Goal: Task Accomplishment & Management: Manage account settings

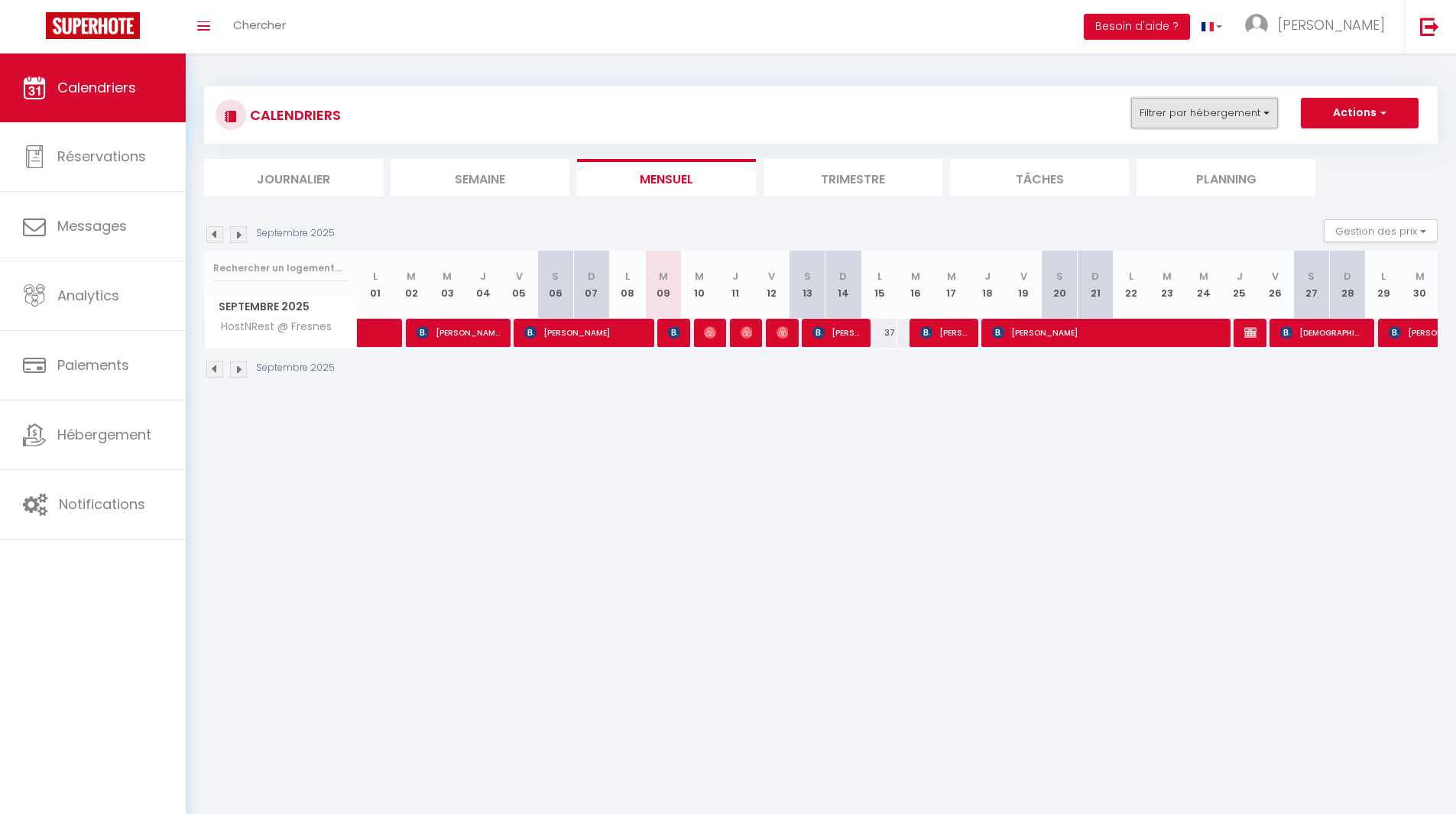
click at [1246, 101] on button "Filtrer par hébergement" at bounding box center [1205, 113] width 147 height 31
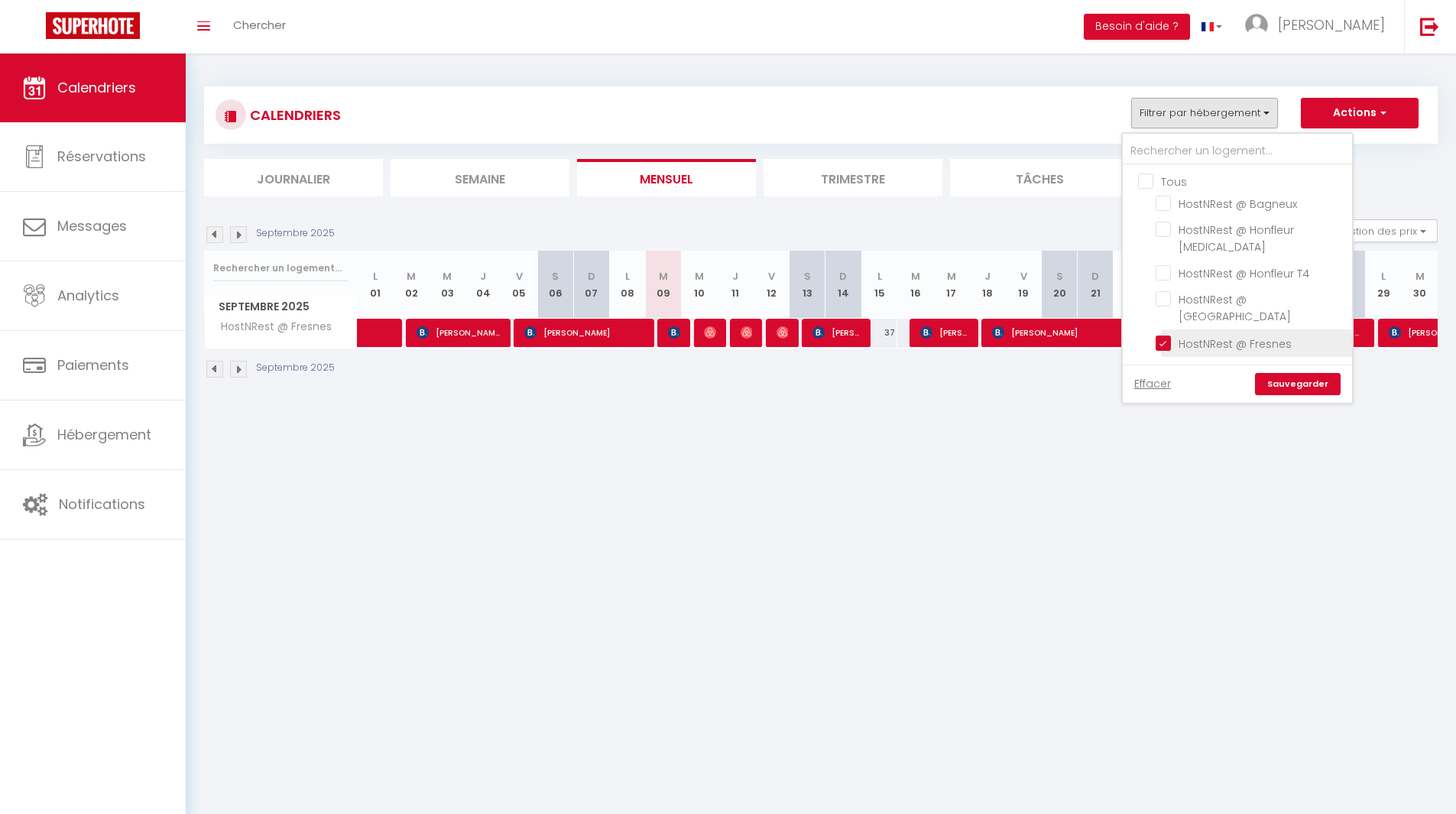
click at [1201, 334] on input "HostNRest @ Fresnes" at bounding box center [1252, 341] width 191 height 16
checkbox input "false"
click at [1234, 228] on input "HostNRest @ Honfleur [MEDICAL_DATA]" at bounding box center [1252, 229] width 191 height 16
checkbox input "true"
checkbox input "false"
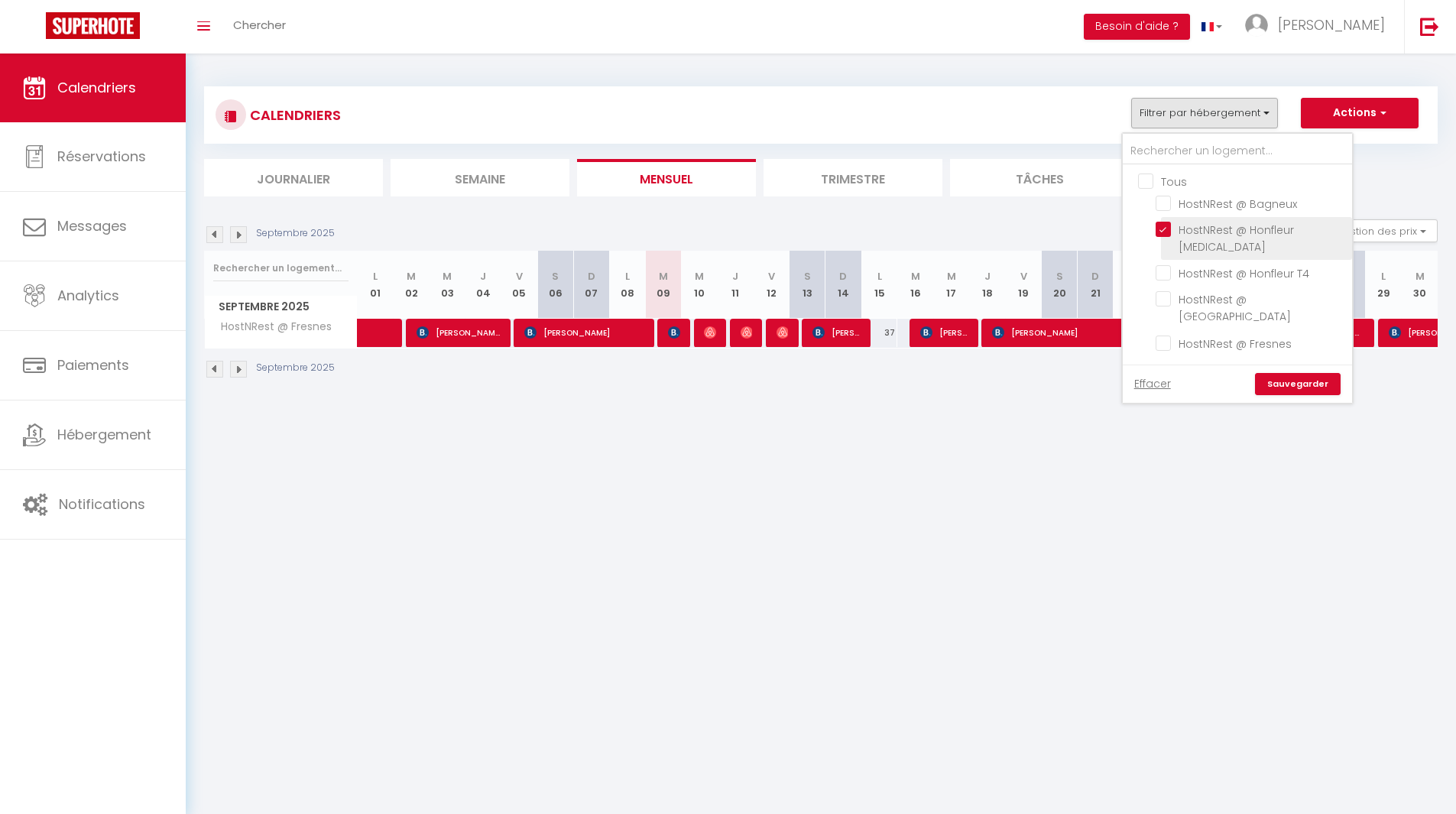
checkbox input "false"
click at [1310, 373] on link "Sauvegarder" at bounding box center [1298, 384] width 86 height 23
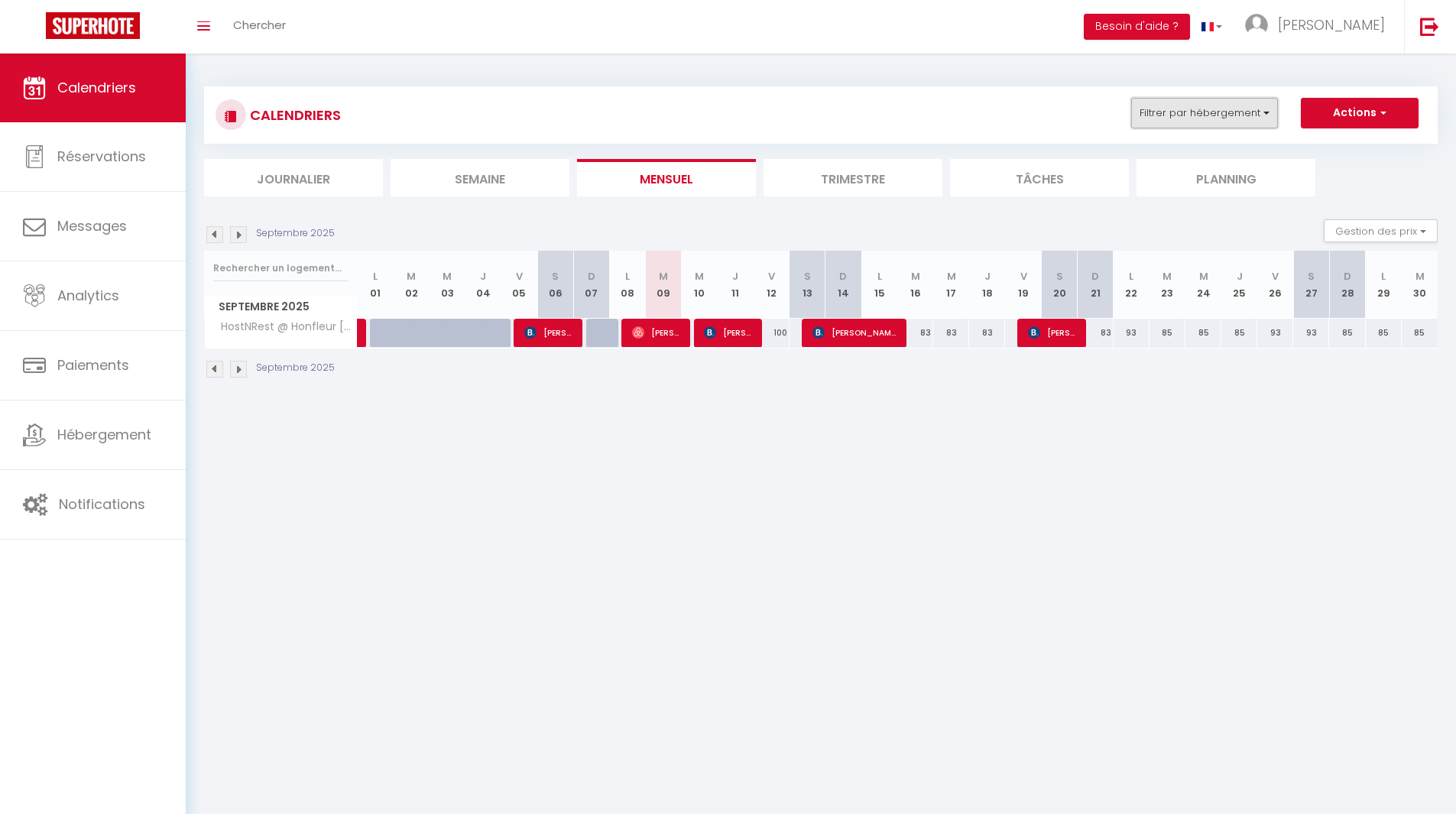
click at [1220, 110] on button "Filtrer par hébergement" at bounding box center [1205, 113] width 147 height 31
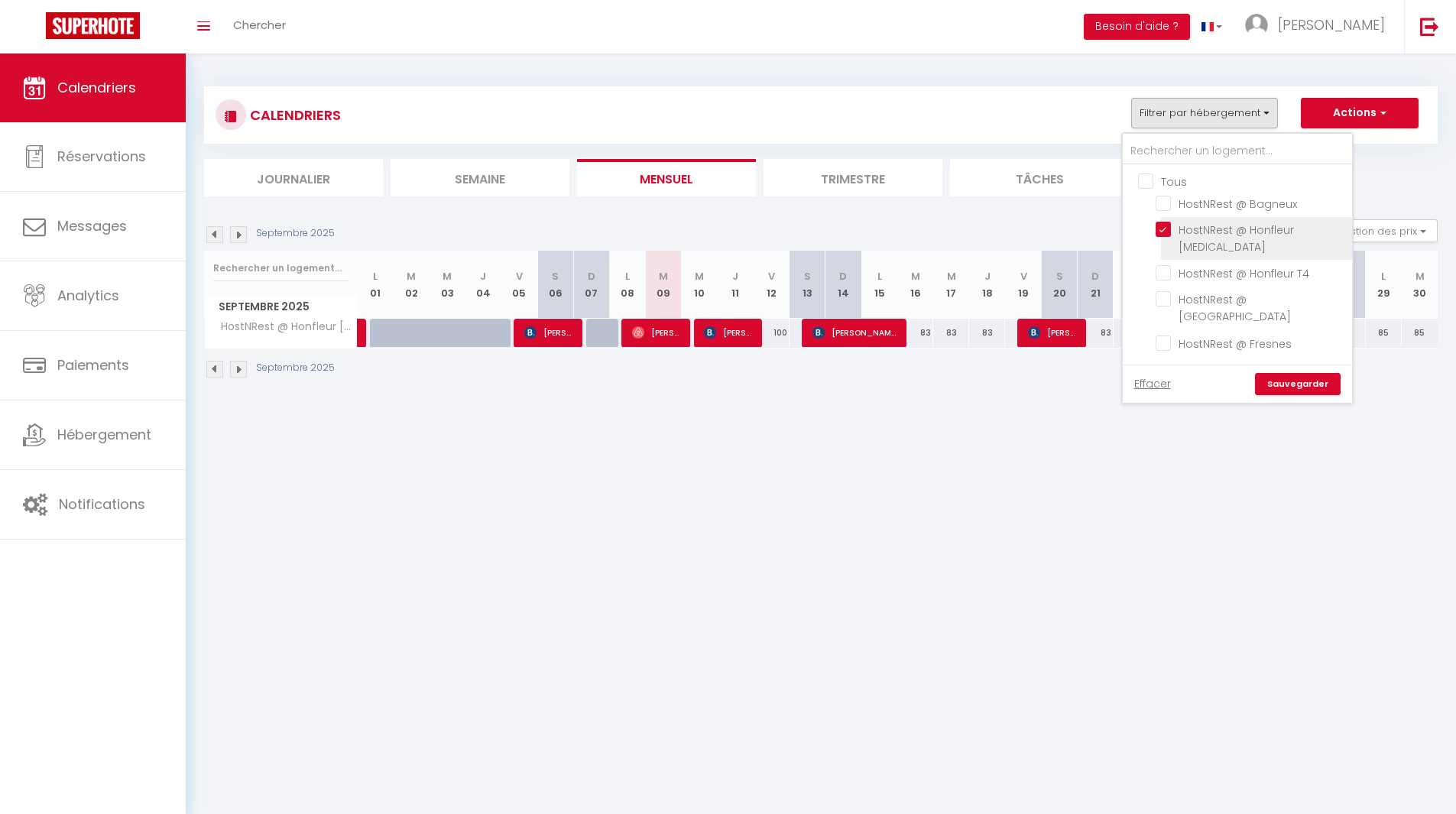
click at [1181, 223] on input "HostNRest @ Honfleur [MEDICAL_DATA]" at bounding box center [1252, 229] width 191 height 16
checkbox input "false"
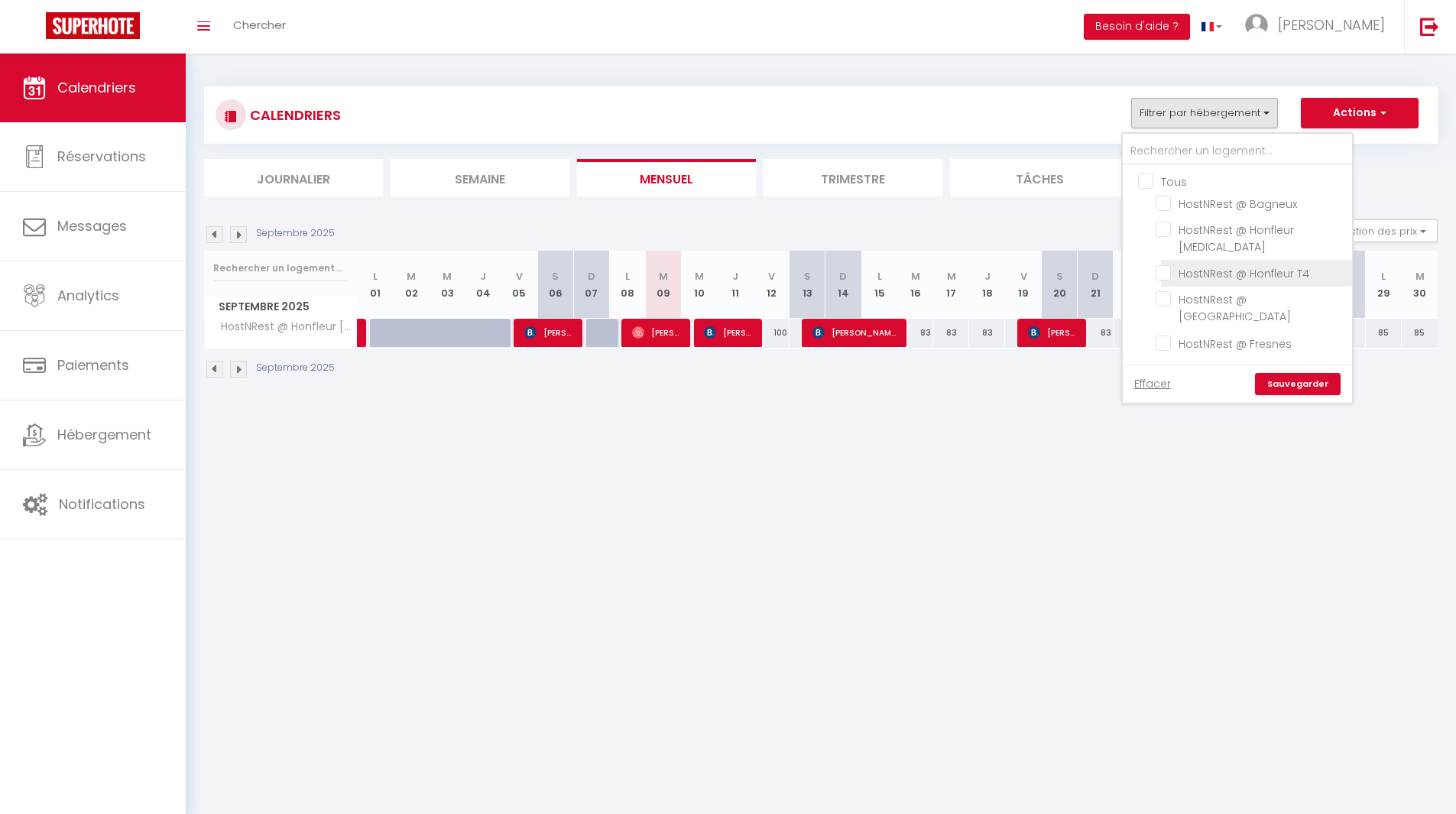
click at [1185, 265] on input "HostNRest @ Honfleur T4" at bounding box center [1252, 272] width 191 height 16
checkbox input "true"
checkbox input "false"
click at [1302, 373] on link "Sauvegarder" at bounding box center [1298, 384] width 86 height 23
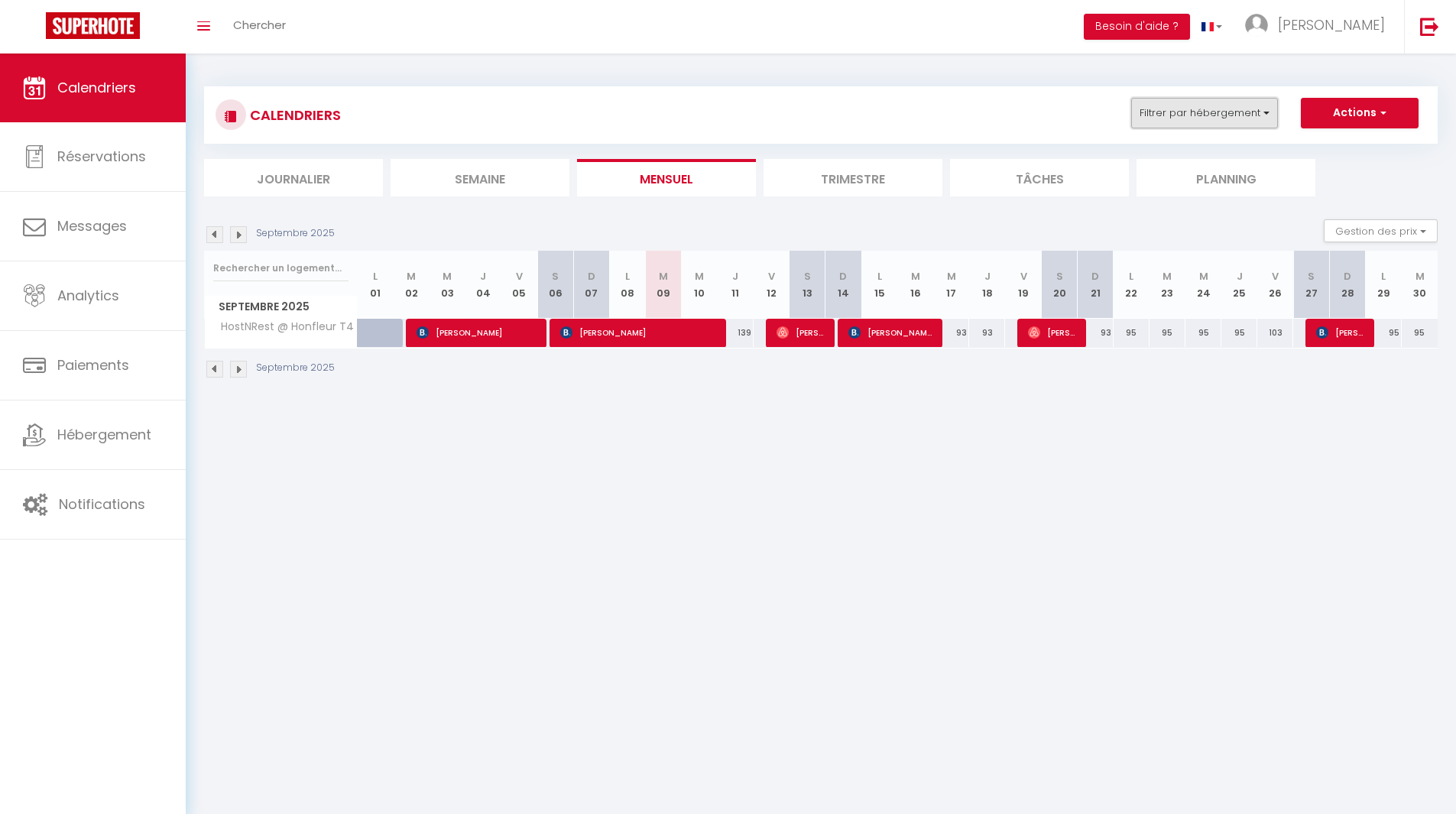
click at [1229, 119] on button "Filtrer par hébergement" at bounding box center [1205, 113] width 147 height 31
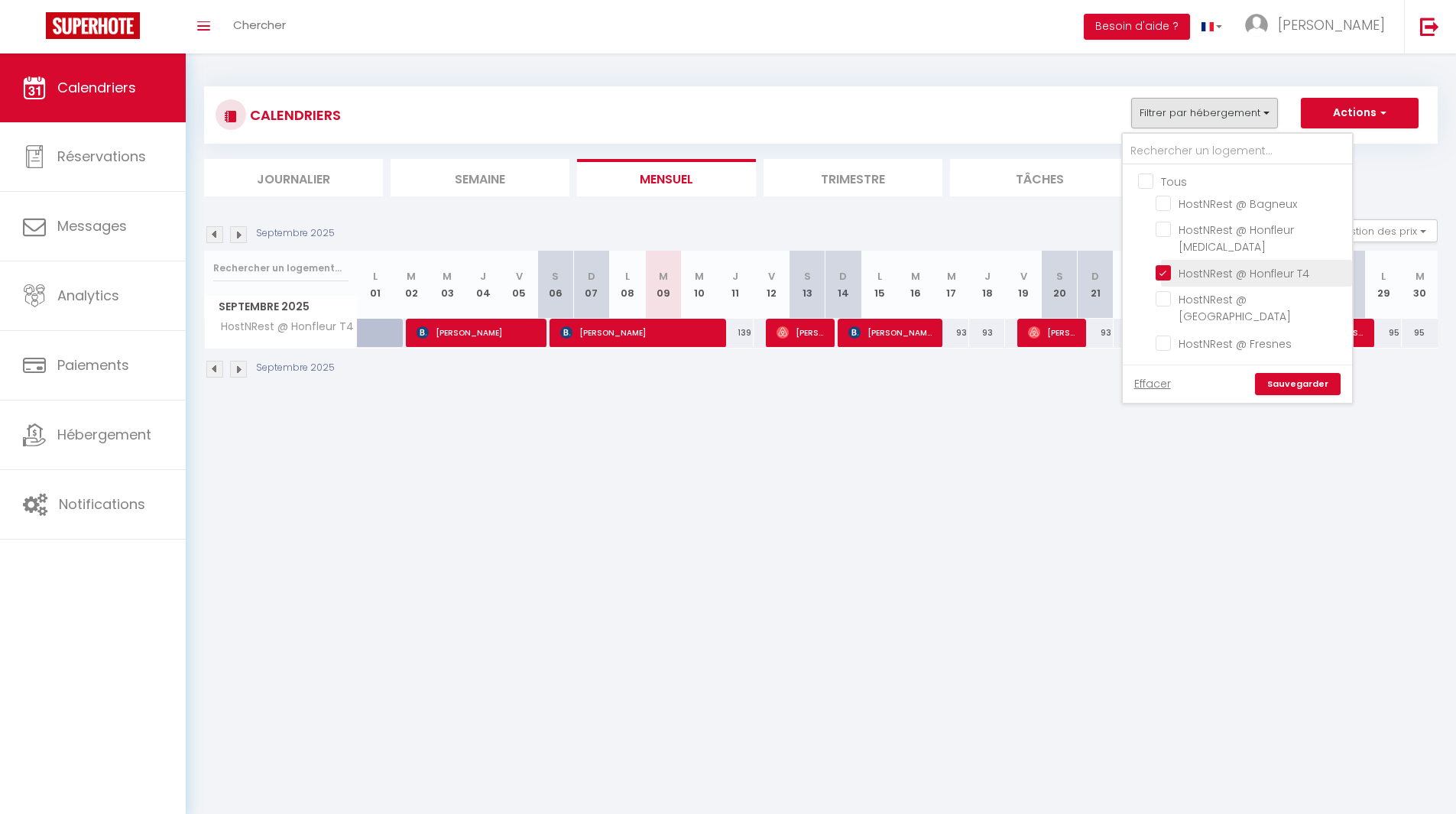
click at [1168, 265] on input "HostNRest @ Honfleur T4" at bounding box center [1252, 272] width 191 height 16
checkbox input "false"
click at [1172, 228] on input "HostNRest @ Honfleur [MEDICAL_DATA]" at bounding box center [1252, 229] width 191 height 16
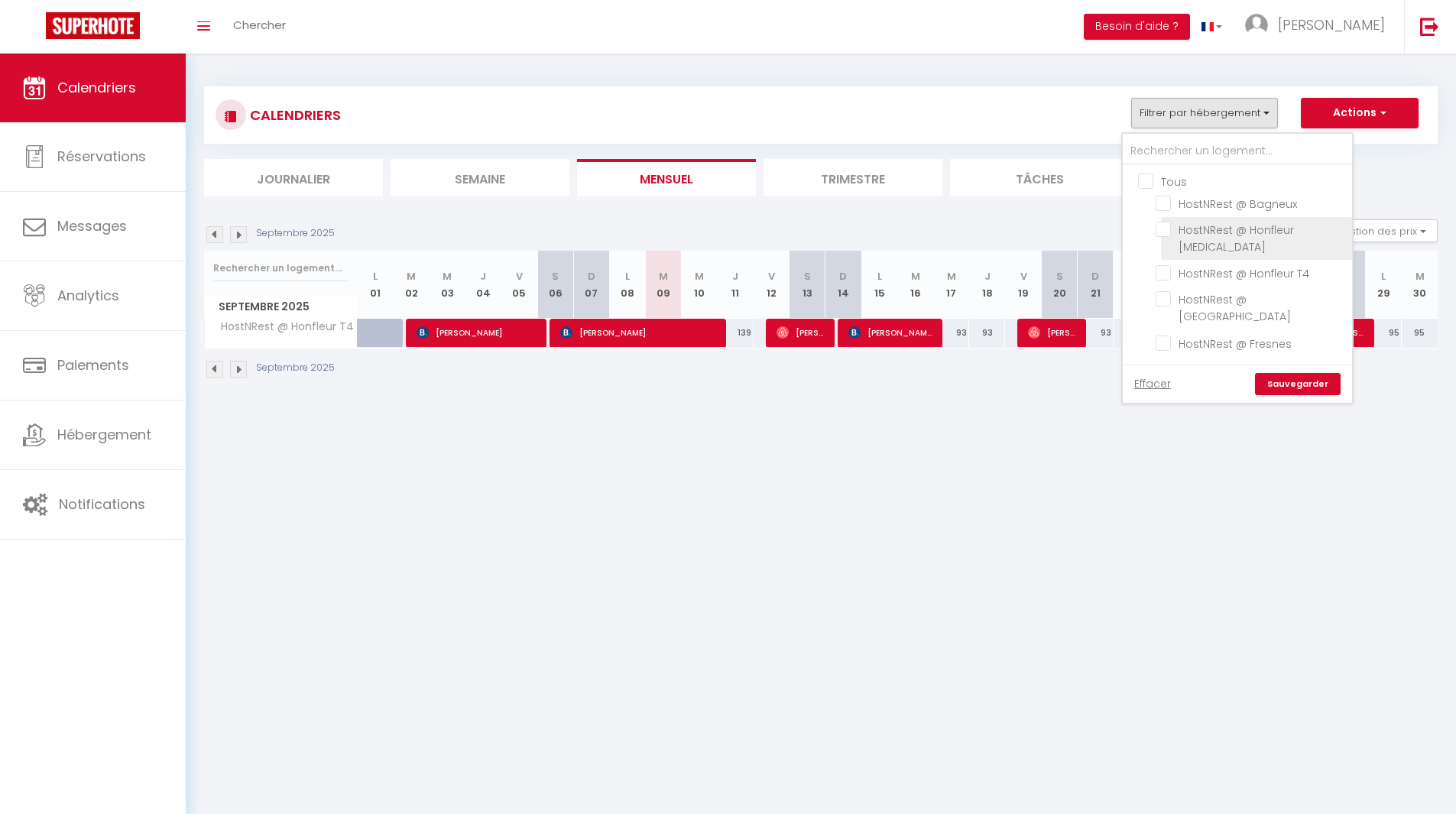
checkbox input "true"
checkbox input "false"
click at [1317, 373] on link "Sauvegarder" at bounding box center [1298, 384] width 86 height 23
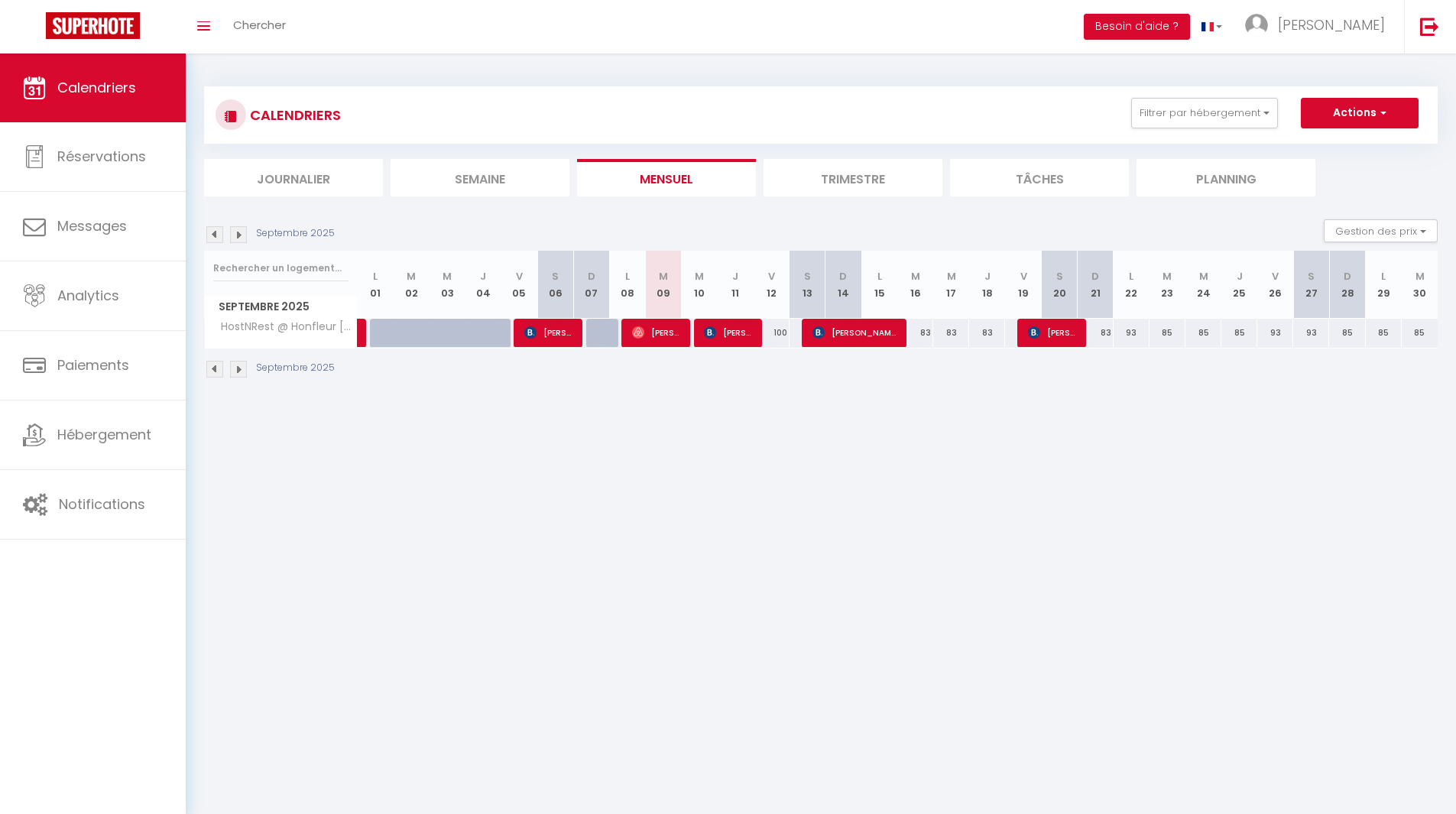
drag, startPoint x: 910, startPoint y: 393, endPoint x: 871, endPoint y: 400, distance: 39.6
click at [871, 400] on div "CALENDRIERS Filtrer par hébergement Tous HostNRest @ Bagneux HostNRest @ Honfle…" at bounding box center [820, 233] width 1270 height 359
click at [1209, 115] on button "Filtrer par hébergement" at bounding box center [1205, 113] width 147 height 31
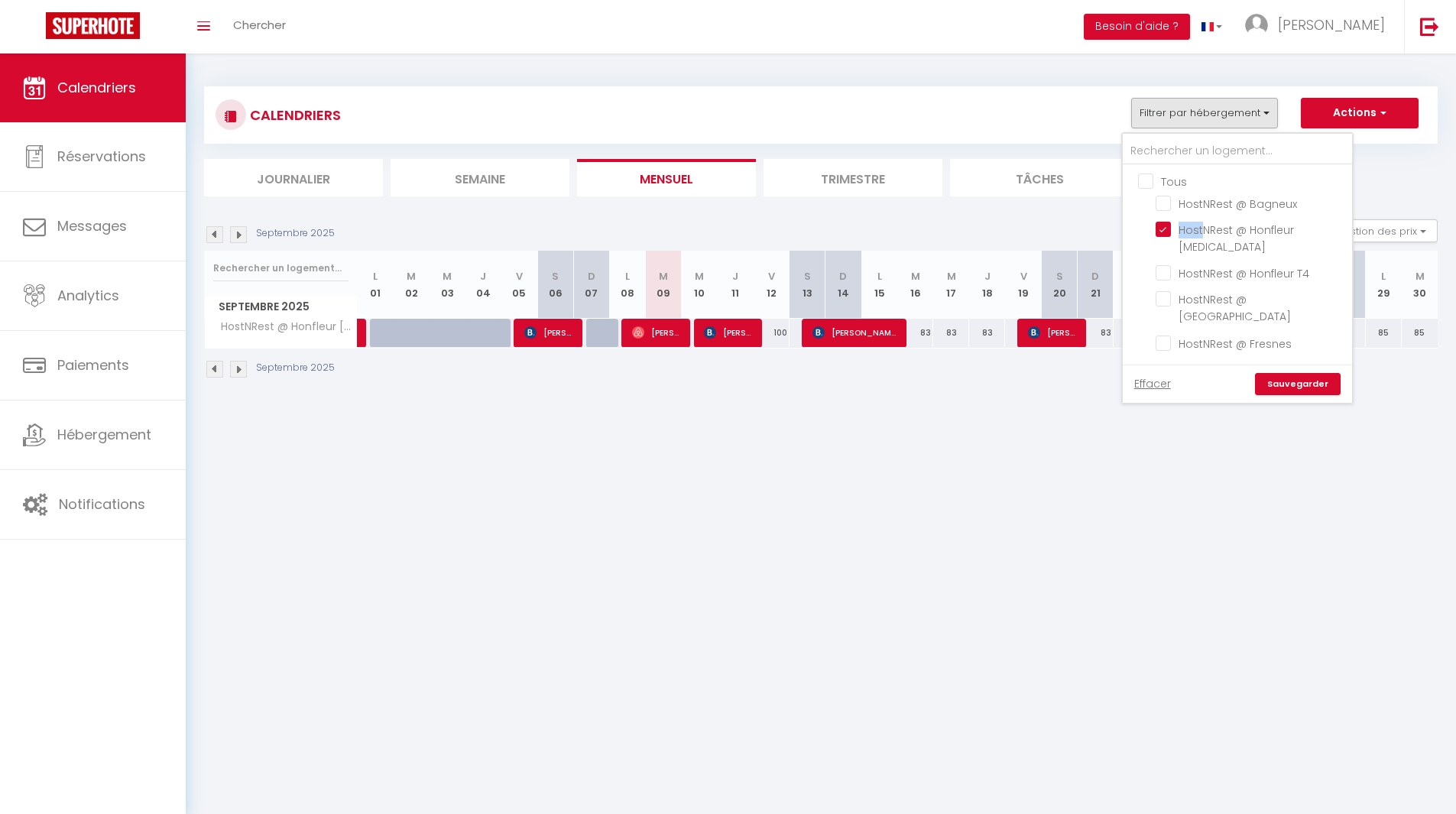
click at [1200, 237] on li "HostNRest @ Honfleur [MEDICAL_DATA]" at bounding box center [1256, 238] width 191 height 43
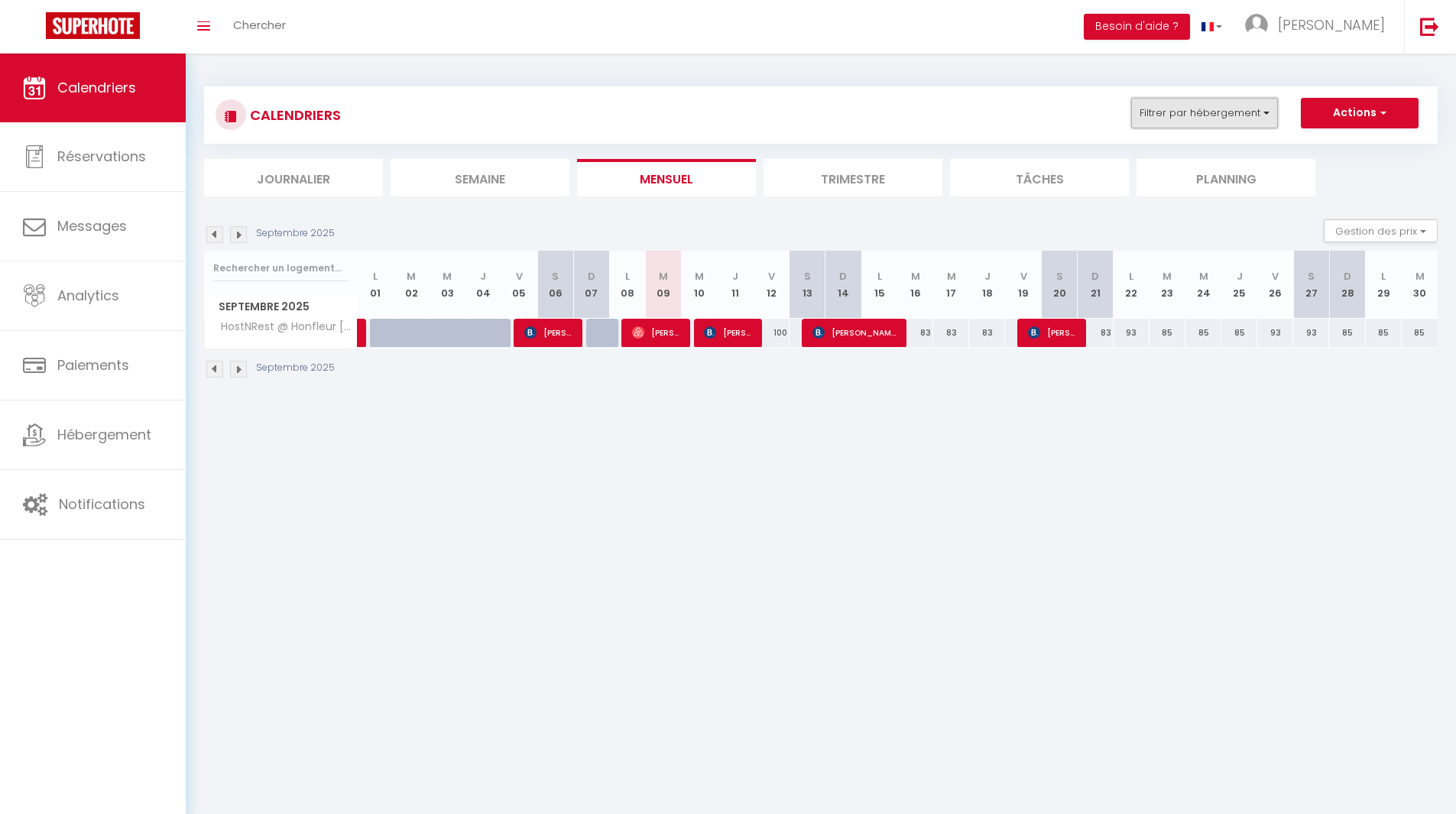
click at [1219, 124] on button "Filtrer par hébergement" at bounding box center [1205, 113] width 147 height 31
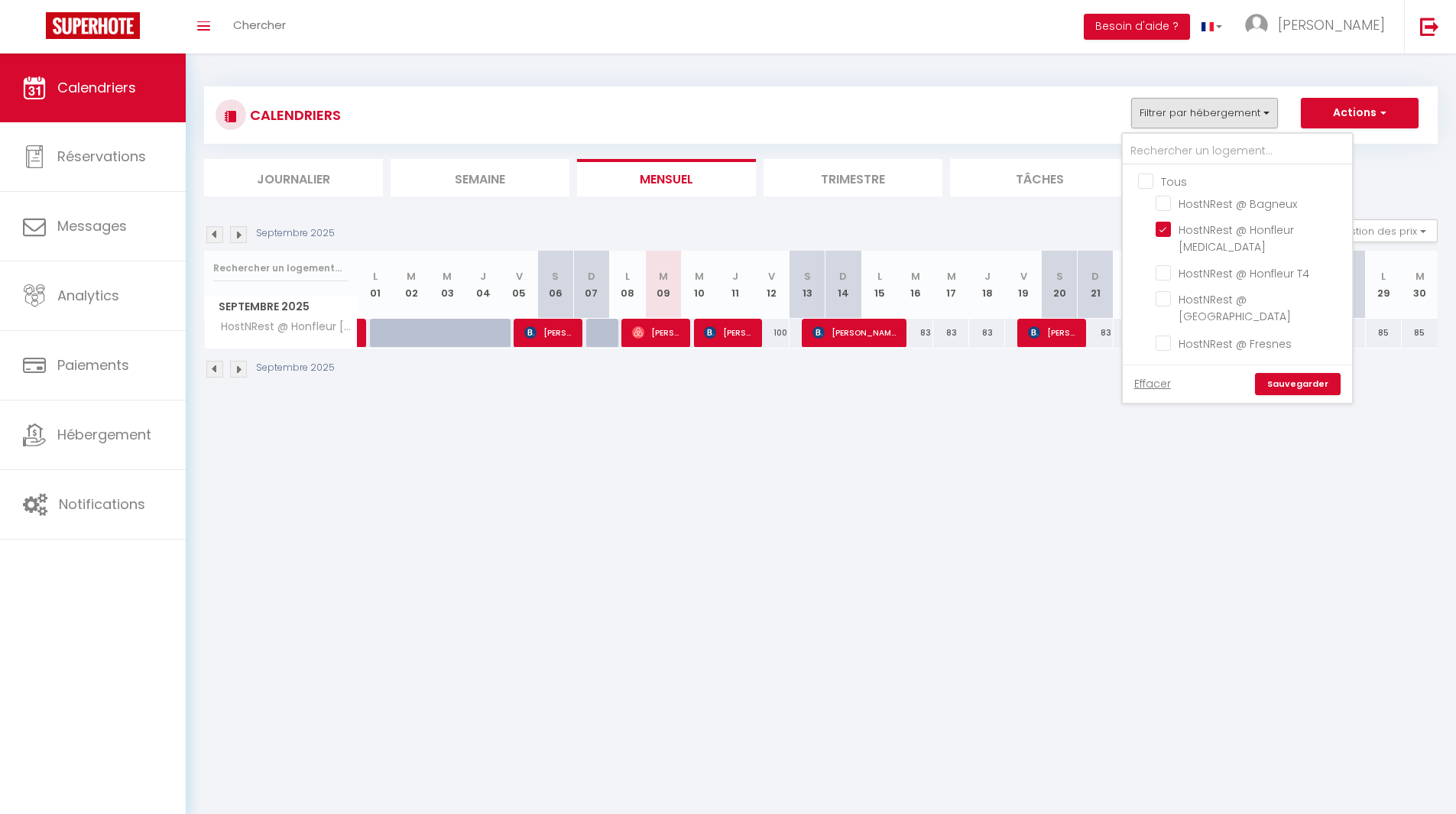
click at [862, 480] on body "🟢 Des questions ou besoin d'assistance pour la migration AirBnB? Connectez-vous…" at bounding box center [728, 460] width 1456 height 814
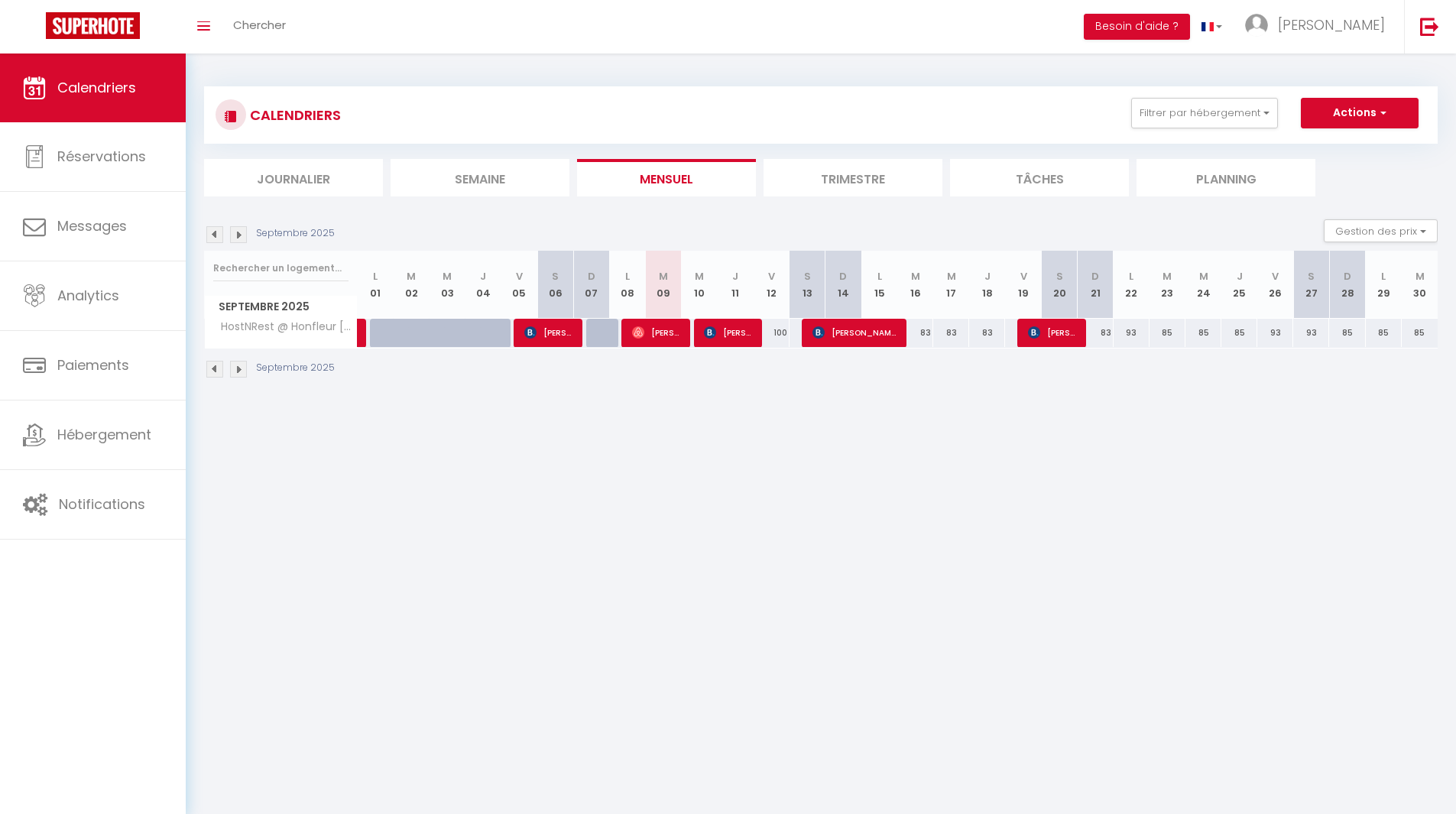
click at [1200, 403] on div "CALENDRIERS Filtrer par hébergement Tous HostNRest @ Bagneux HostNRest @ Honfle…" at bounding box center [820, 233] width 1270 height 359
click at [1230, 109] on button "Filtrer par hébergement" at bounding box center [1205, 113] width 147 height 31
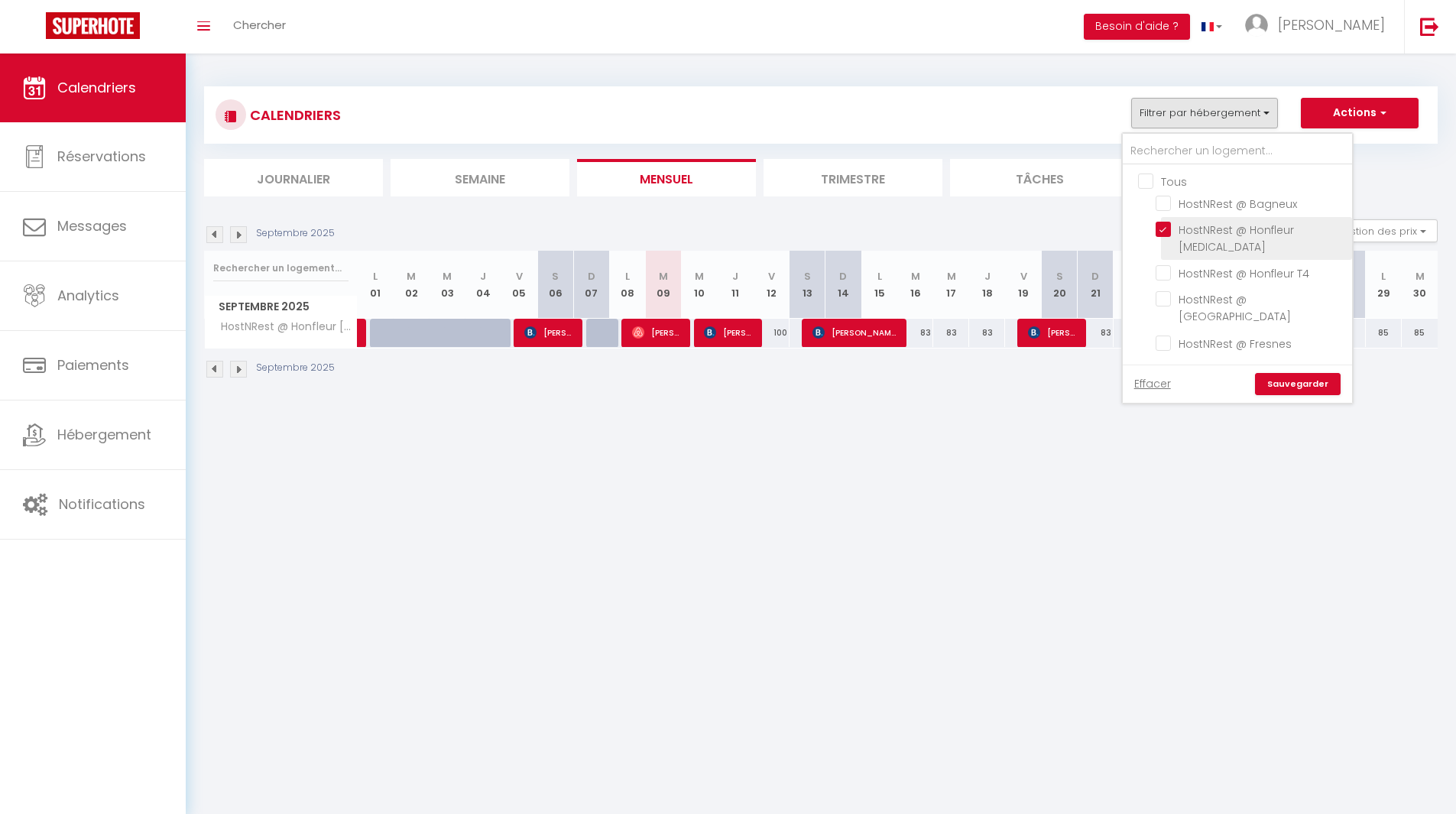
click at [1212, 228] on input "HostNRest @ Honfleur [MEDICAL_DATA]" at bounding box center [1252, 229] width 191 height 16
checkbox input "false"
click at [1211, 265] on input "HostNRest @ Honfleur T4" at bounding box center [1252, 272] width 191 height 16
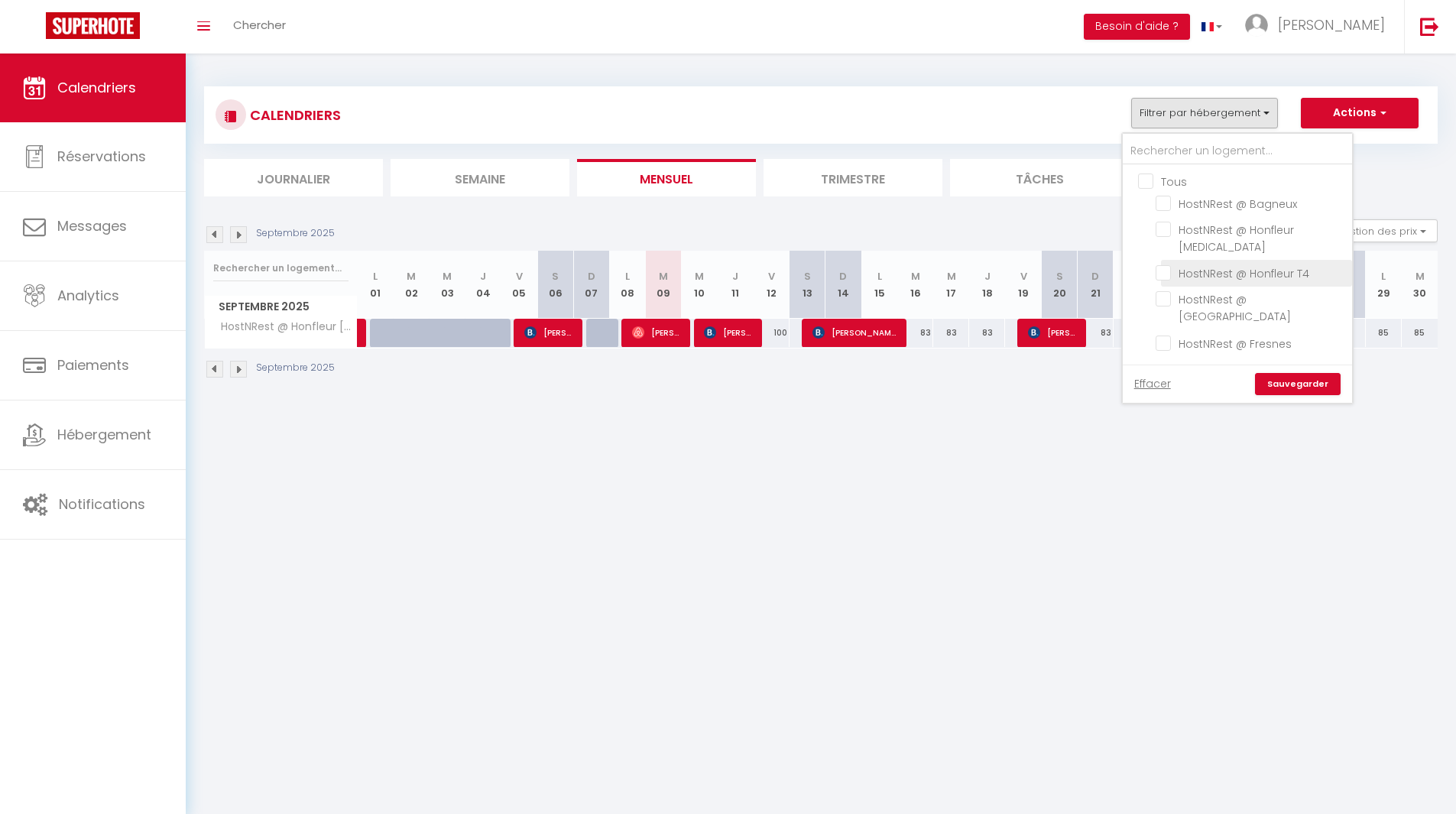
checkbox input "true"
checkbox input "false"
click at [1301, 373] on link "Sauvegarder" at bounding box center [1298, 384] width 86 height 23
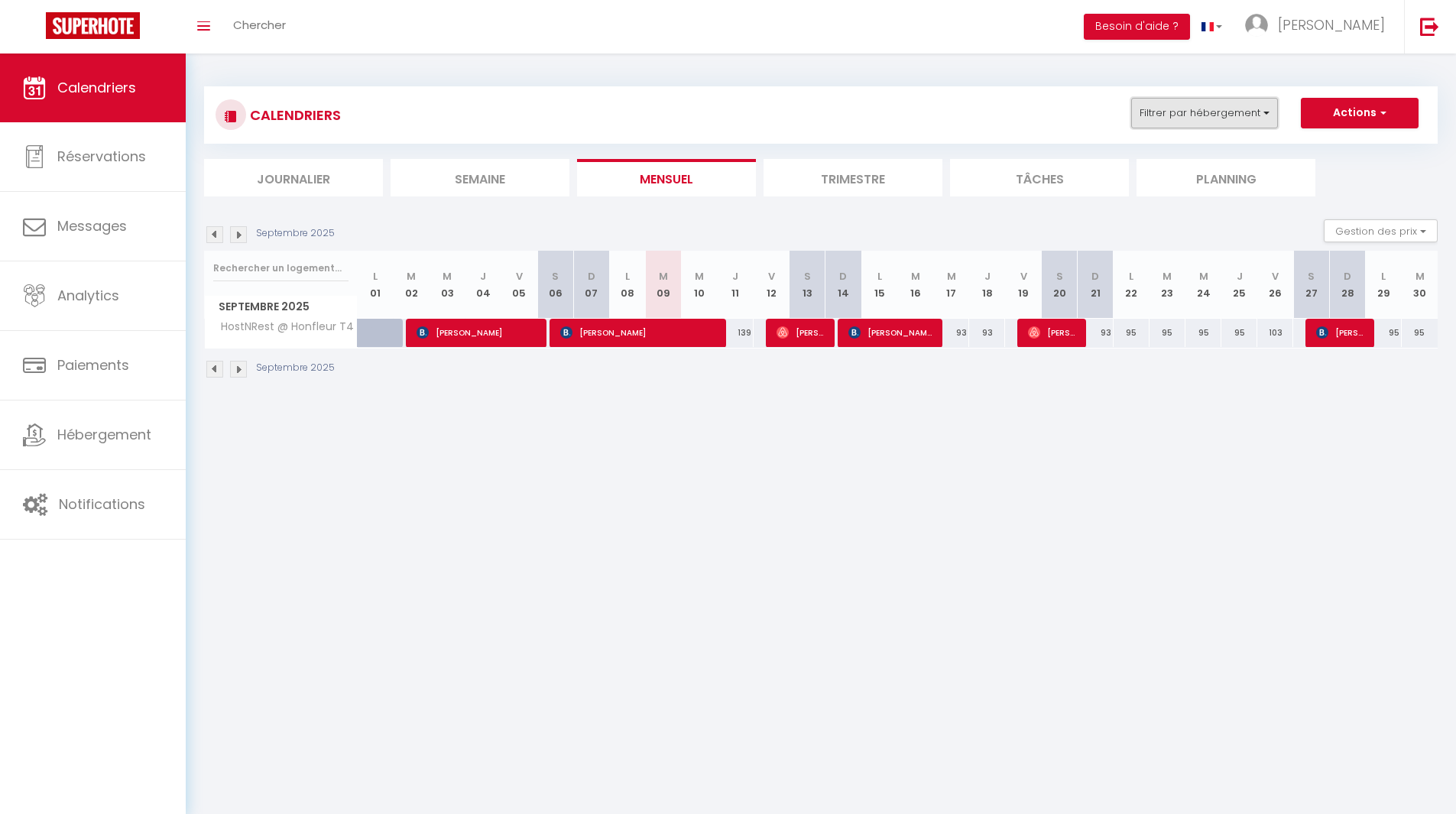
click at [1189, 121] on button "Filtrer par hébergement" at bounding box center [1205, 113] width 147 height 31
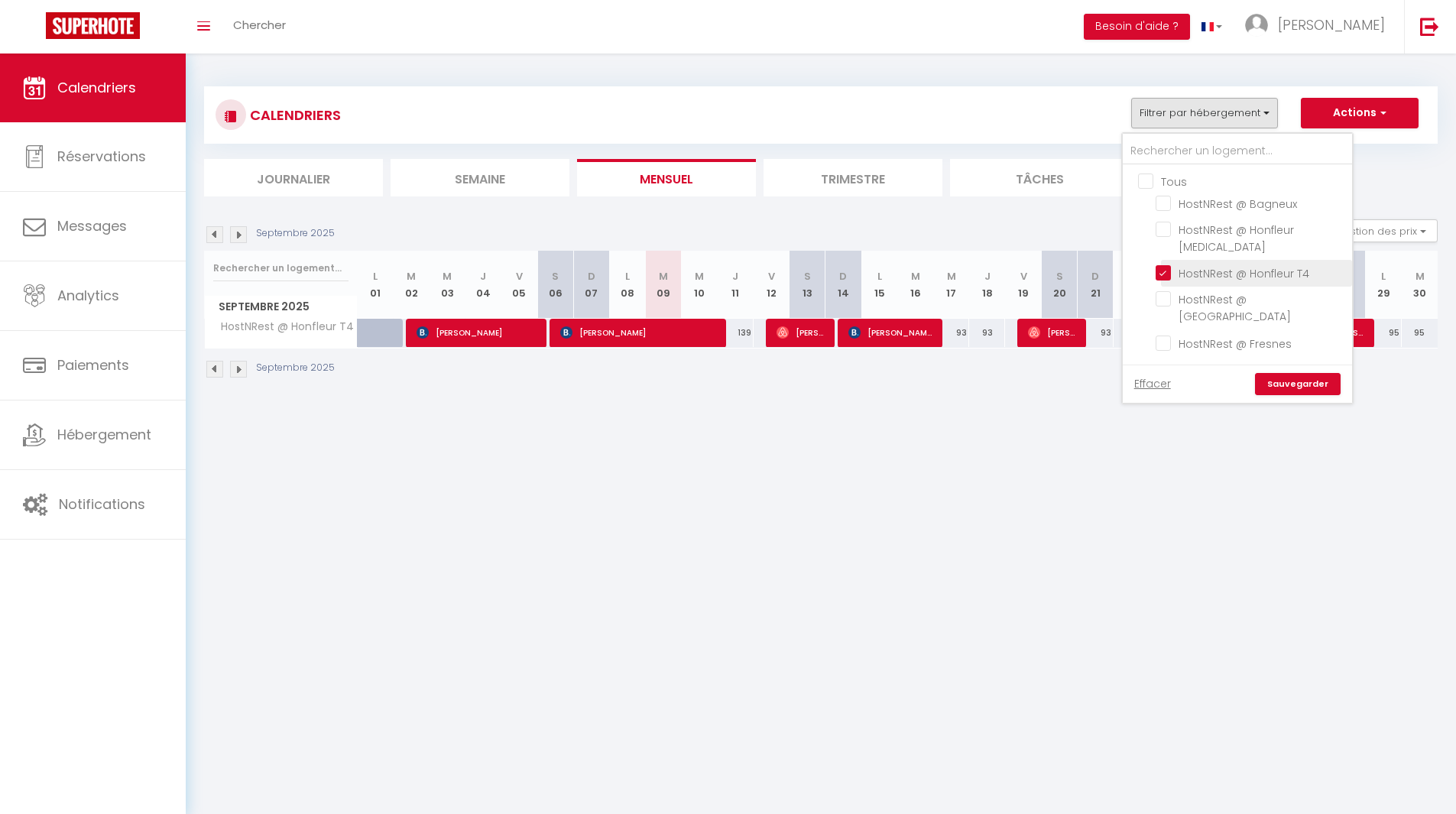
click at [1182, 265] on input "HostNRest @ Honfleur T4" at bounding box center [1252, 272] width 191 height 16
checkbox input "false"
click at [1178, 291] on input "HostNRest @ [GEOGRAPHIC_DATA]" at bounding box center [1252, 299] width 191 height 16
checkbox input "true"
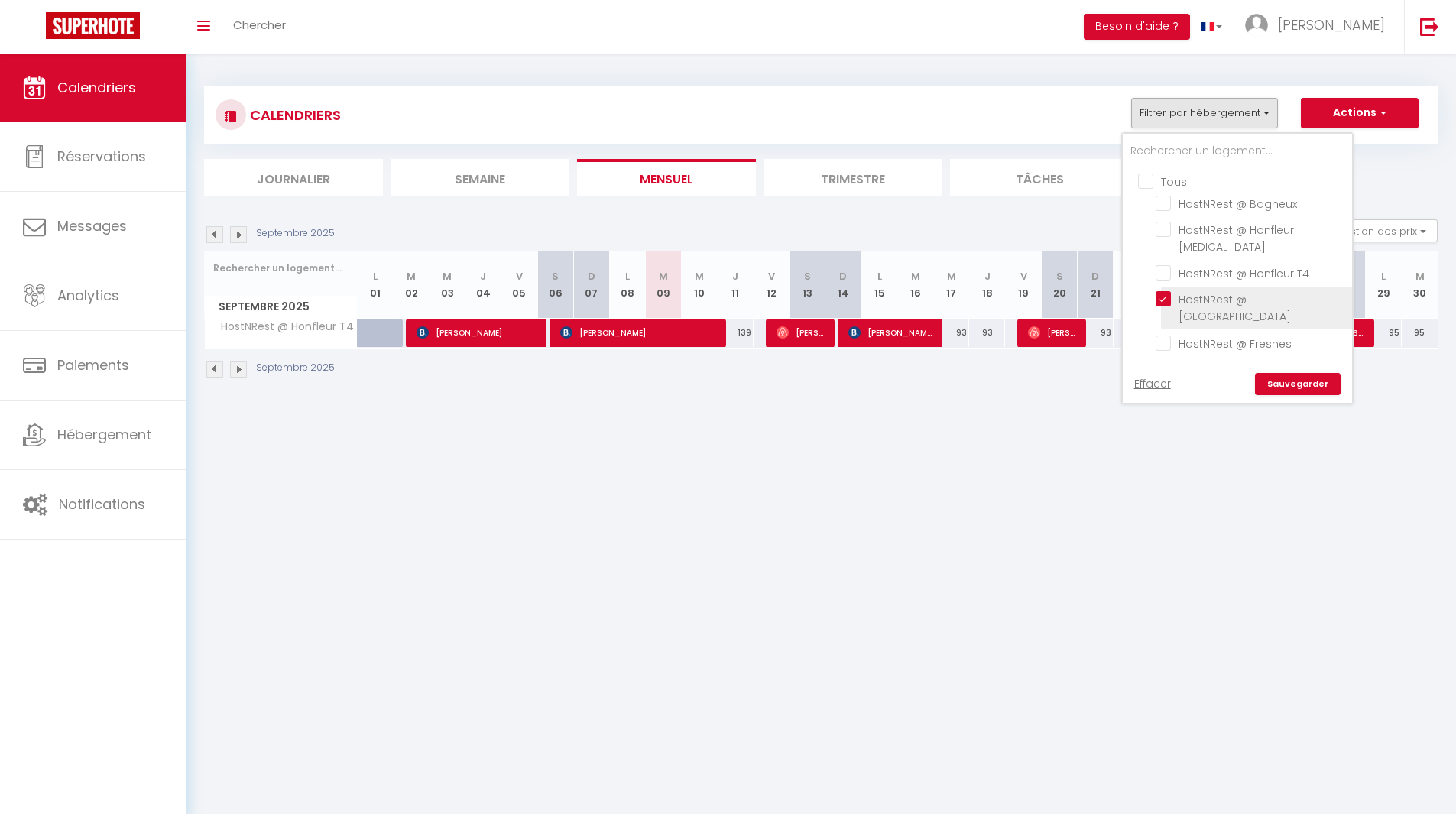
checkbox input "false"
click at [1268, 373] on link "Sauvegarder" at bounding box center [1298, 384] width 86 height 23
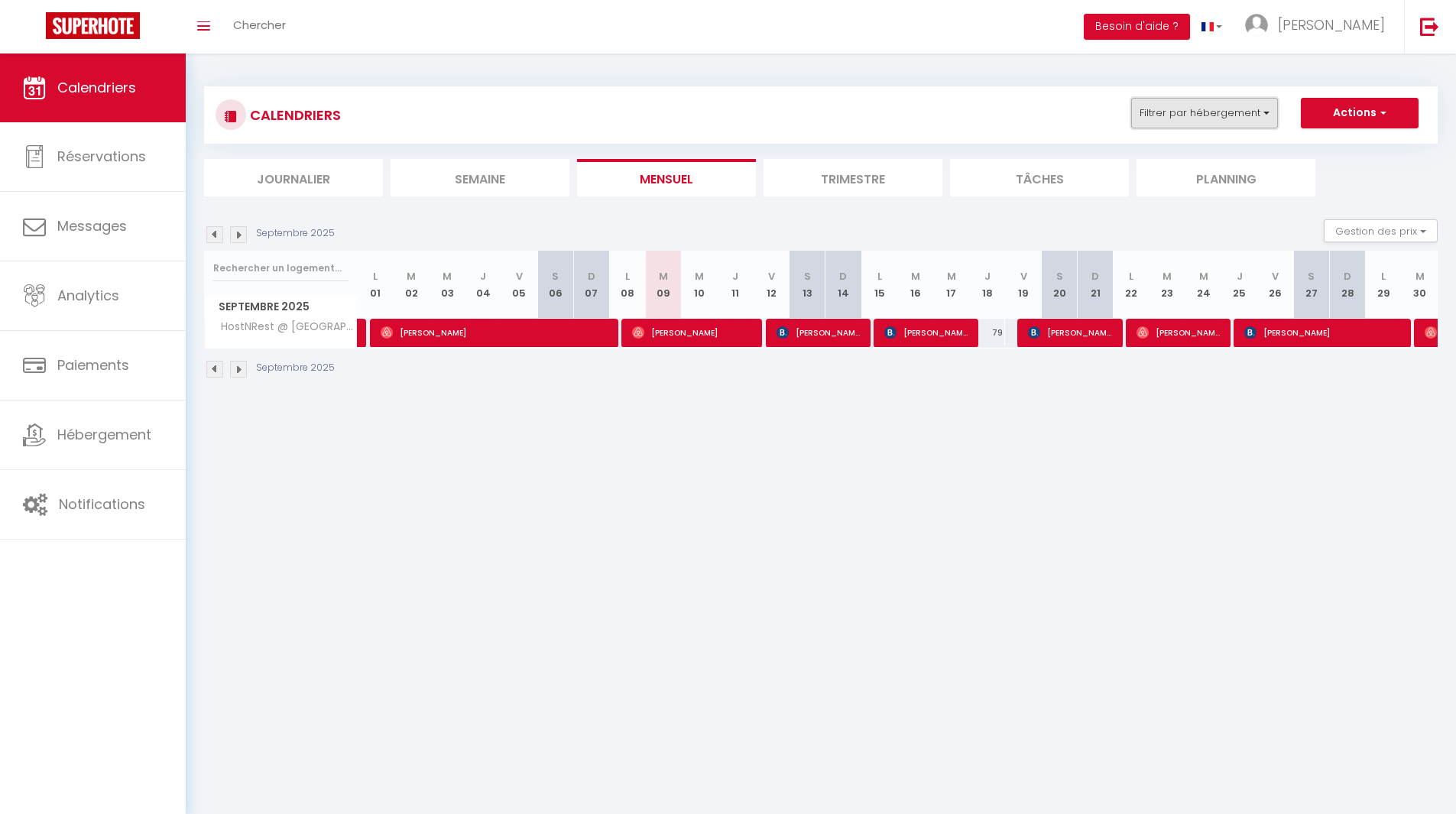
click at [1195, 110] on button "Filtrer par hébergement" at bounding box center [1205, 113] width 147 height 31
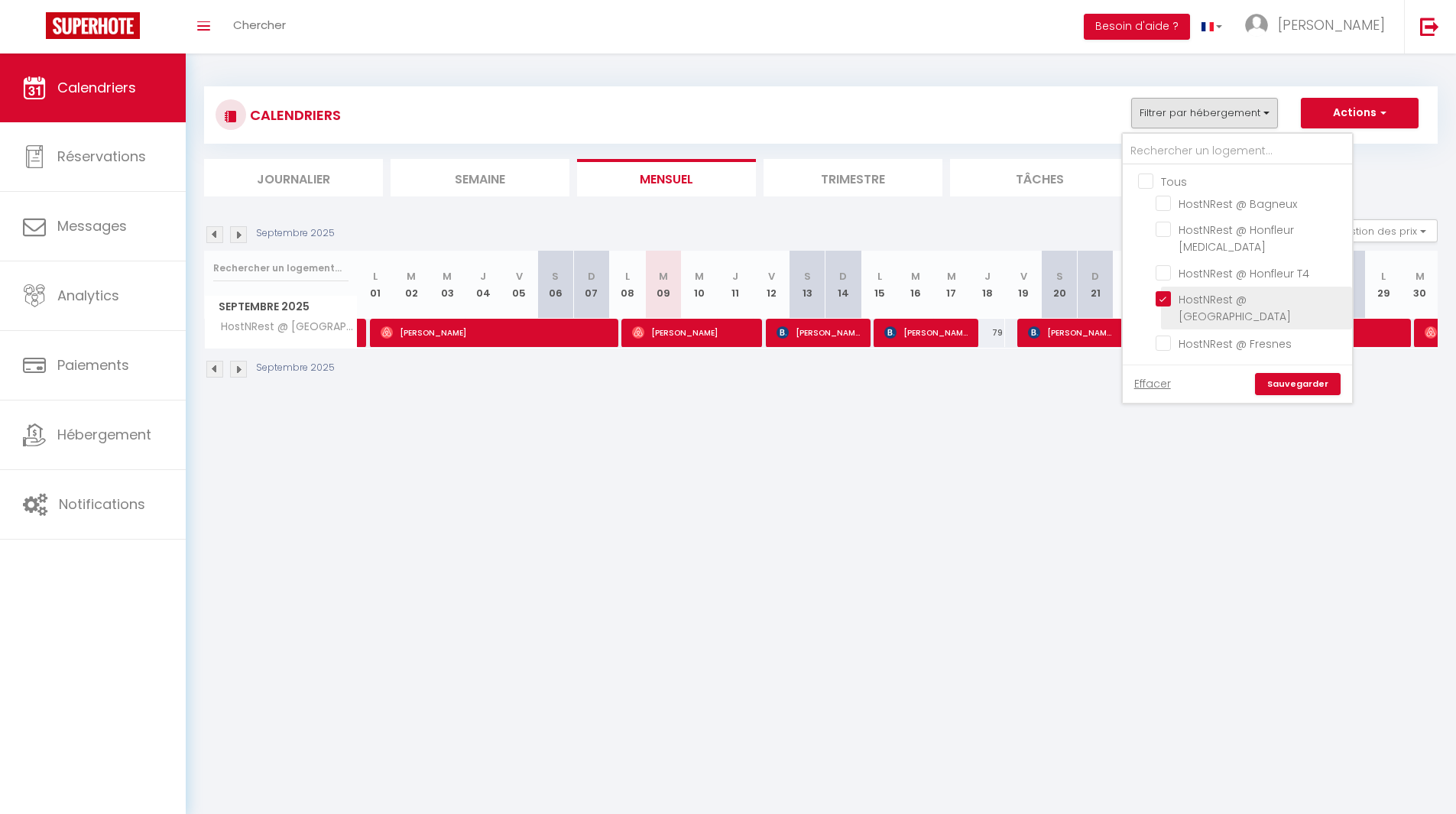
click at [1179, 291] on input "HostNRest @ [GEOGRAPHIC_DATA]" at bounding box center [1252, 299] width 191 height 16
checkbox input "false"
click at [1183, 334] on input "HostNRest @ Fresnes" at bounding box center [1252, 341] width 191 height 16
checkbox input "true"
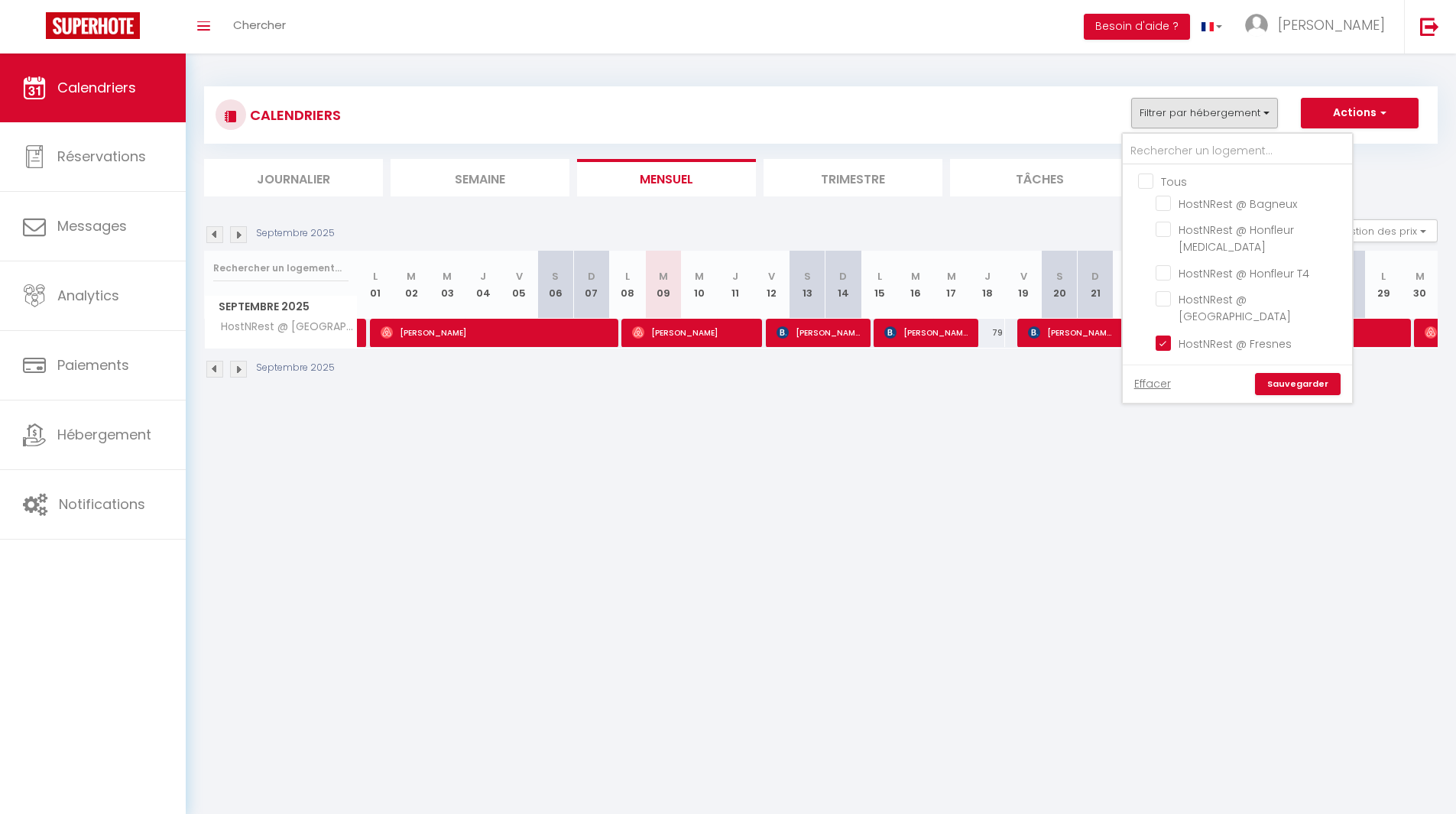
click at [1305, 373] on link "Sauvegarder" at bounding box center [1298, 384] width 86 height 23
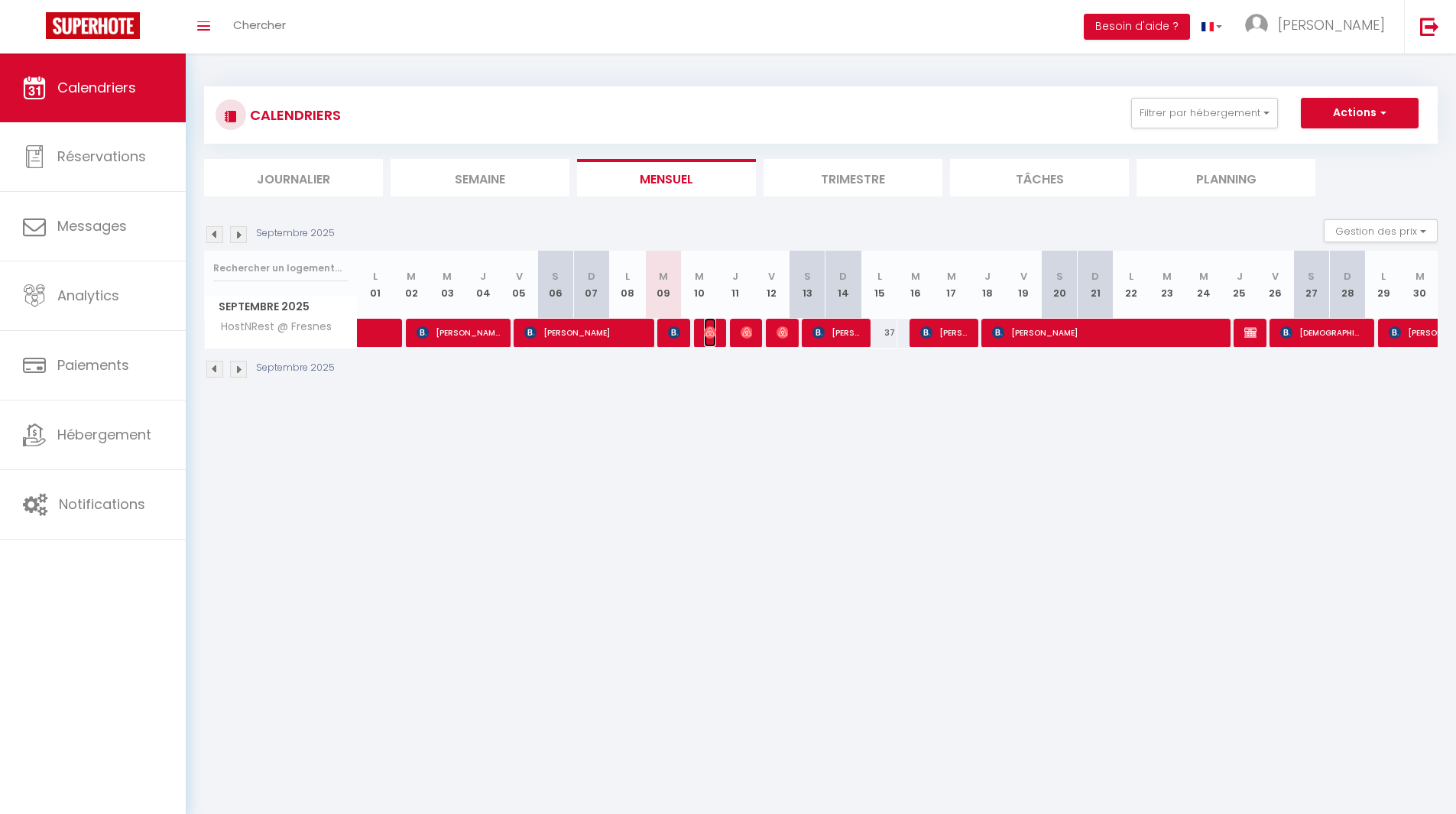
click at [709, 331] on img at bounding box center [710, 332] width 12 height 12
select select "OK"
select select "1"
select select "0"
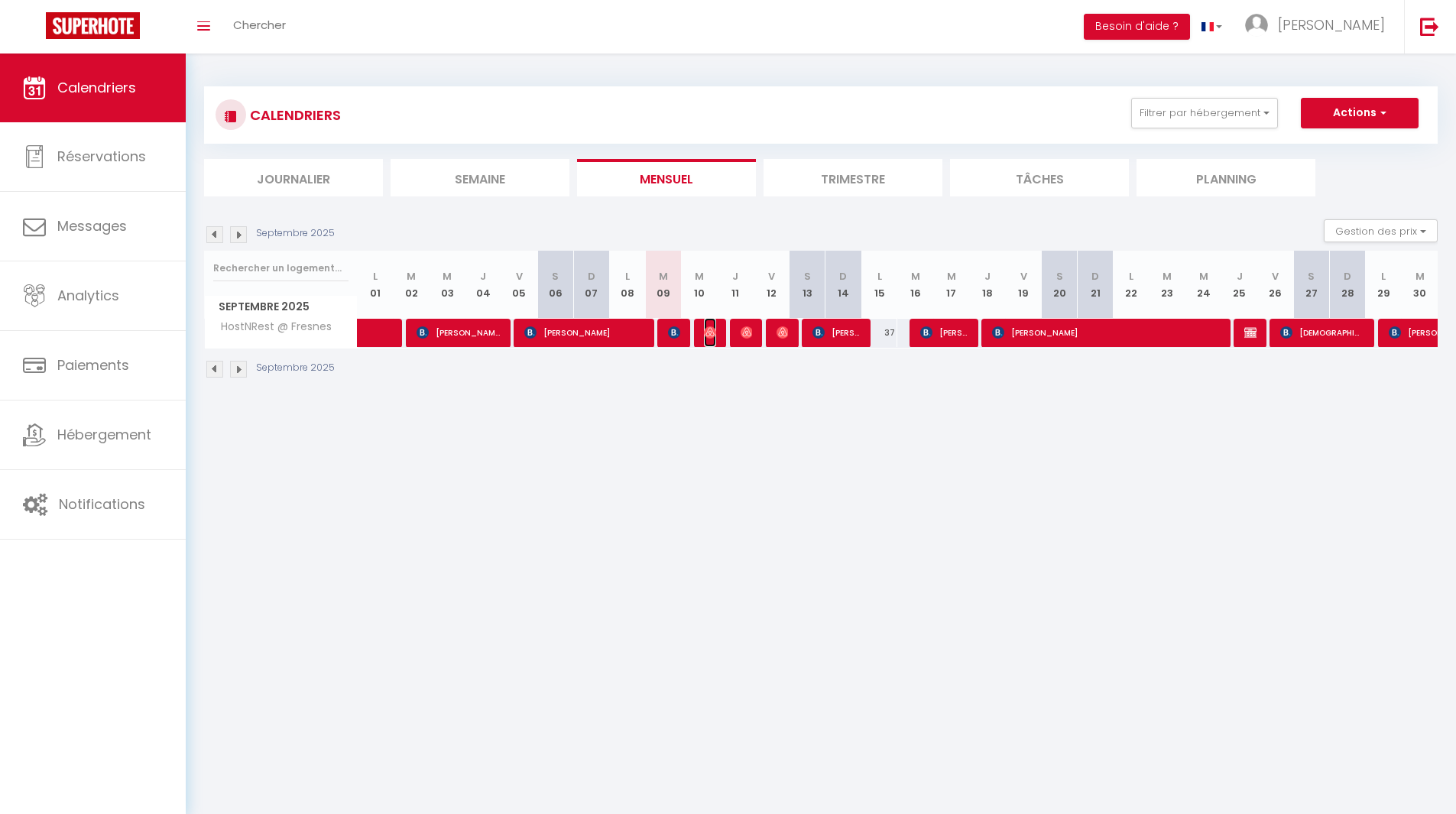
select select "1"
select select
select select "28944"
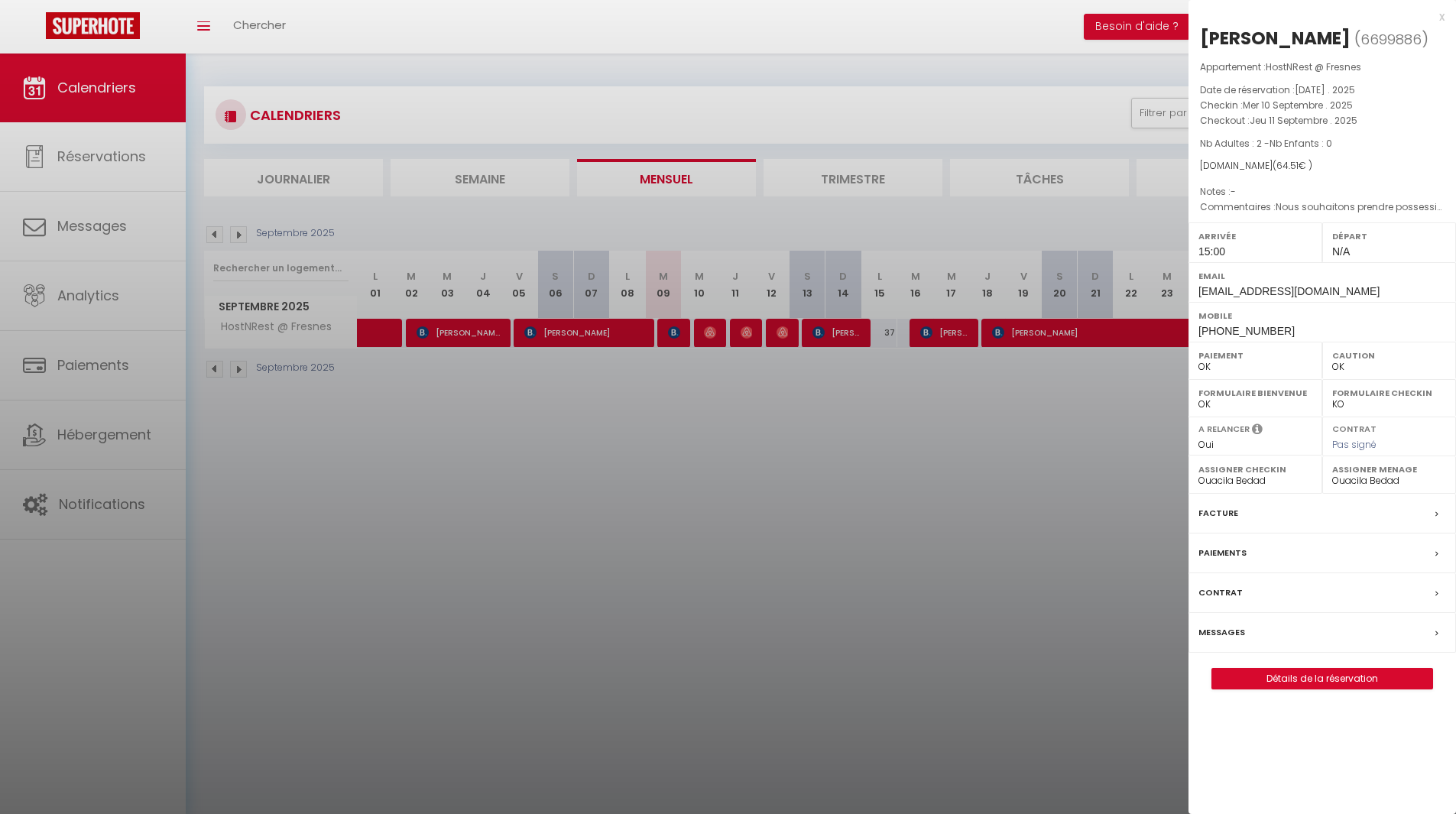
drag, startPoint x: 1200, startPoint y: 36, endPoint x: 1392, endPoint y: 130, distance: 213.8
click at [1392, 130] on div "[PERSON_NAME] ( 6699886 ) Appartement : HostNRest @ Fresnes Date de réservation…" at bounding box center [1322, 358] width 267 height 664
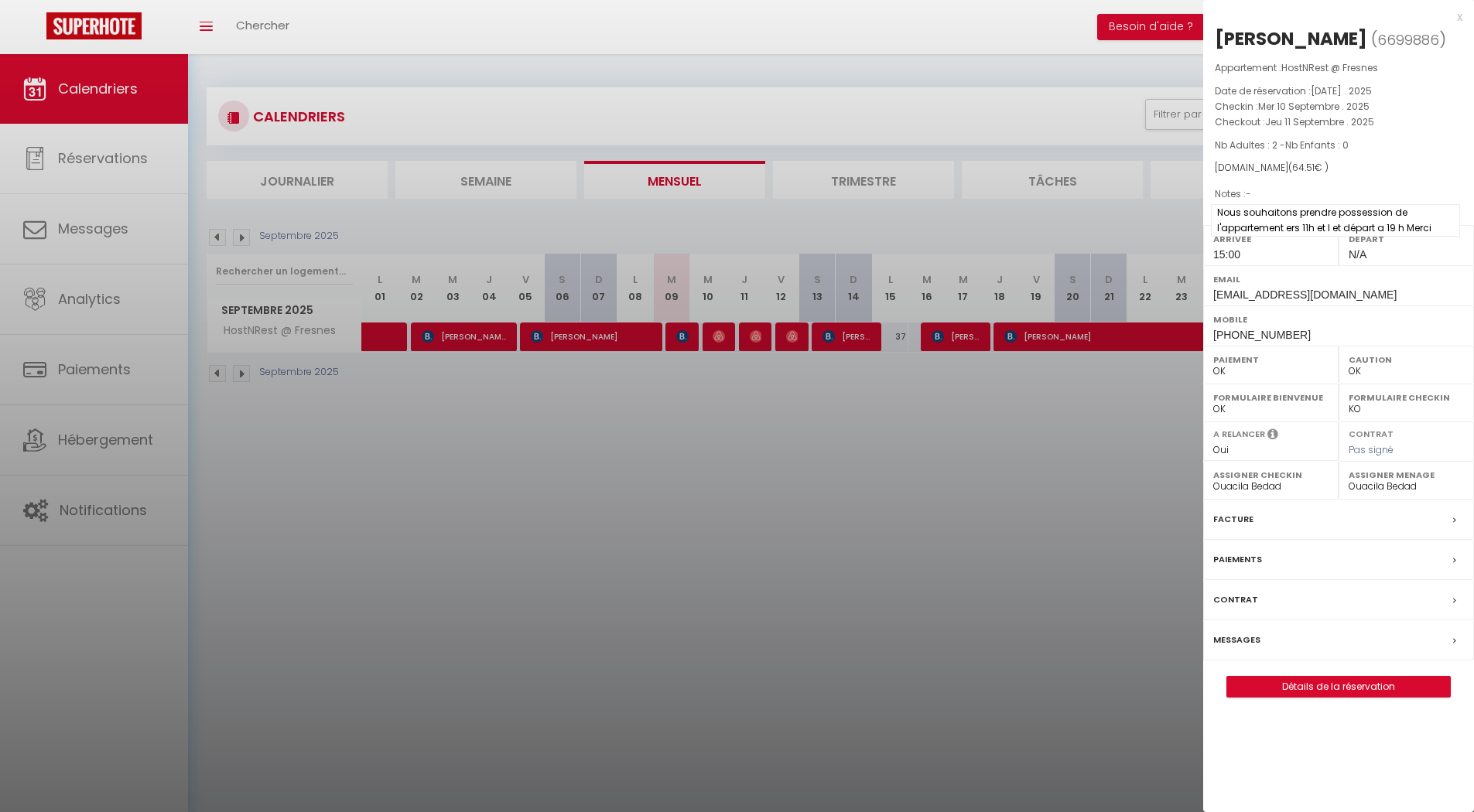
copy div "[PERSON_NAME] ( 6699886 ) Appartement : HostNRest @ Fresnes Date de réservation…"
click at [743, 380] on div at bounding box center [737, 406] width 1474 height 812
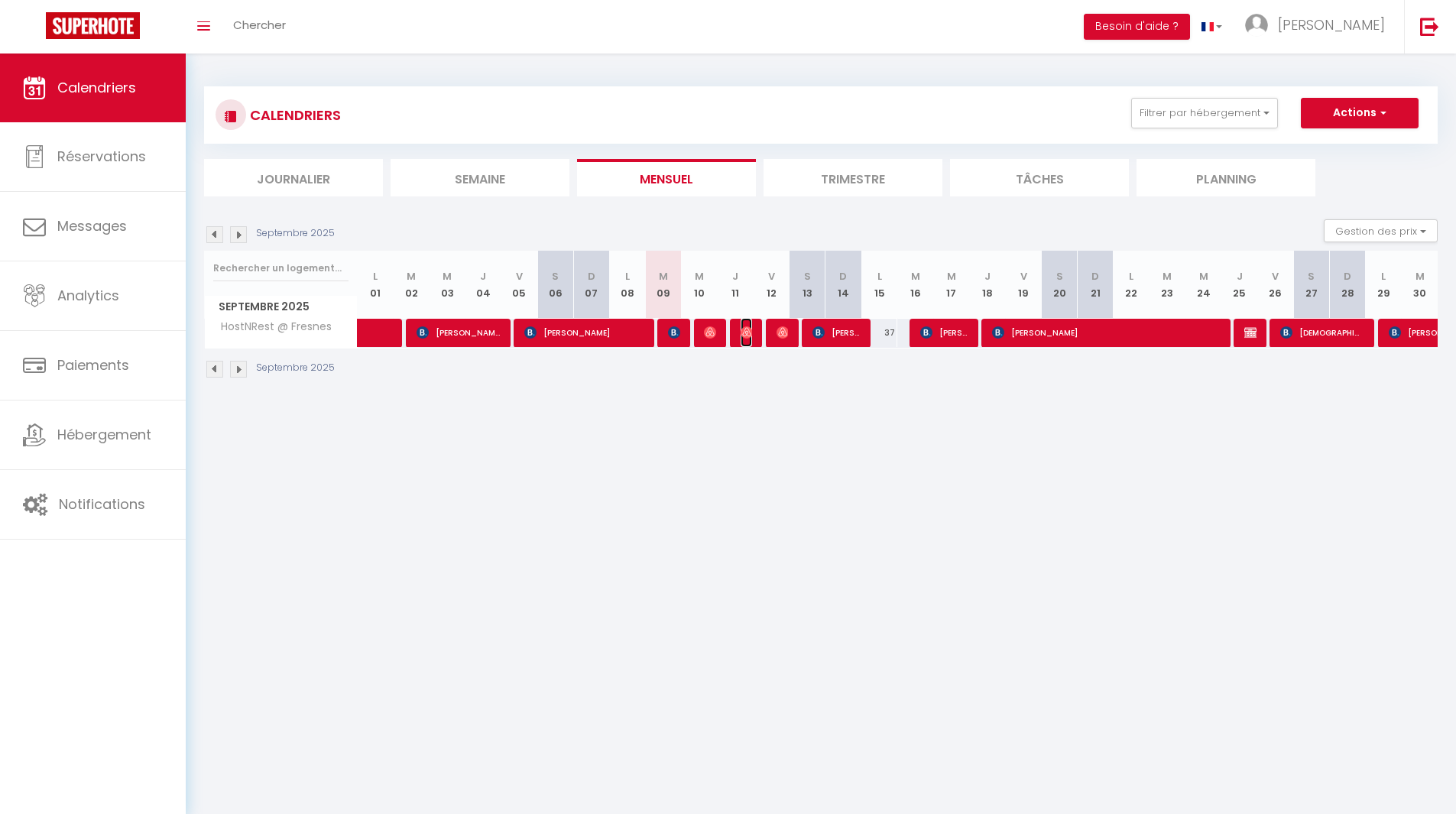
click at [744, 333] on img at bounding box center [746, 332] width 12 height 12
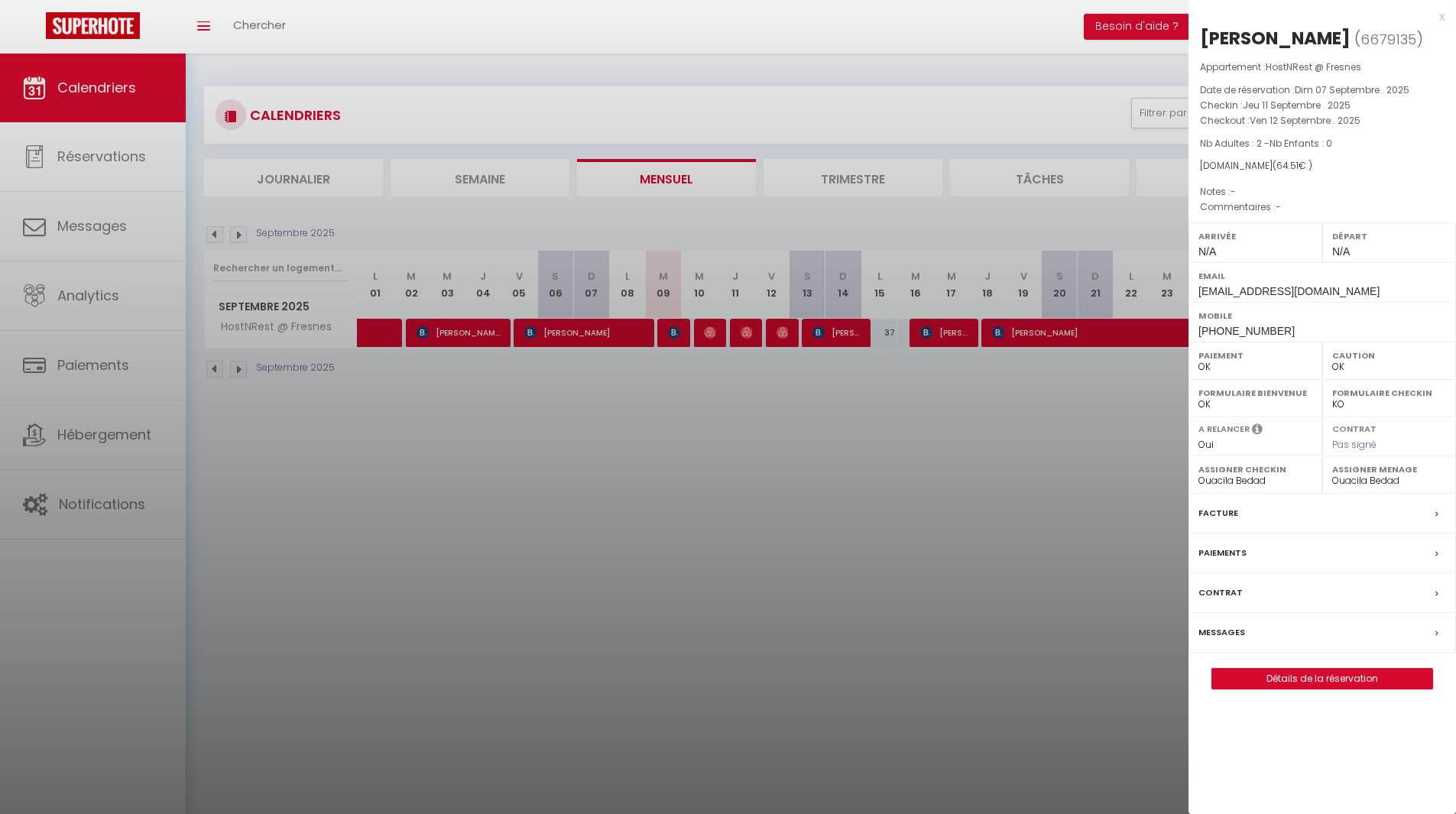
drag, startPoint x: 1202, startPoint y: 35, endPoint x: 1386, endPoint y: 131, distance: 207.5
click at [1386, 131] on div "[PERSON_NAME] ( 6679135 ) Appartement : HostNRest @ Fresnes Date de réservation…" at bounding box center [1322, 358] width 267 height 664
copy div "[PERSON_NAME] ( 6679135 ) Appartement : HostNRest @ Fresnes Date de réservation…"
click at [780, 448] on div at bounding box center [728, 407] width 1456 height 814
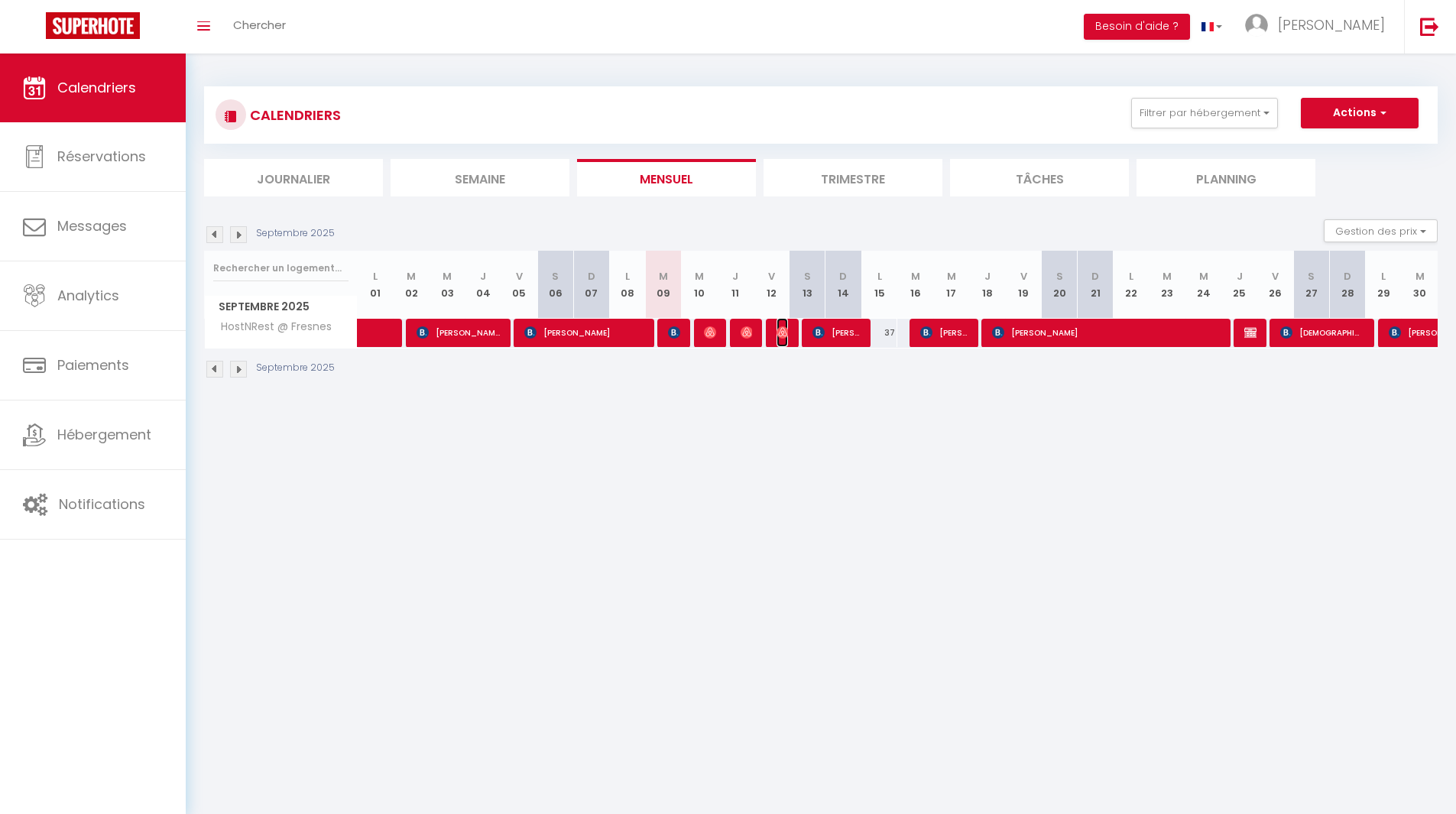
click at [777, 330] on img at bounding box center [782, 332] width 12 height 12
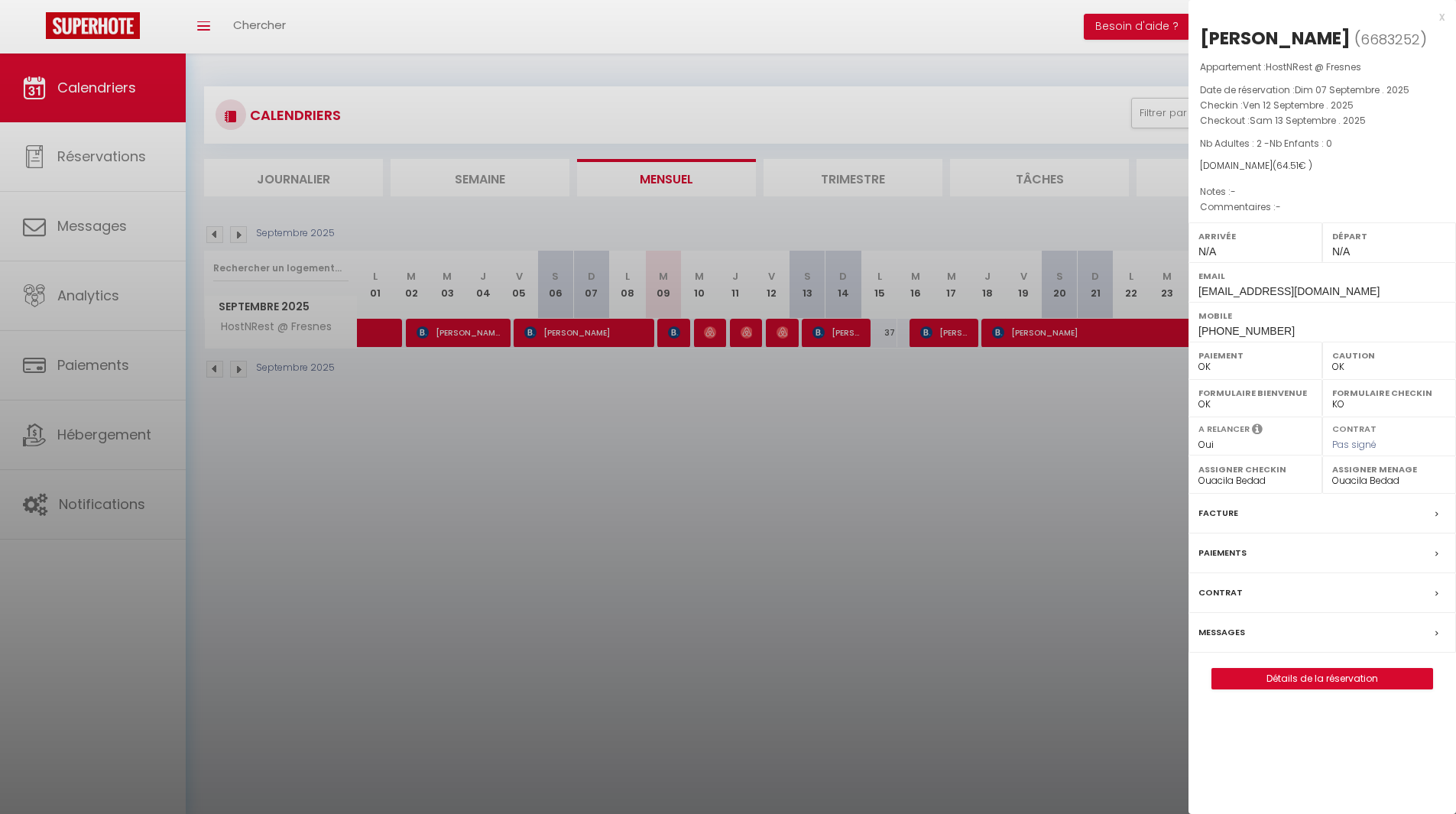
drag, startPoint x: 1205, startPoint y: 33, endPoint x: 1423, endPoint y: 134, distance: 240.3
click at [1423, 134] on div "[PERSON_NAME] ( 6683252 ) Appartement : HostNRest @ Fresnes Date de réservation…" at bounding box center [1322, 358] width 267 height 664
copy div "[PERSON_NAME] ( 6683252 ) Appartement : HostNRest @ Fresnes Date de réservation…"
click at [759, 451] on div at bounding box center [728, 407] width 1456 height 814
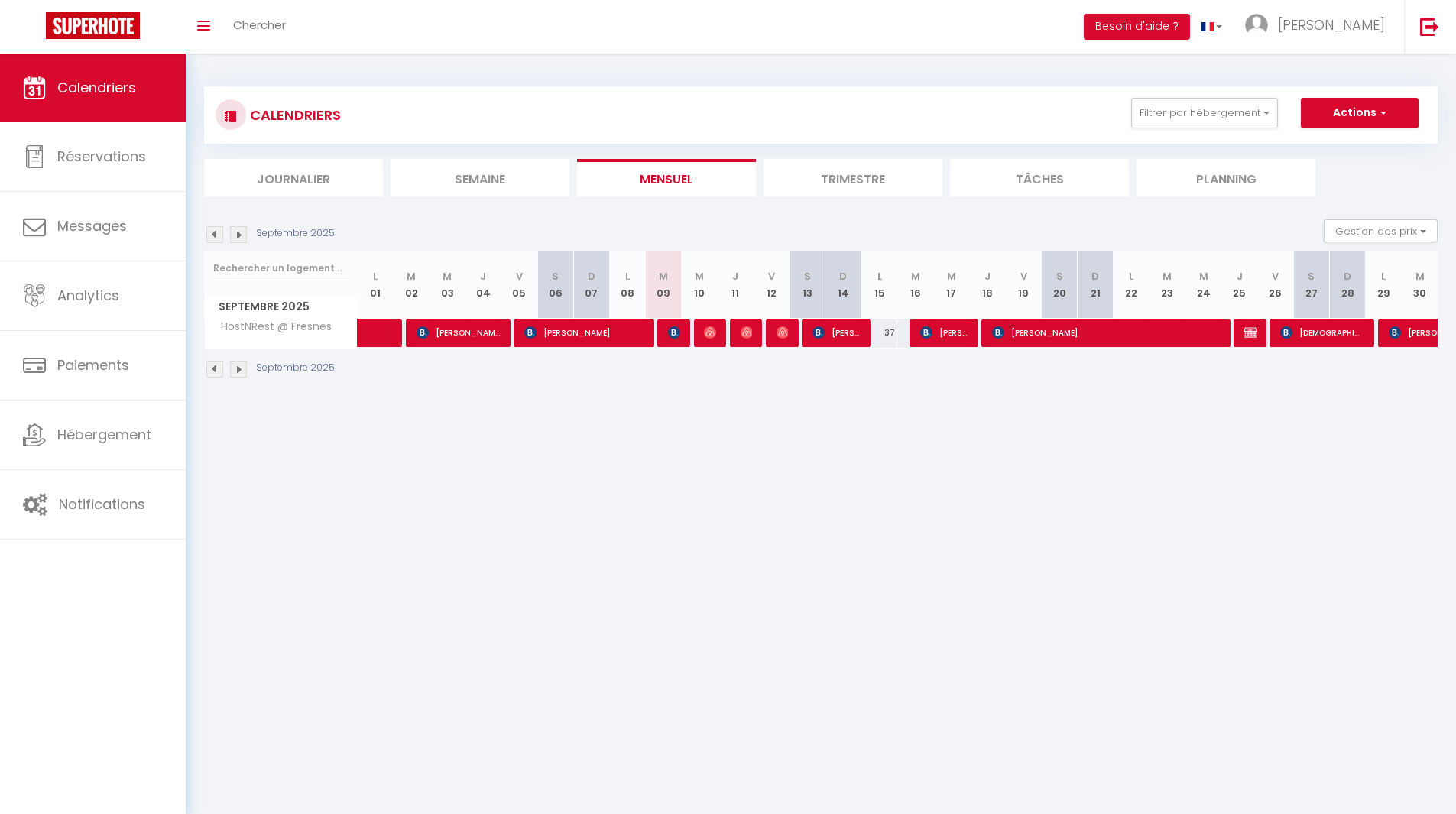
click at [769, 327] on div at bounding box center [784, 333] width 36 height 29
click at [778, 332] on img at bounding box center [782, 332] width 12 height 12
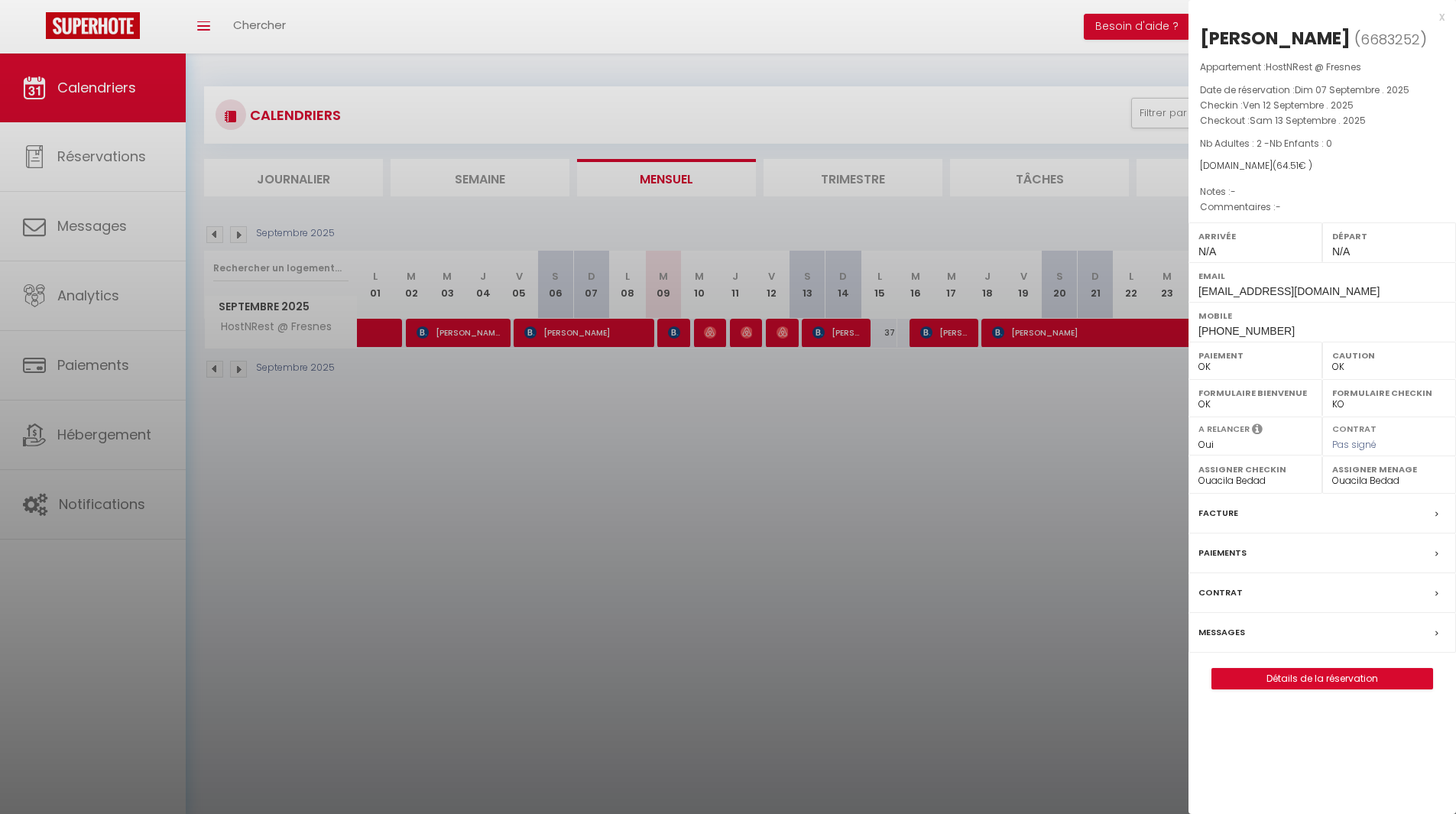
click at [765, 434] on div at bounding box center [728, 407] width 1456 height 814
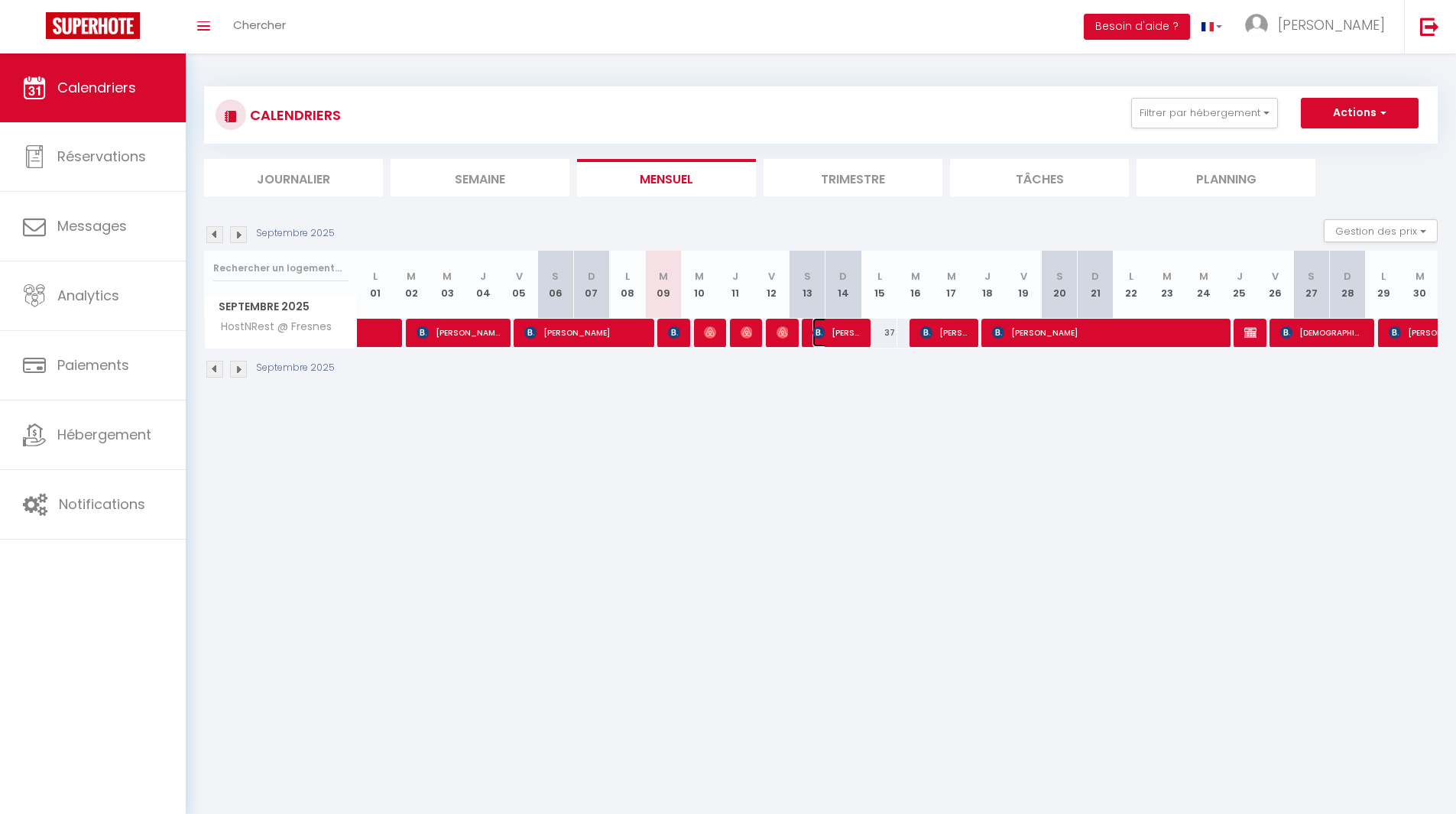
click at [849, 333] on span "[PERSON_NAME]" at bounding box center [836, 332] width 48 height 29
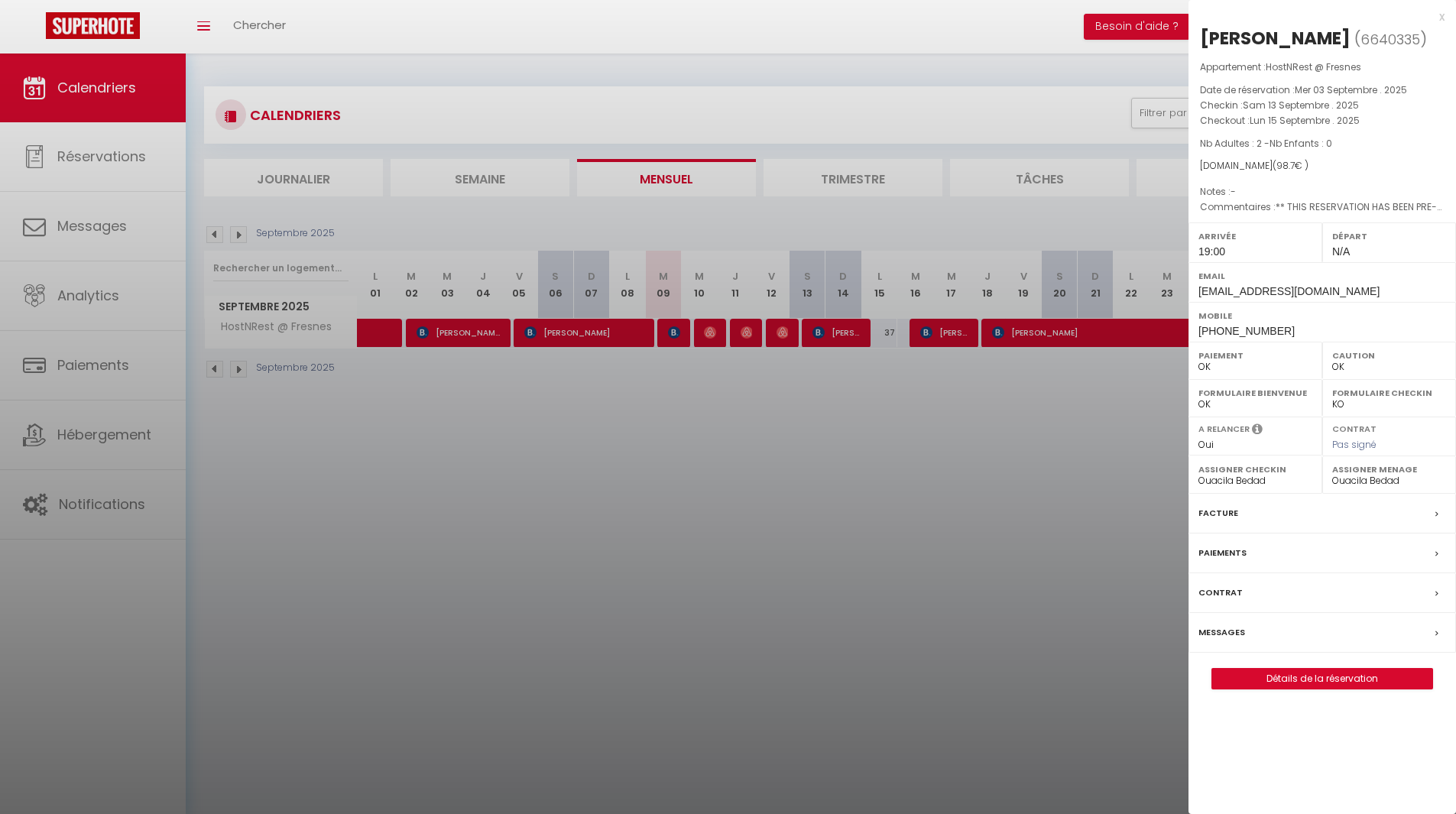
drag, startPoint x: 1198, startPoint y: 39, endPoint x: 1346, endPoint y: 150, distance: 185.0
click at [1346, 150] on div "[PERSON_NAME] ( 6640335 ) Appartement : HostNRest @ Fresnes Date de réservation…" at bounding box center [1322, 358] width 267 height 664
copy div "[PERSON_NAME] ( 6640335 ) Appartement : HostNRest @ Fresnes Date de réservation…"
click at [891, 426] on div at bounding box center [728, 407] width 1456 height 814
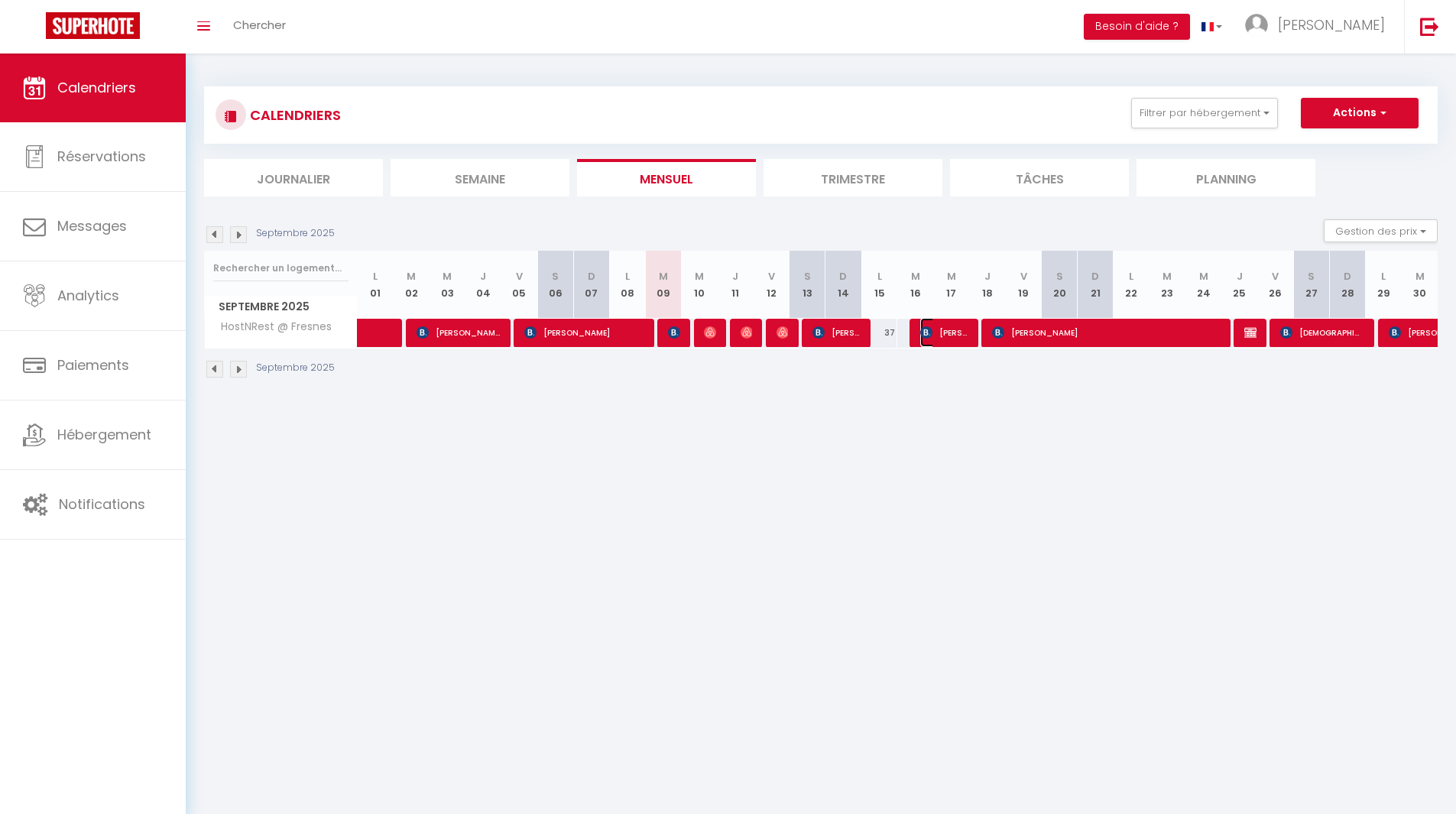
click at [934, 326] on span "[PERSON_NAME]" at bounding box center [944, 332] width 48 height 29
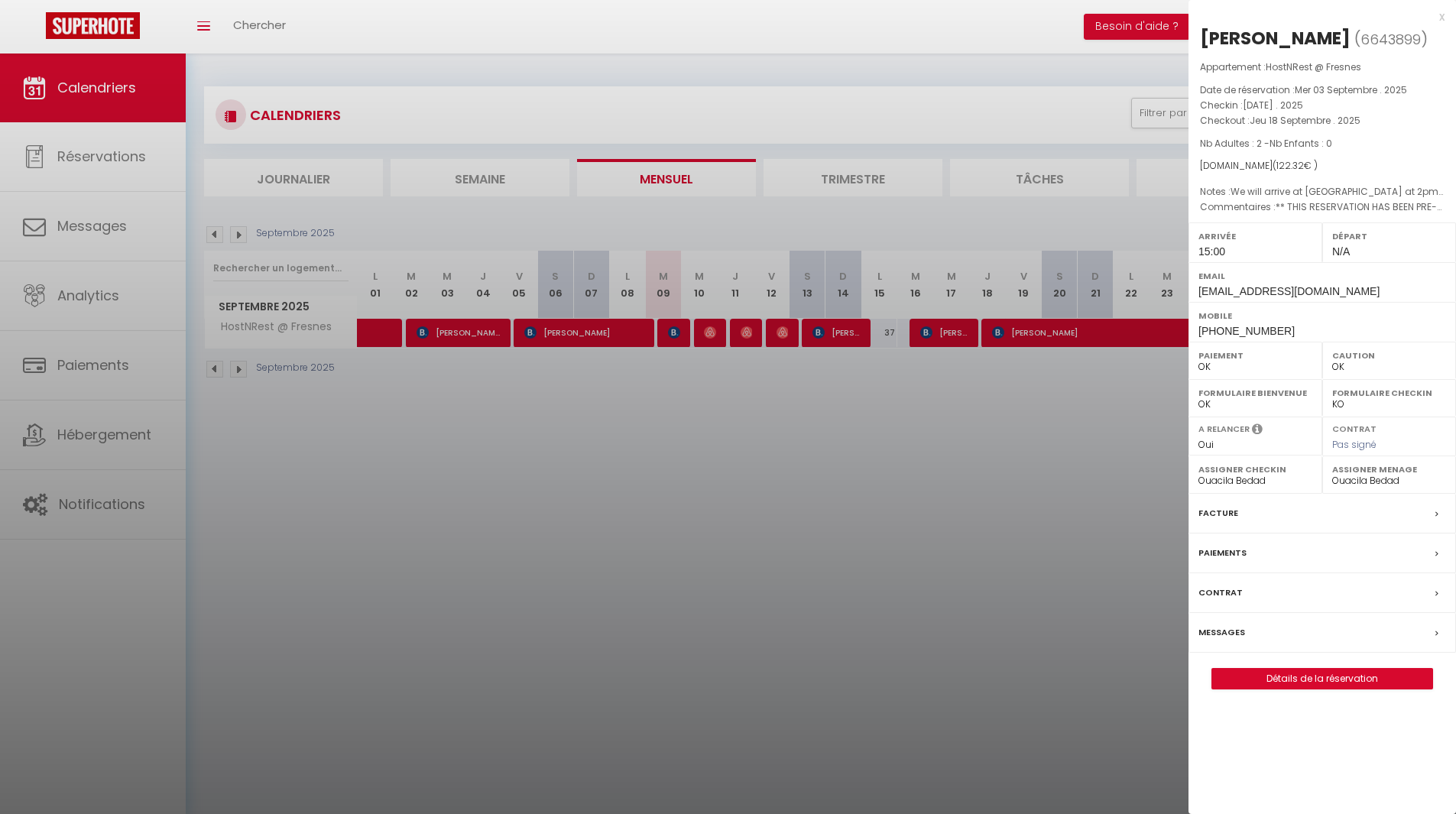
drag, startPoint x: 1202, startPoint y: 37, endPoint x: 1369, endPoint y: 139, distance: 195.7
click at [1369, 139] on div "[PERSON_NAME] ( 6643899 ) Appartement : HostNRest @ Fresnes Date de réservation…" at bounding box center [1322, 358] width 267 height 664
copy div "[PERSON_NAME] ( 6643899 ) Appartement : HostNRest @ Fresnes Date de réservation…"
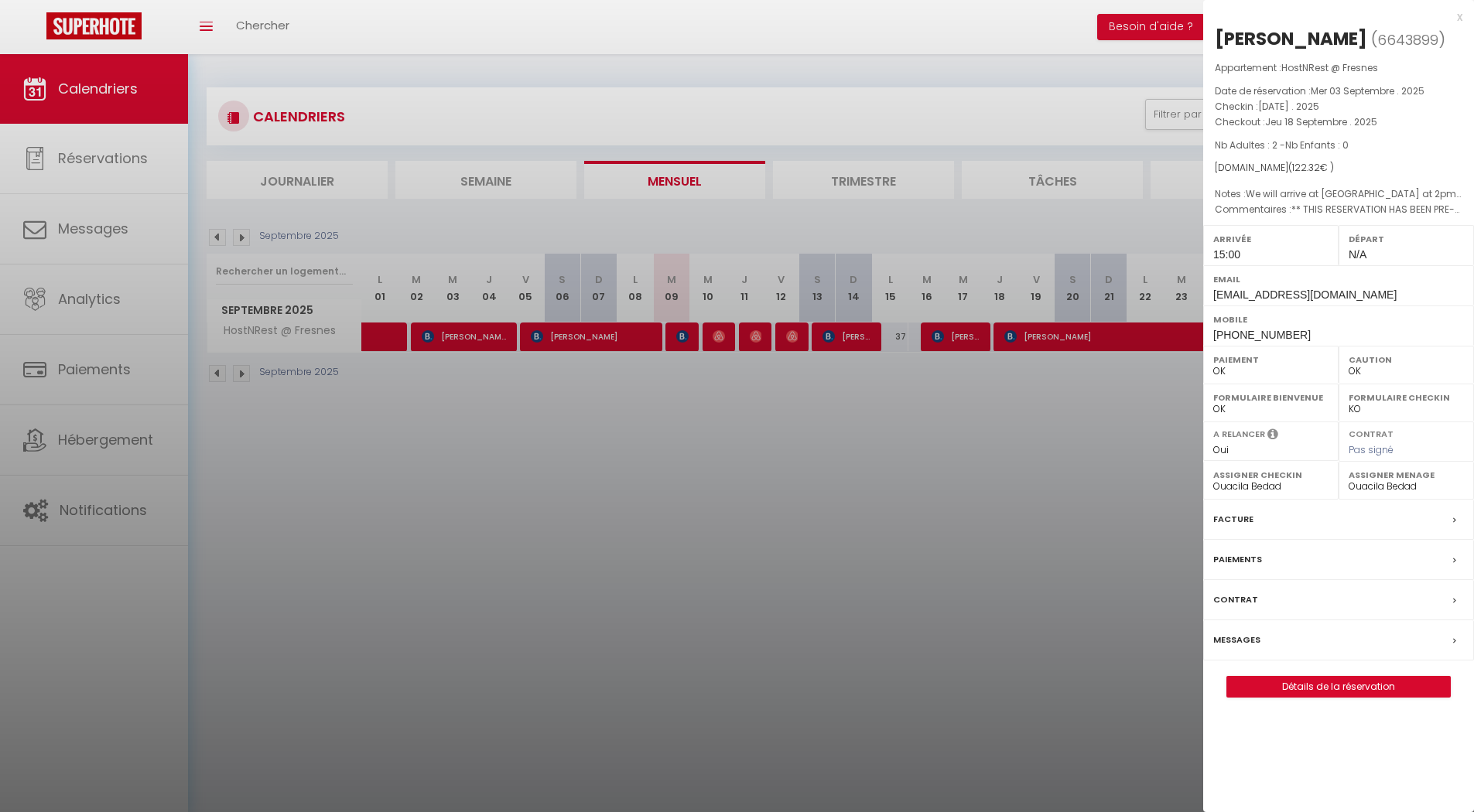
click at [949, 434] on div at bounding box center [737, 406] width 1474 height 812
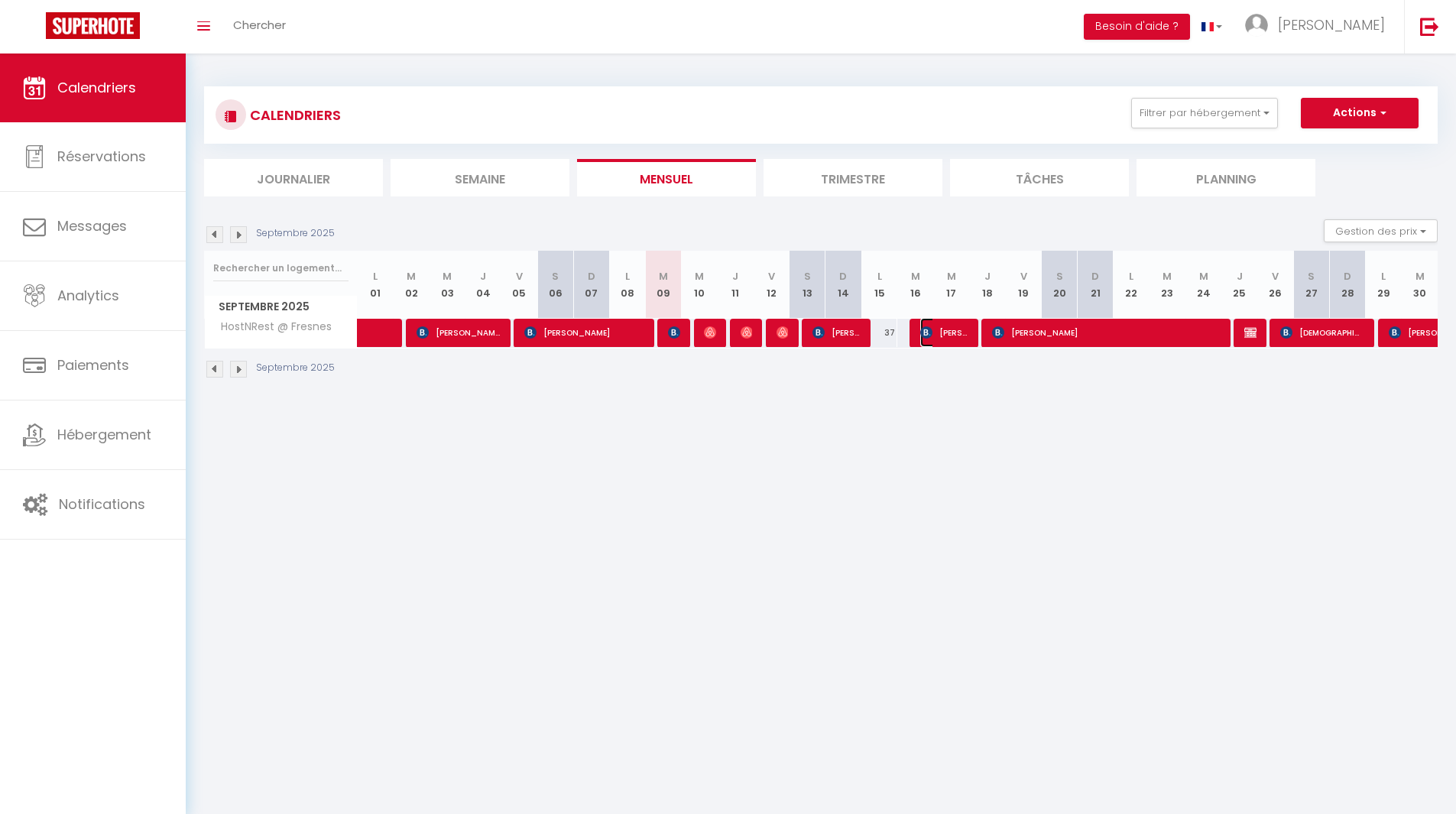
click at [933, 332] on span "[PERSON_NAME]" at bounding box center [944, 332] width 48 height 29
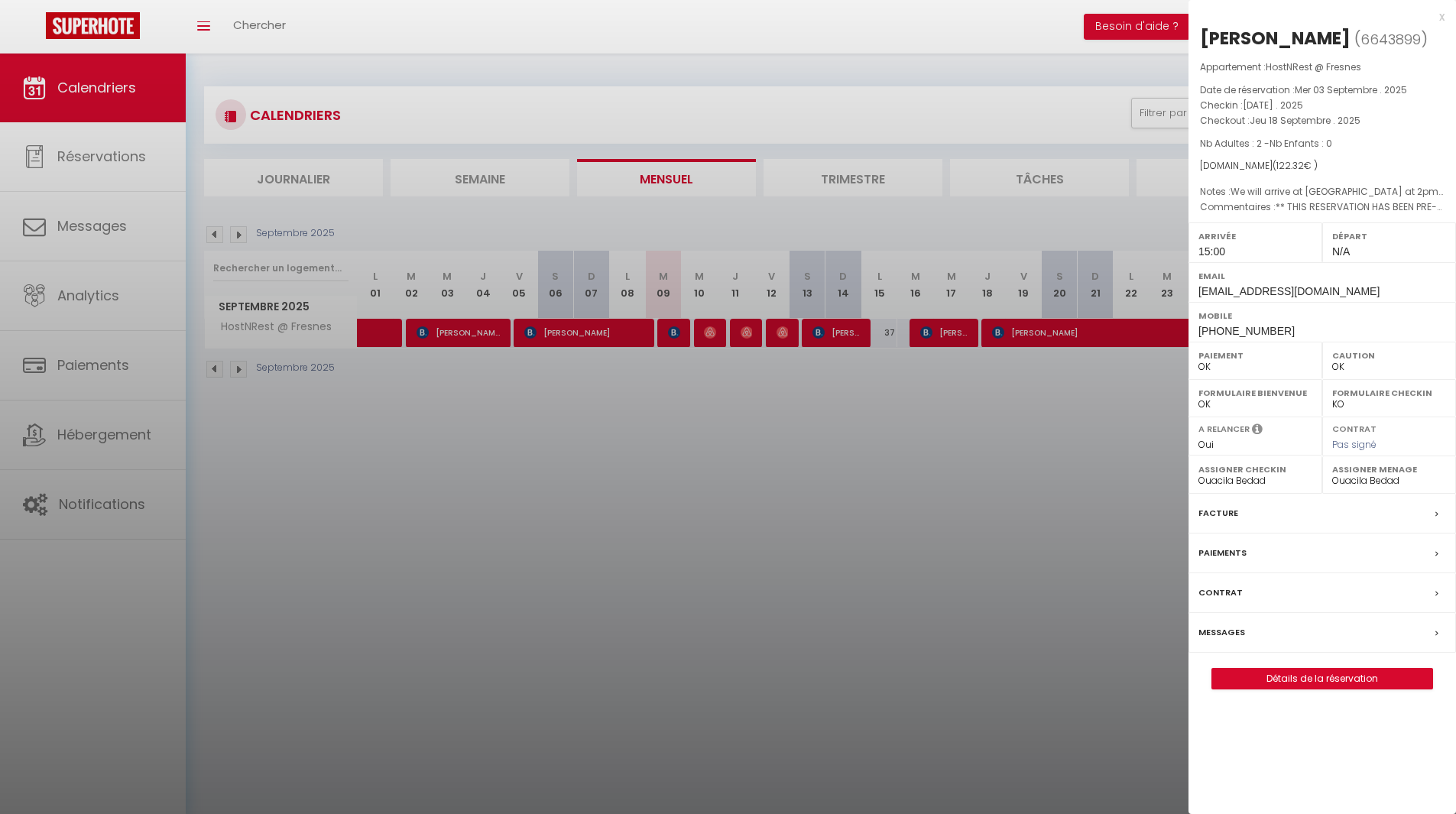
click at [996, 369] on div at bounding box center [728, 407] width 1456 height 814
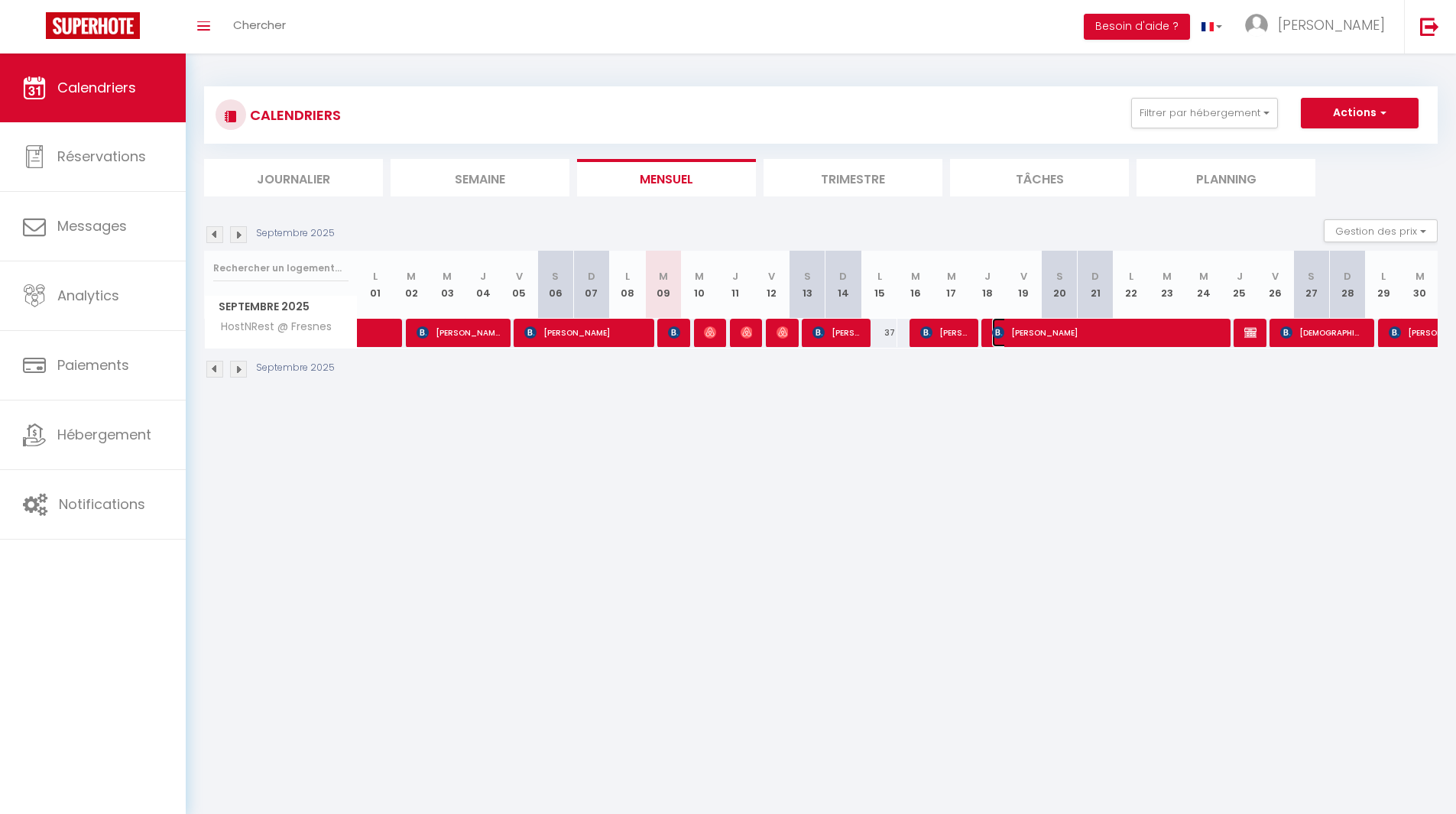
drag, startPoint x: 1035, startPoint y: 332, endPoint x: 1061, endPoint y: 285, distance: 53.7
click at [1033, 332] on span "[PERSON_NAME]" at bounding box center [1106, 332] width 228 height 29
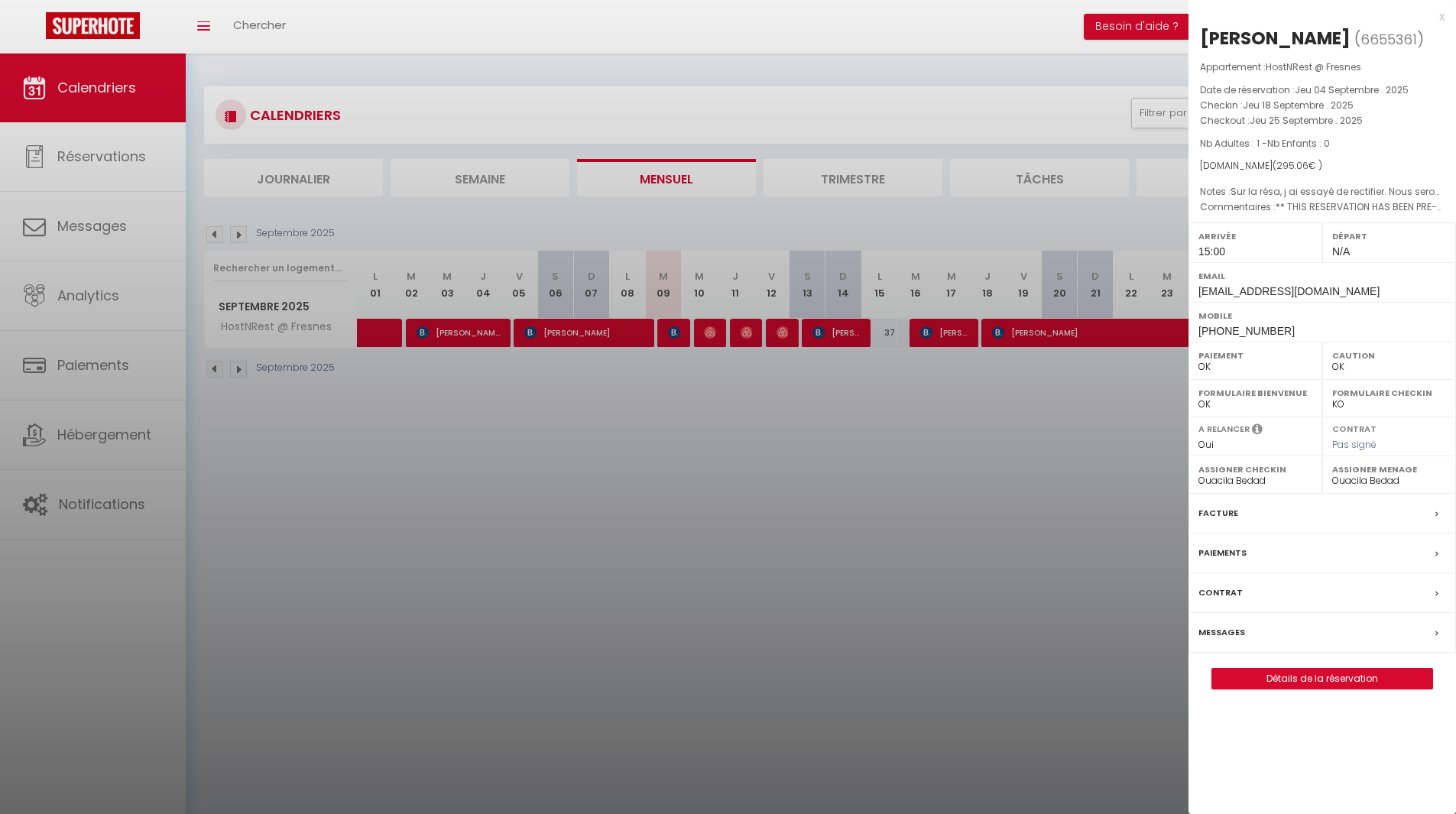
drag, startPoint x: 1200, startPoint y: 36, endPoint x: 1402, endPoint y: 136, distance: 225.4
click at [1402, 136] on div "[PERSON_NAME] ( 6655361 ) Appartement : HostNRest @ Fresnes Date de réservation…" at bounding box center [1322, 358] width 267 height 664
copy div "[PERSON_NAME] ( 6655361 ) Appartement : HostNRest @ Fresnes Date de réservation…"
drag, startPoint x: 797, startPoint y: 528, endPoint x: 716, endPoint y: 421, distance: 134.2
click at [797, 527] on div at bounding box center [728, 407] width 1456 height 814
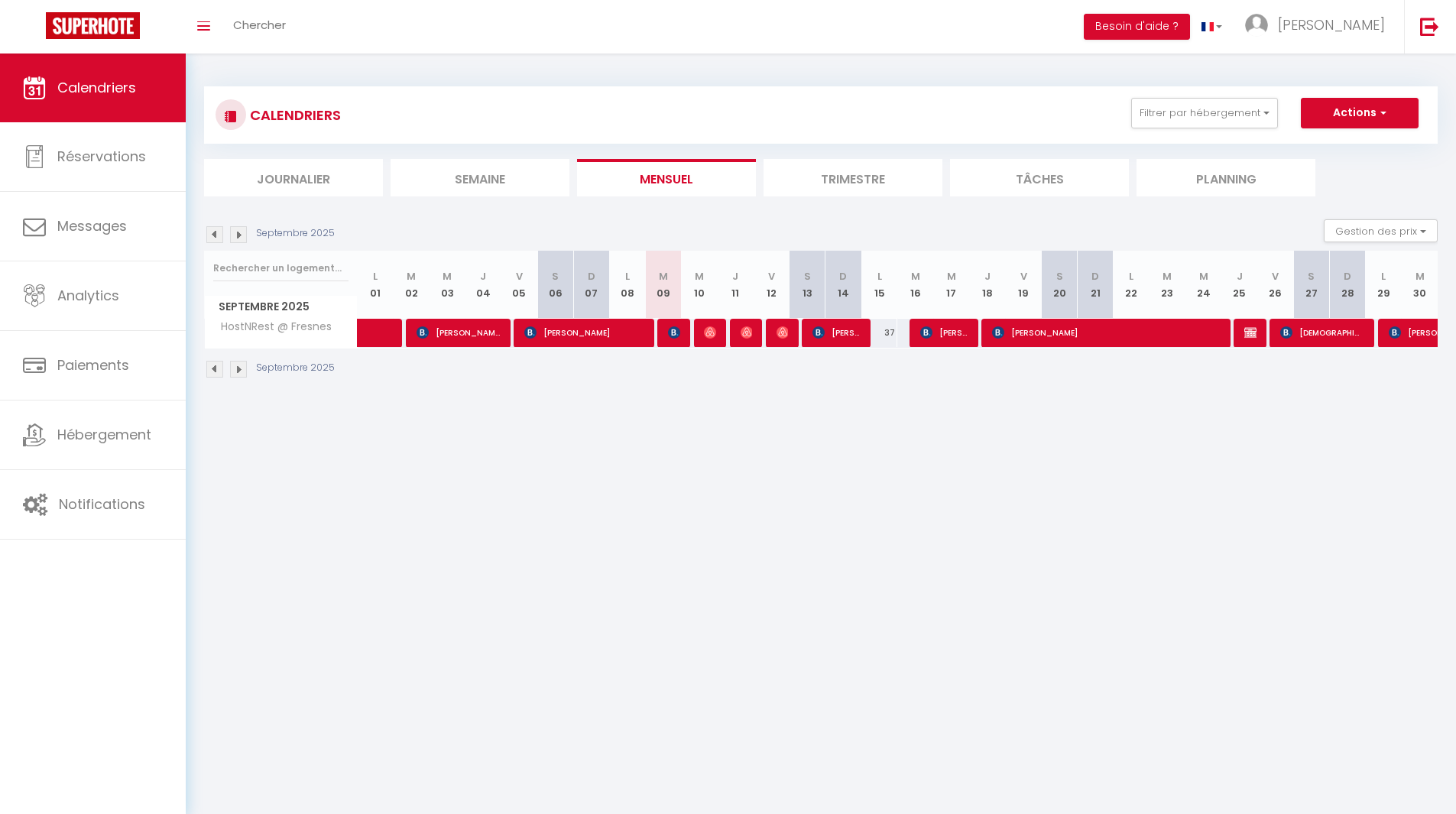
click at [717, 341] on div at bounding box center [708, 333] width 36 height 29
click at [712, 332] on img at bounding box center [710, 332] width 12 height 12
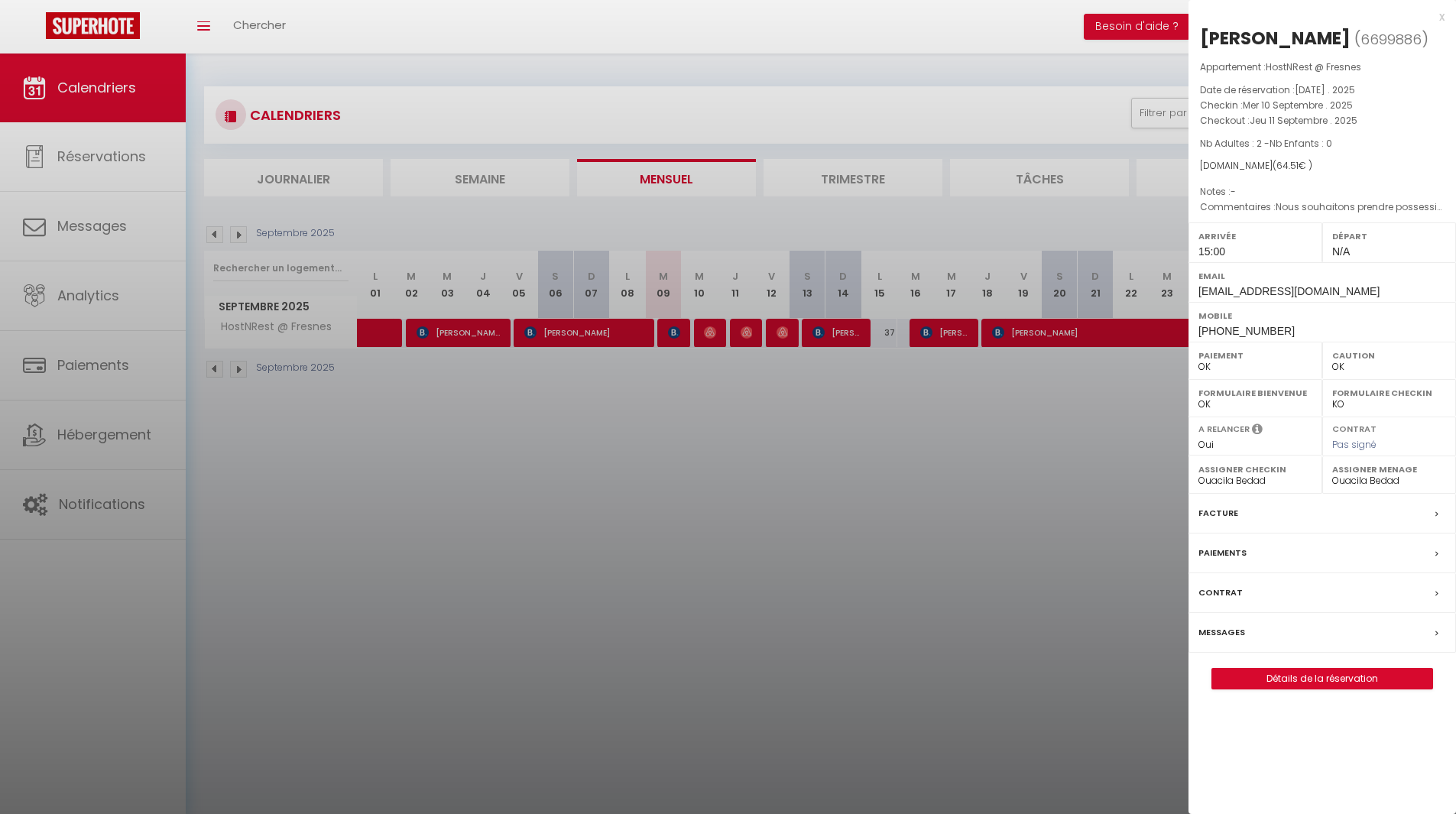
click at [633, 631] on div at bounding box center [728, 407] width 1456 height 814
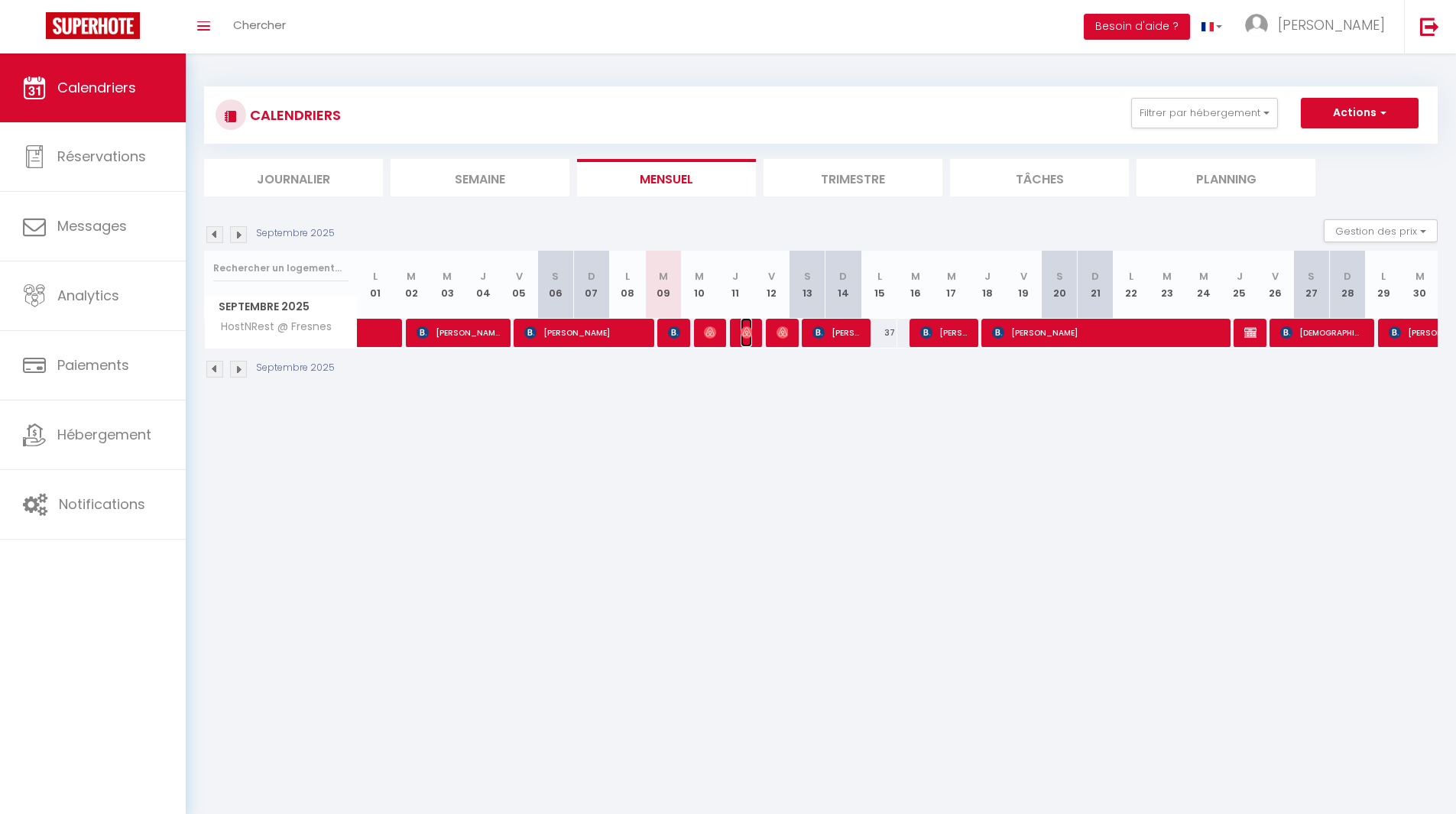
click at [750, 331] on img at bounding box center [746, 332] width 12 height 12
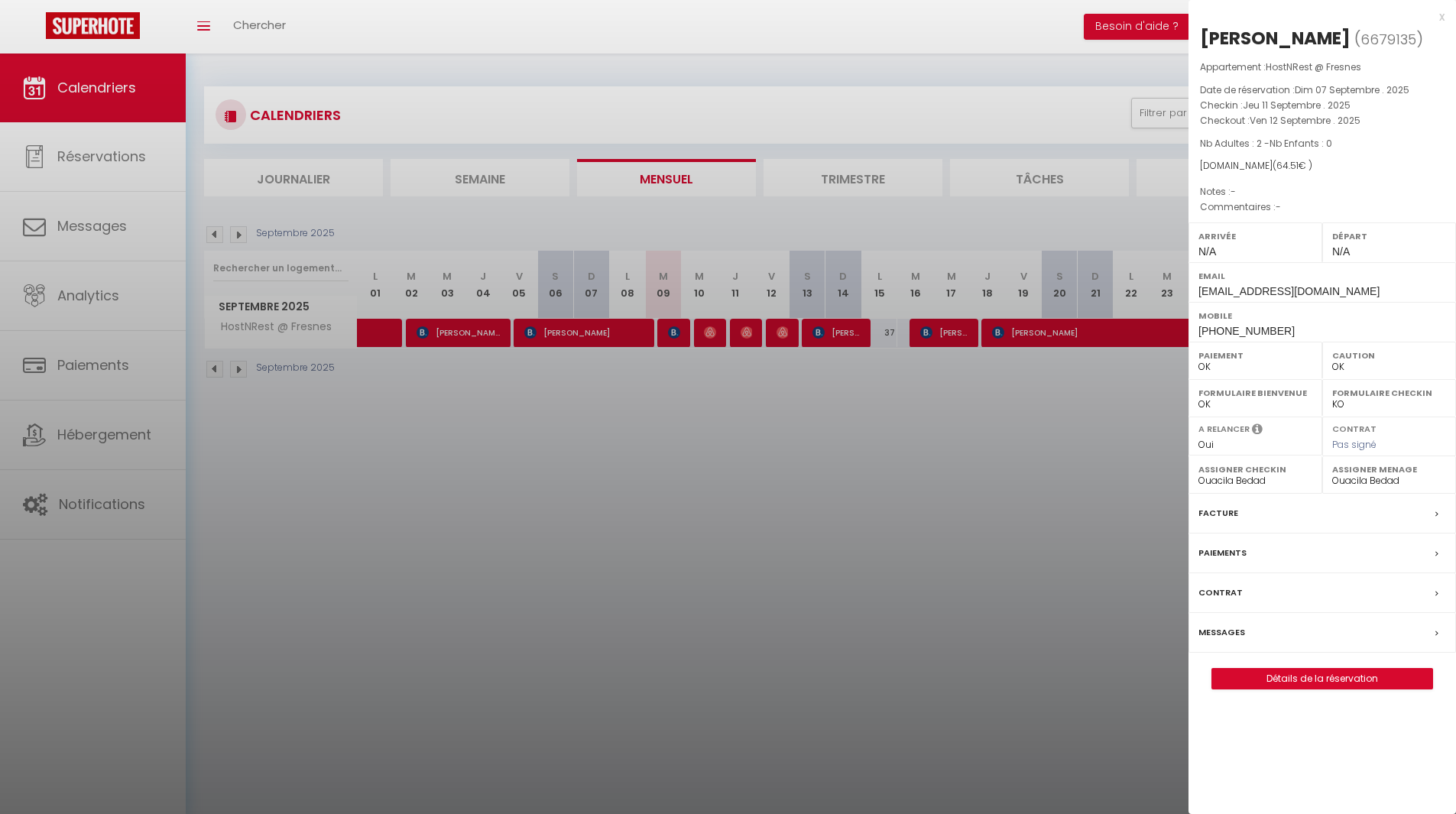
click at [859, 501] on div at bounding box center [728, 407] width 1456 height 814
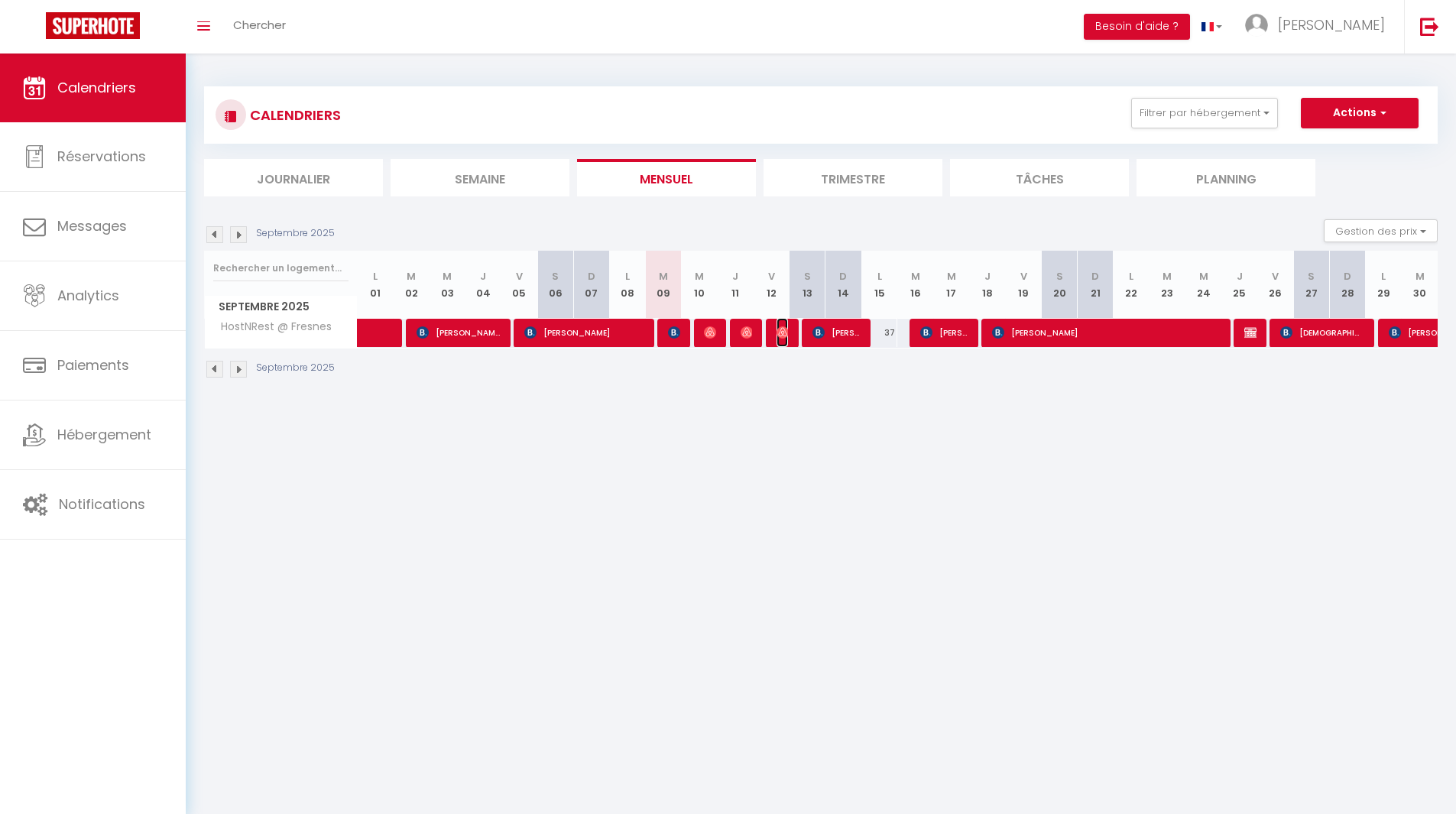
click at [788, 333] on img at bounding box center [782, 332] width 12 height 12
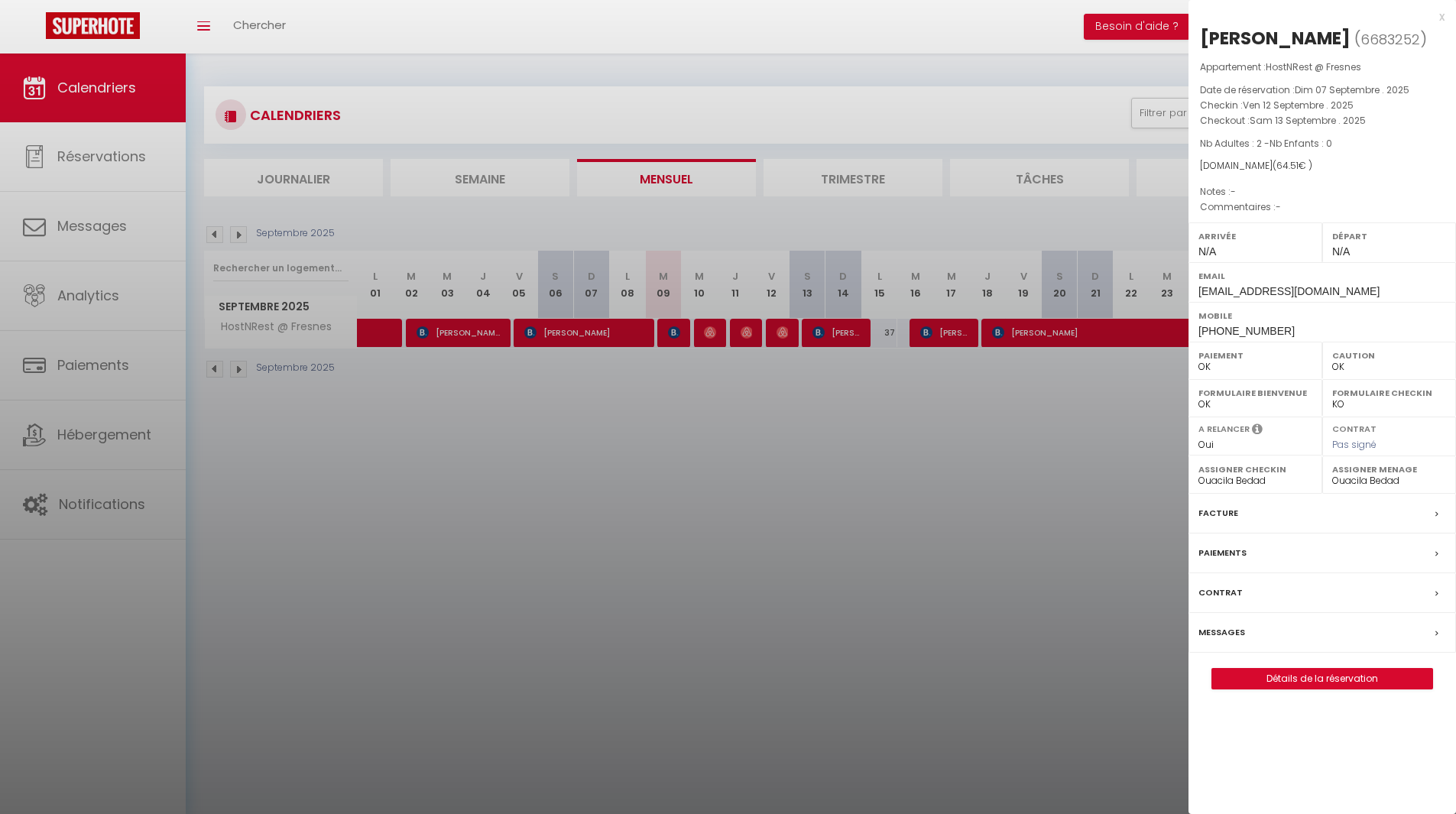
click at [772, 427] on div at bounding box center [728, 407] width 1456 height 814
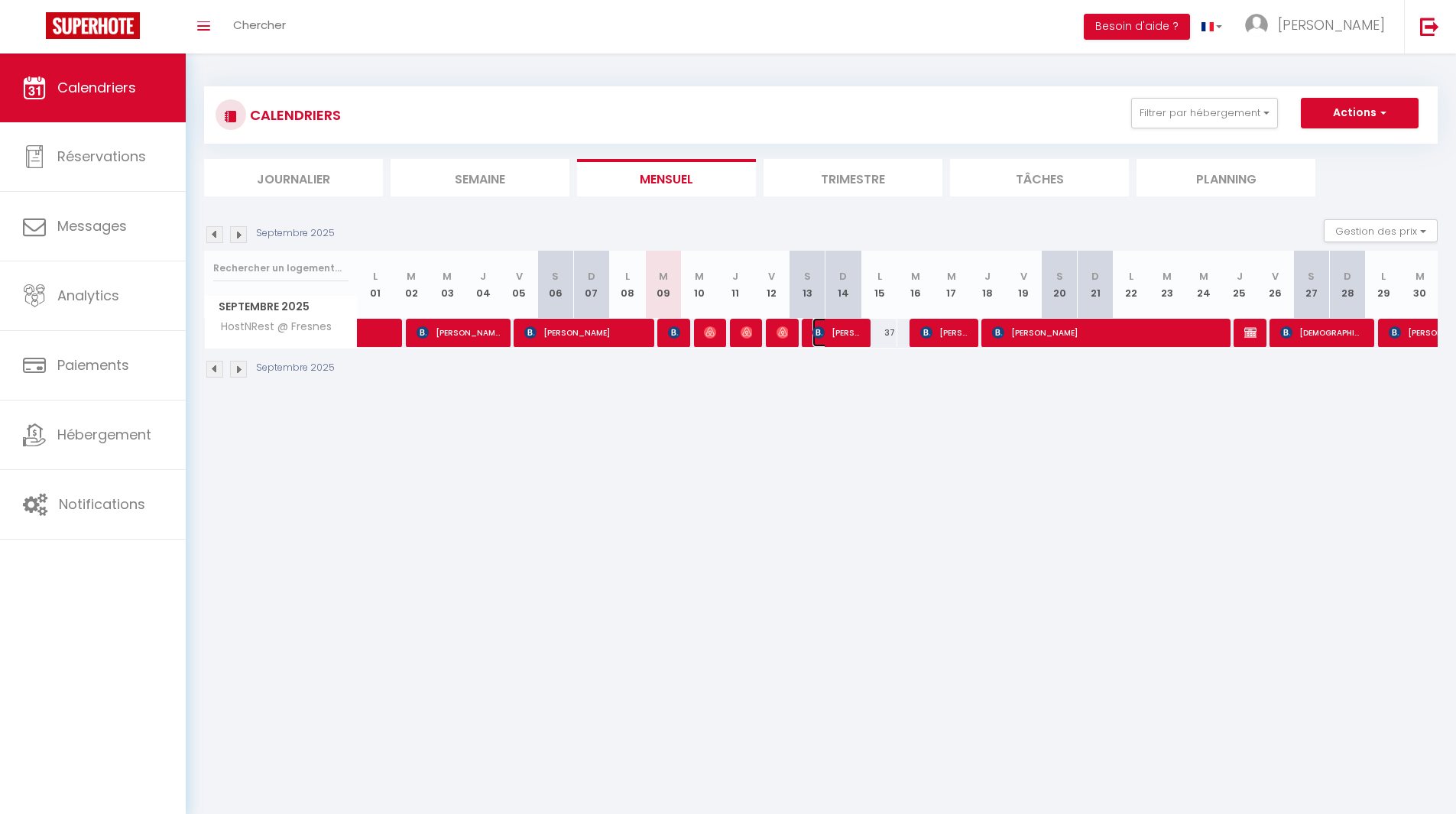
click at [843, 337] on span "[PERSON_NAME]" at bounding box center [836, 332] width 48 height 29
select select "1"
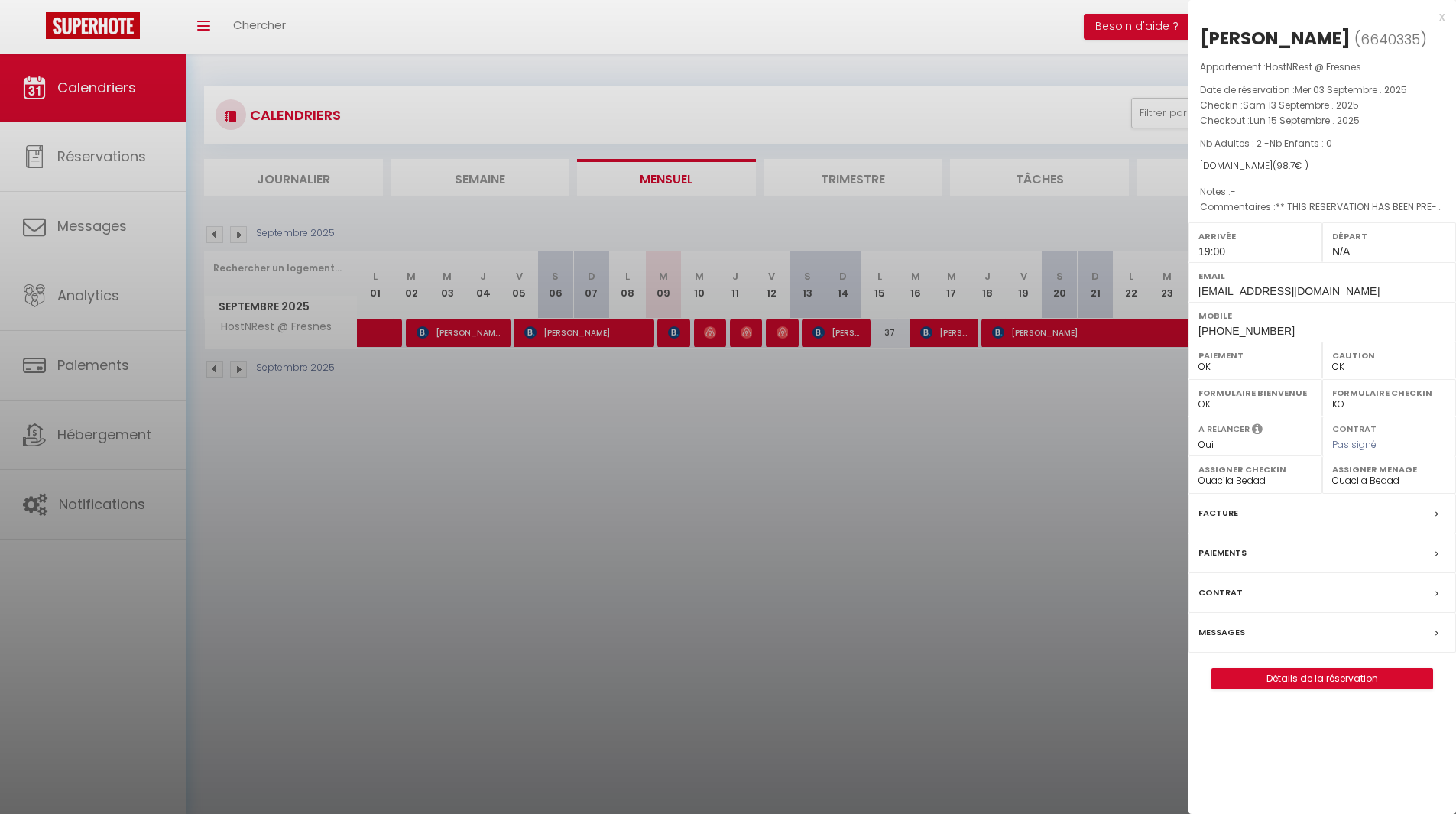
click at [688, 614] on div at bounding box center [728, 407] width 1456 height 814
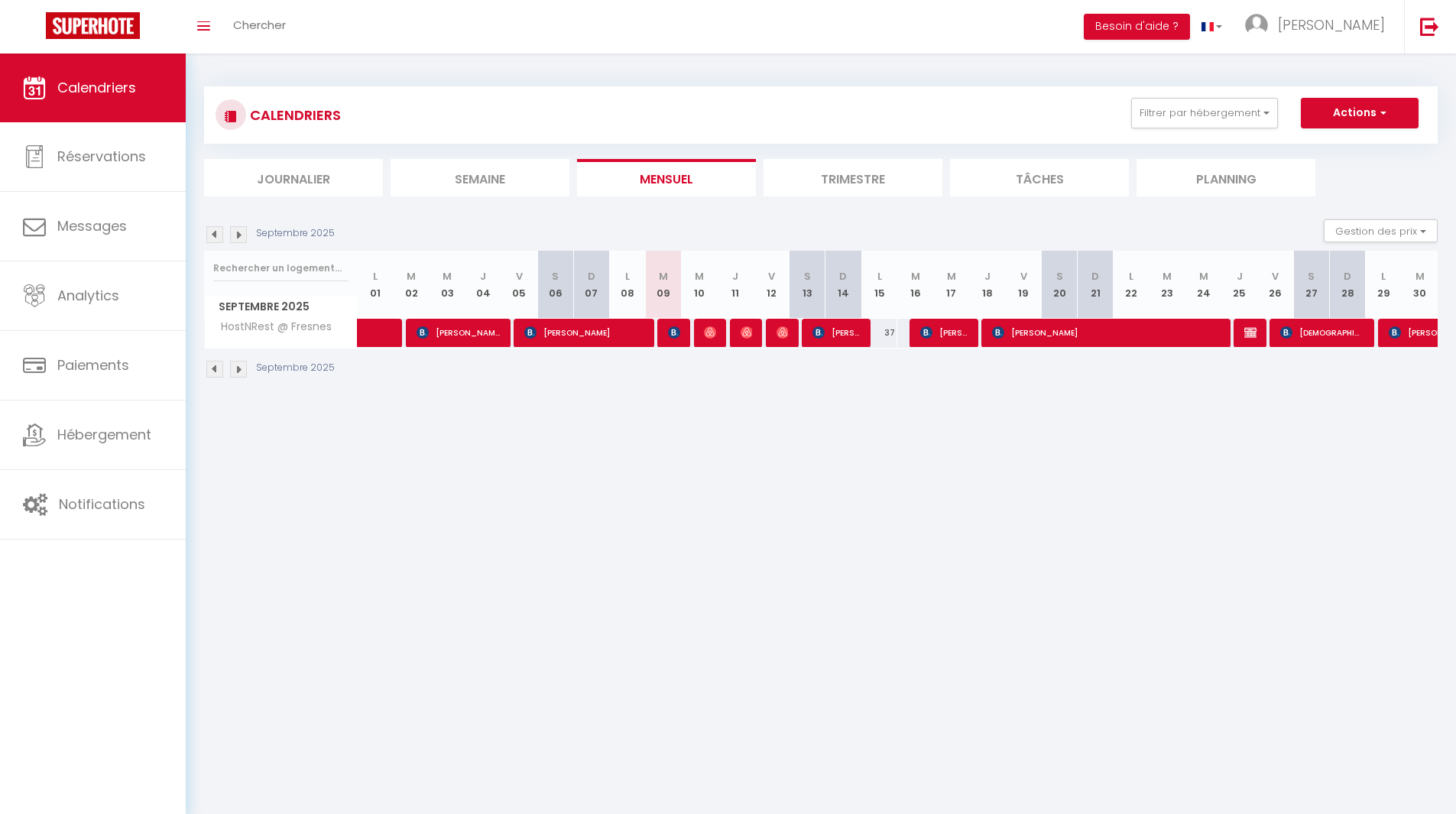
click at [897, 534] on body "🟢 Des questions ou besoin d'assistance pour la migration AirBnB? Connectez-vous…" at bounding box center [728, 460] width 1456 height 814
click at [237, 235] on img at bounding box center [238, 234] width 16 height 16
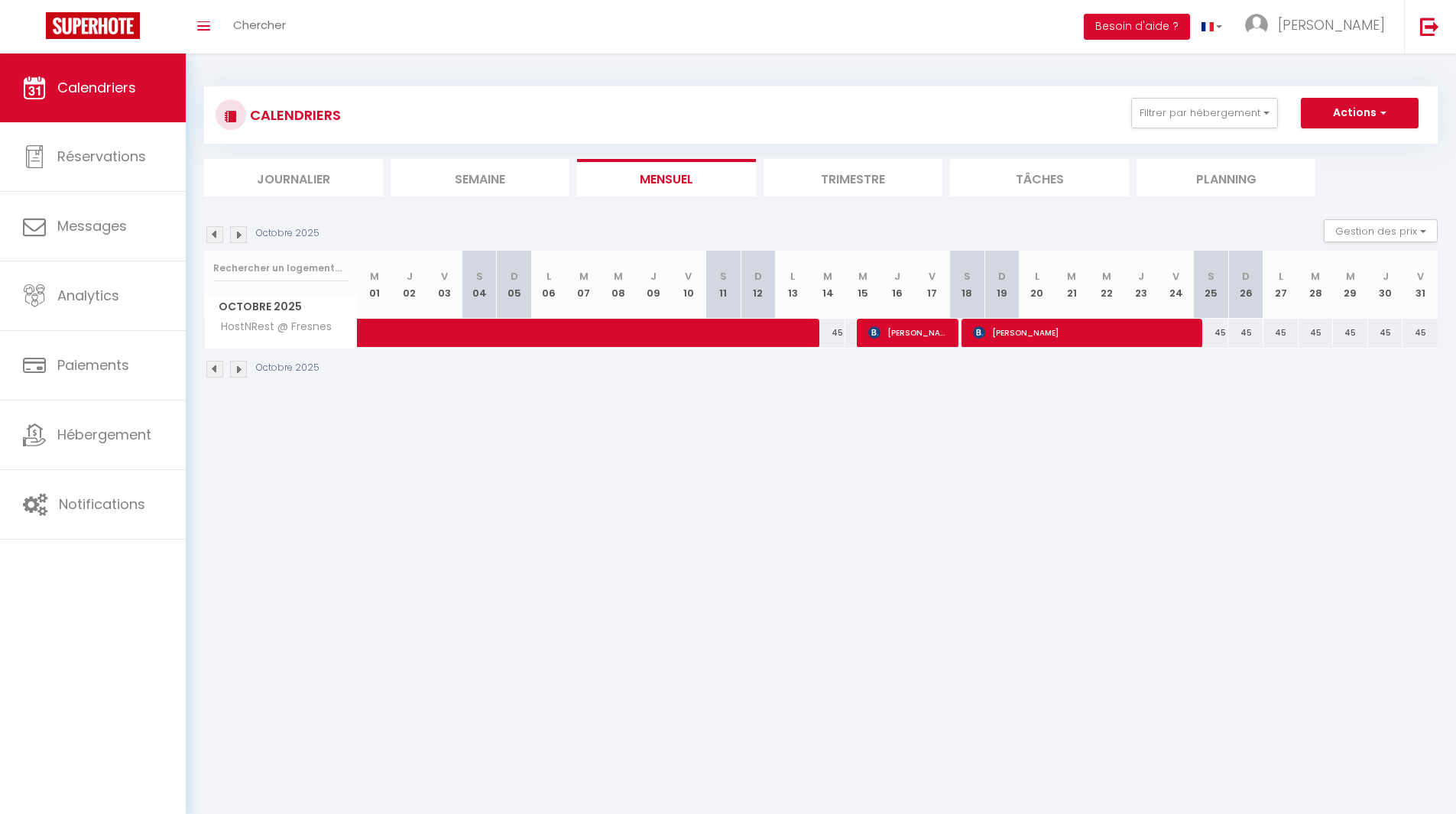
click at [213, 234] on img at bounding box center [214, 234] width 16 height 16
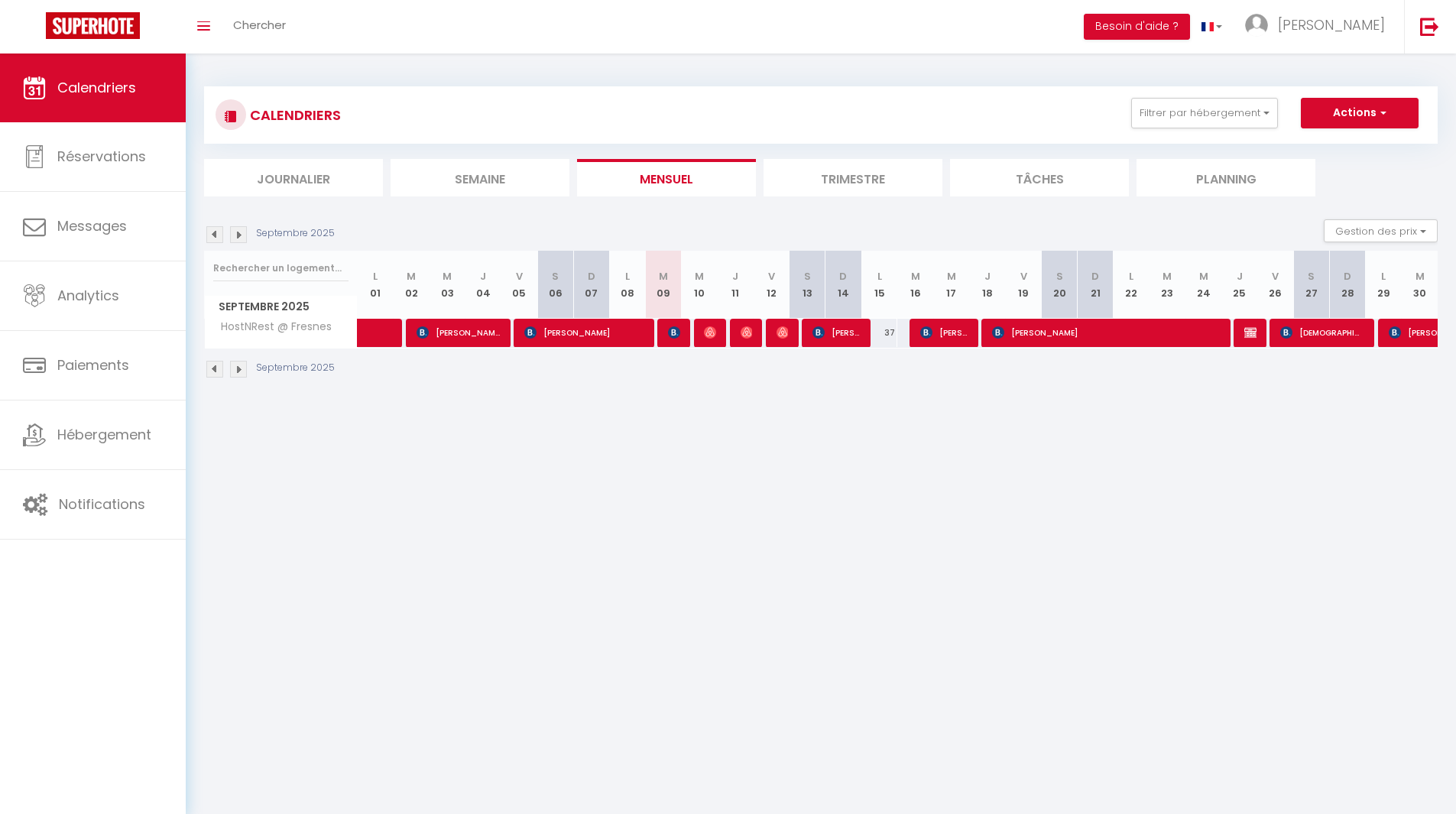
click at [890, 333] on div "37" at bounding box center [880, 333] width 36 height 28
type input "37"
type input "Lun 15 Septembre 2025"
type input "[DATE]"
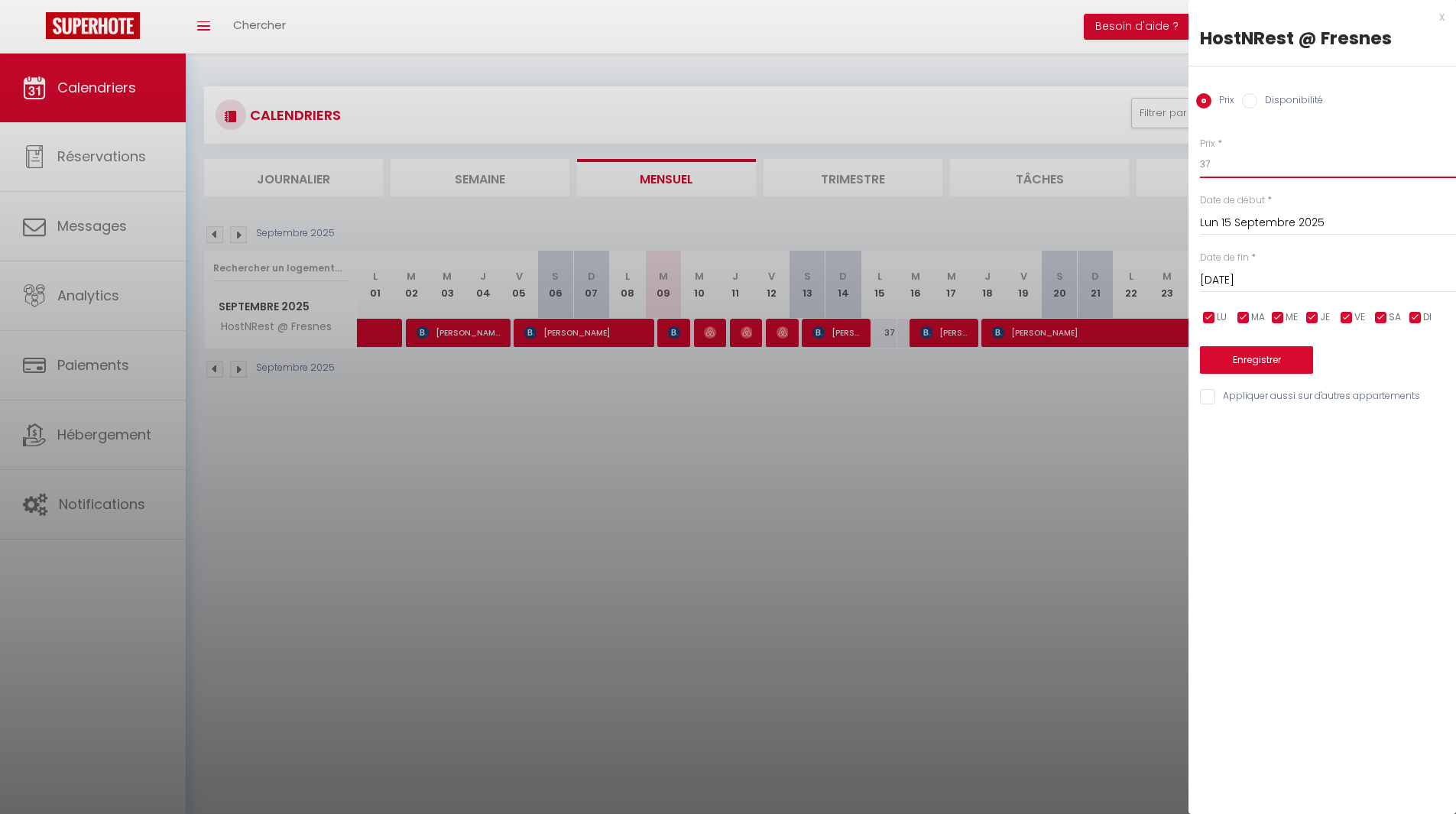
drag, startPoint x: 1284, startPoint y: 157, endPoint x: 1125, endPoint y: 155, distance: 159.0
click at [1126, 155] on body "🟢 Des questions ou besoin d'assistance pour la migration AirBnB? Connectez-vous…" at bounding box center [728, 460] width 1456 height 814
type input "29"
click at [1278, 357] on button "Enregistrer" at bounding box center [1256, 360] width 113 height 27
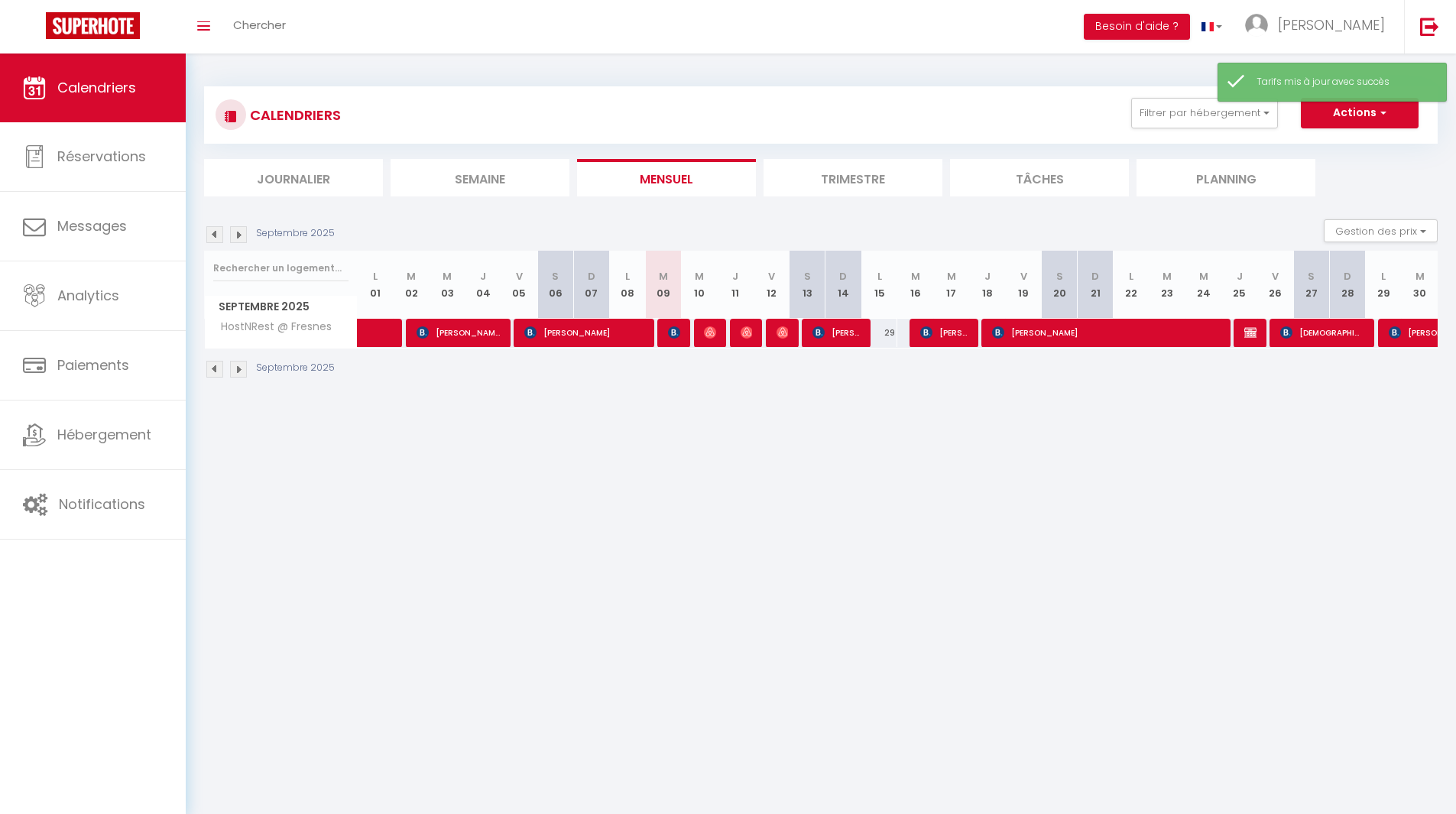
click at [1041, 448] on body "🟢 Des questions ou besoin d'assistance pour la migration AirBnB? Connectez-vous…" at bounding box center [728, 460] width 1456 height 814
click at [1109, 336] on span "[PERSON_NAME]" at bounding box center [1106, 332] width 228 height 29
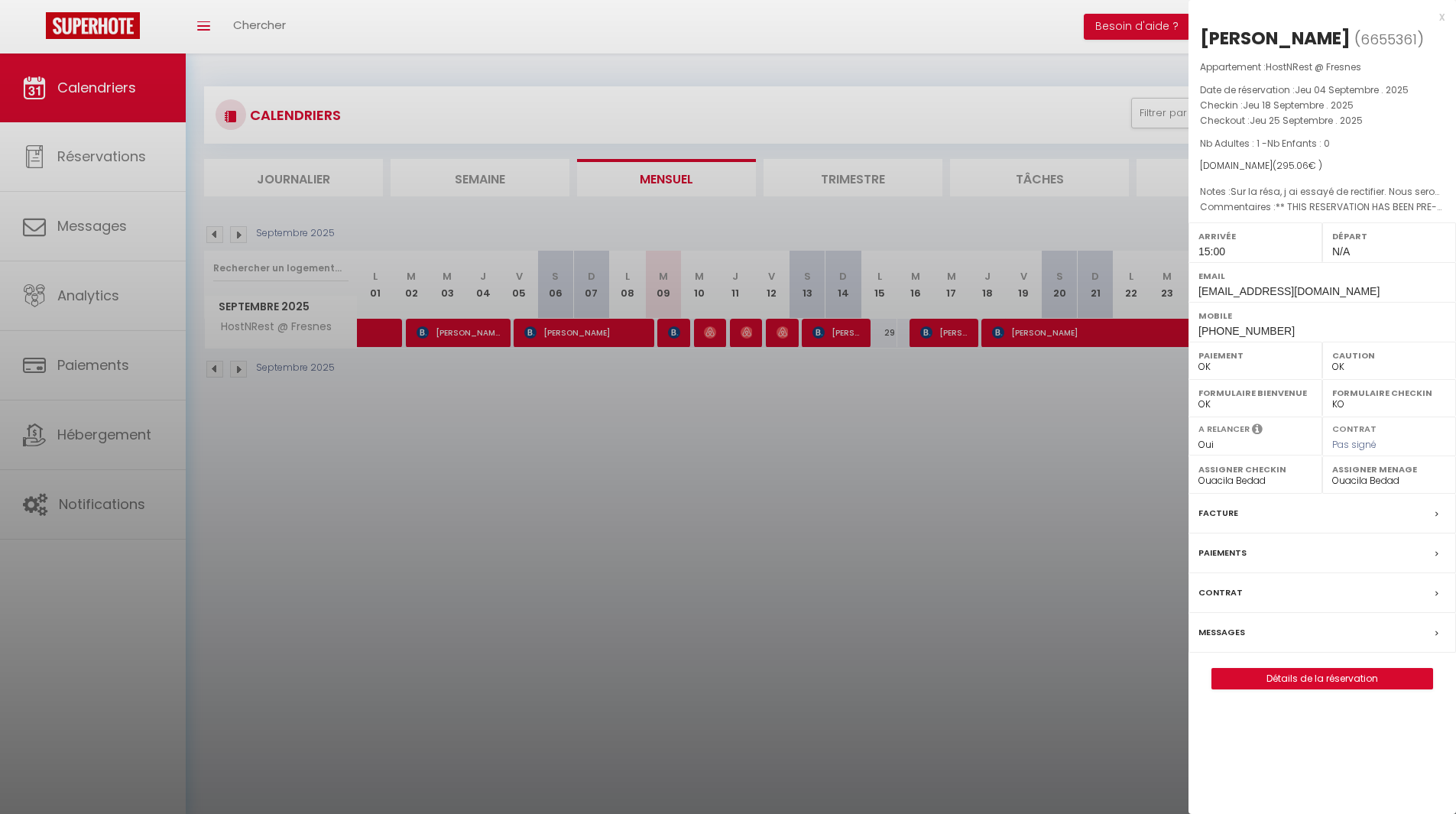
click at [1097, 382] on div at bounding box center [728, 407] width 1456 height 814
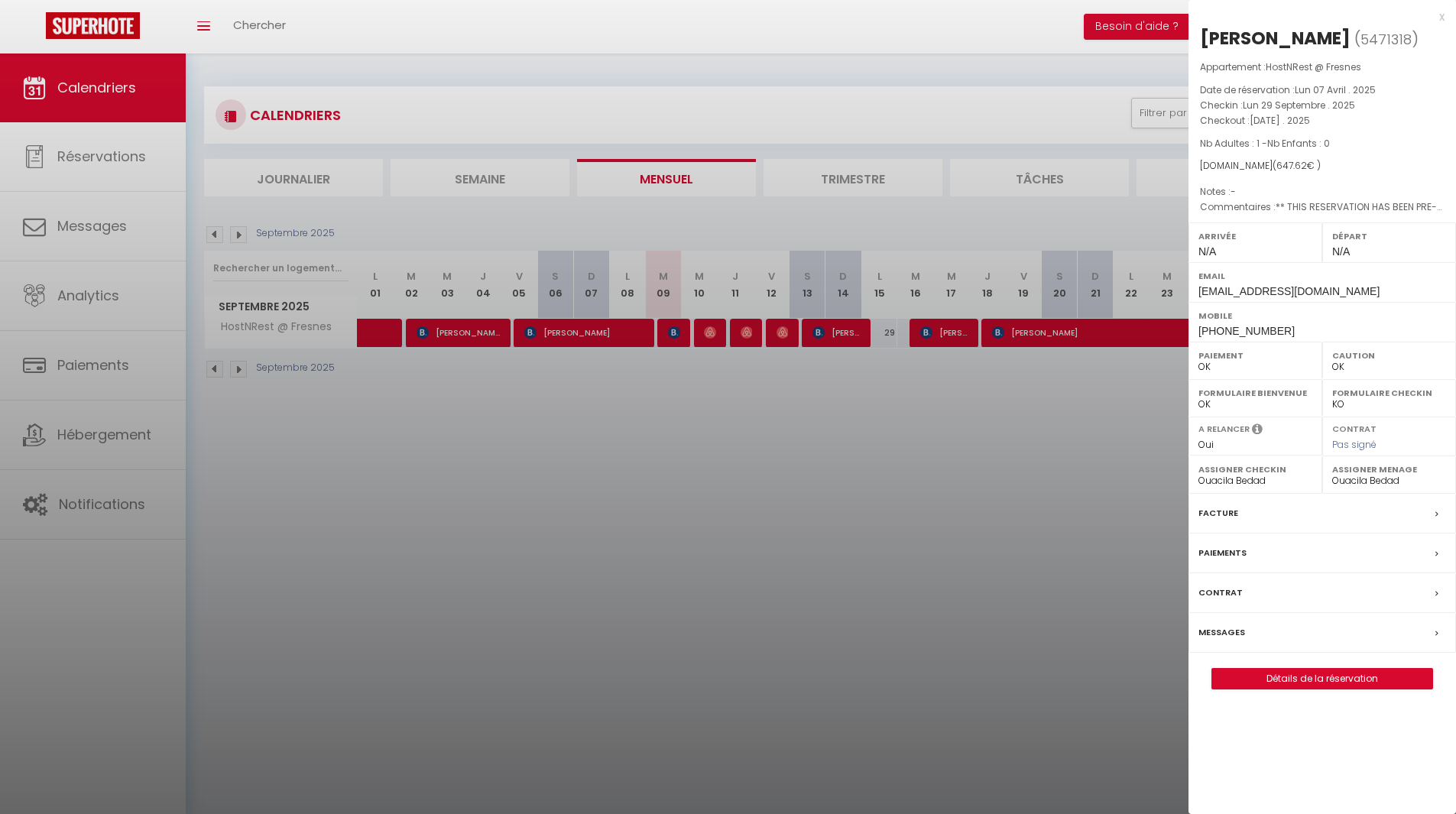
click at [1027, 435] on div at bounding box center [728, 407] width 1456 height 814
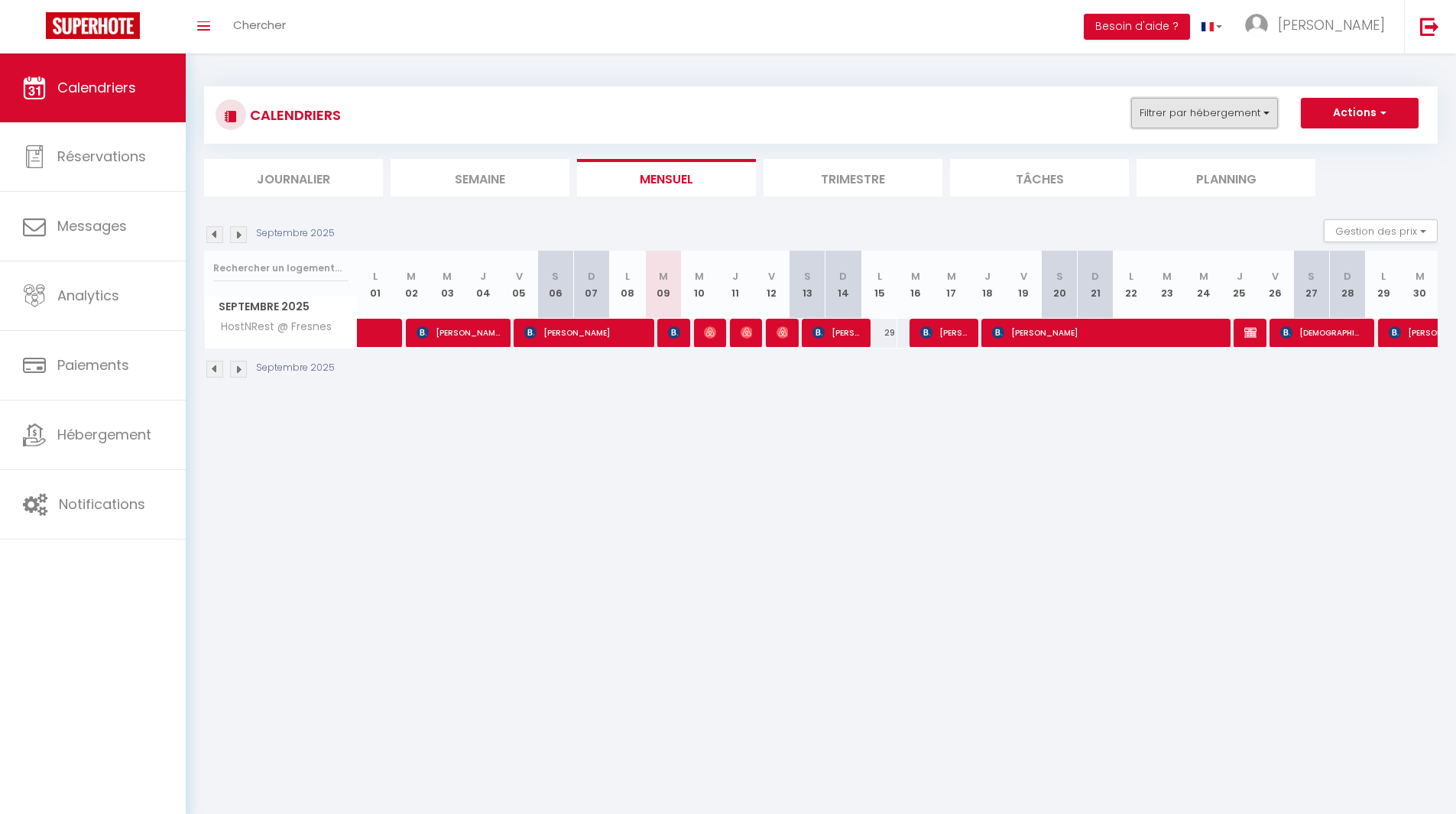
click at [1139, 115] on button "Filtrer par hébergement" at bounding box center [1205, 113] width 147 height 31
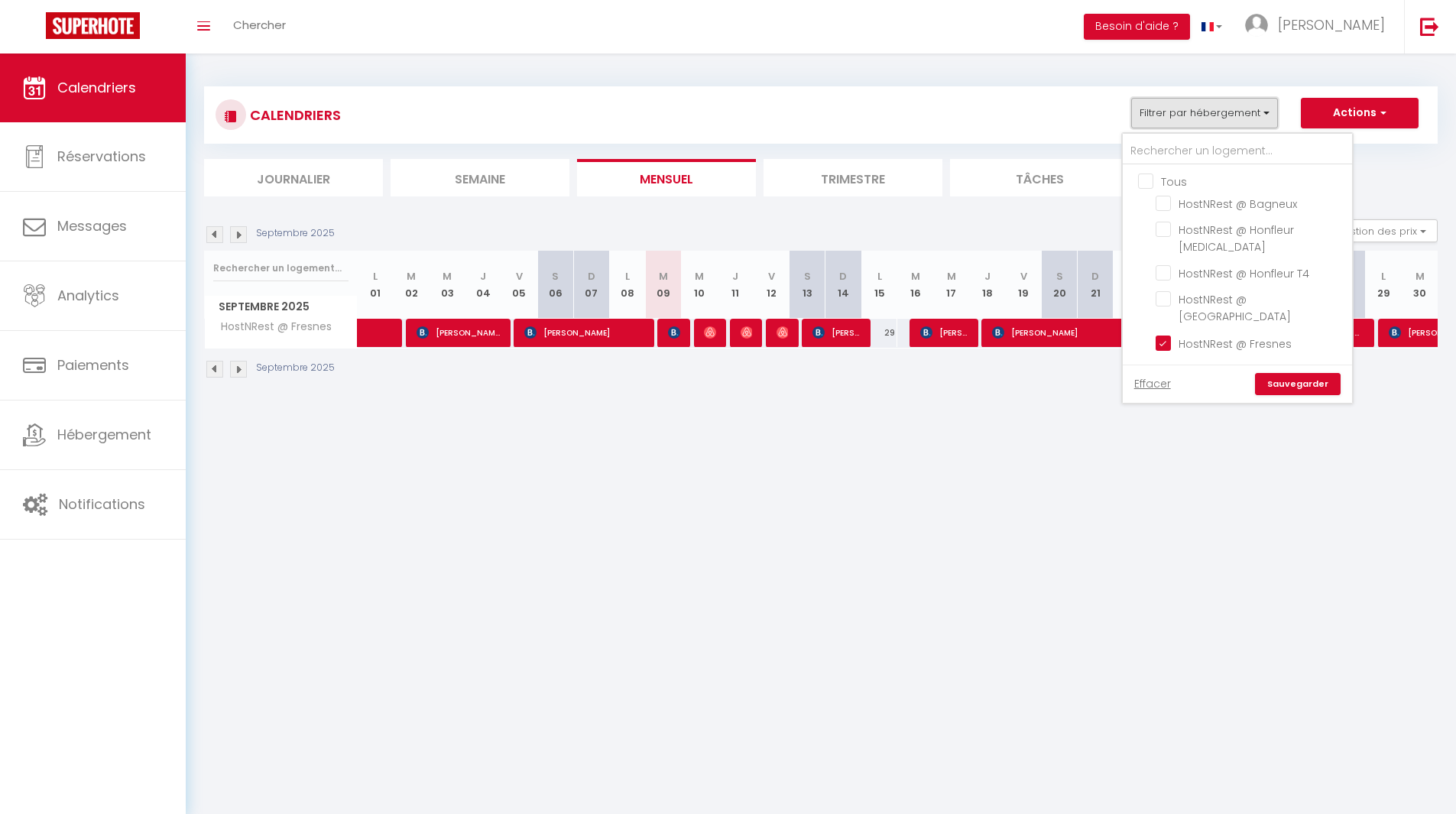
click at [1138, 115] on button "Filtrer par hébergement" at bounding box center [1205, 113] width 147 height 31
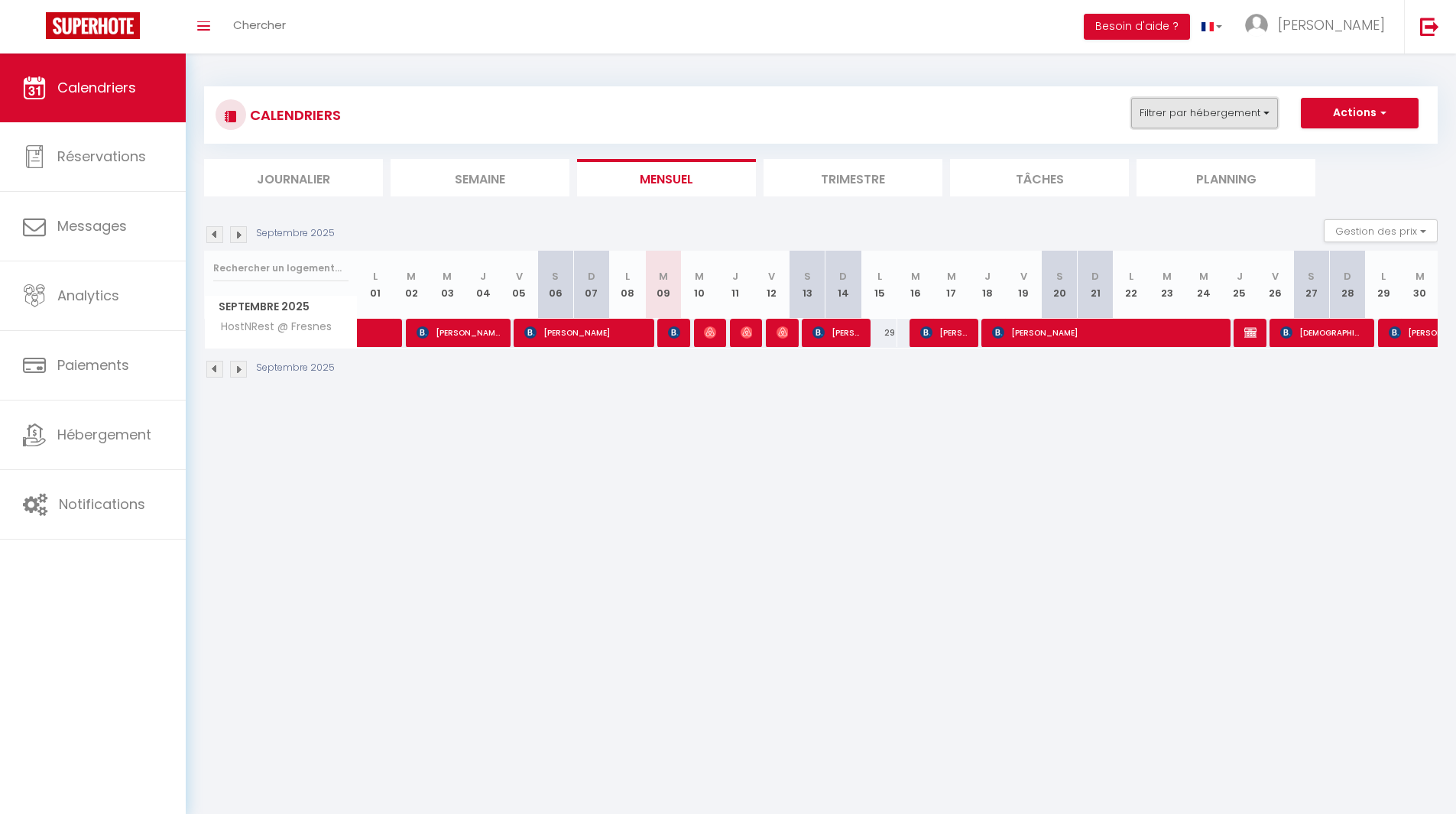
click at [1138, 115] on button "Filtrer par hébergement" at bounding box center [1205, 113] width 147 height 31
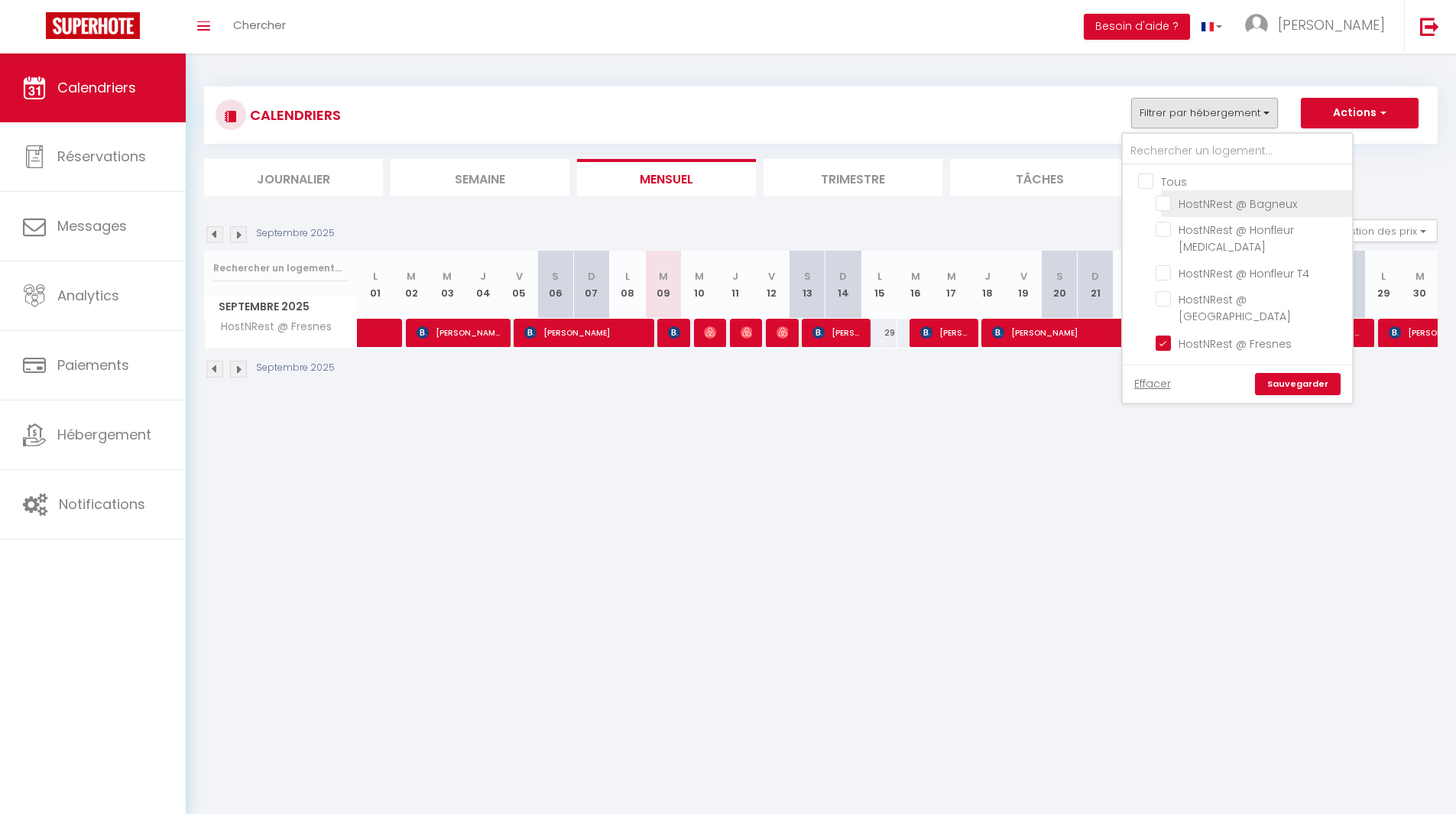
click at [1167, 205] on input "HostNRest @ Bagneux" at bounding box center [1252, 202] width 191 height 16
checkbox input "true"
click at [1170, 334] on input "HostNRest @ Fresnes" at bounding box center [1252, 341] width 191 height 16
checkbox input "false"
click at [1271, 373] on link "Sauvegarder" at bounding box center [1298, 384] width 86 height 23
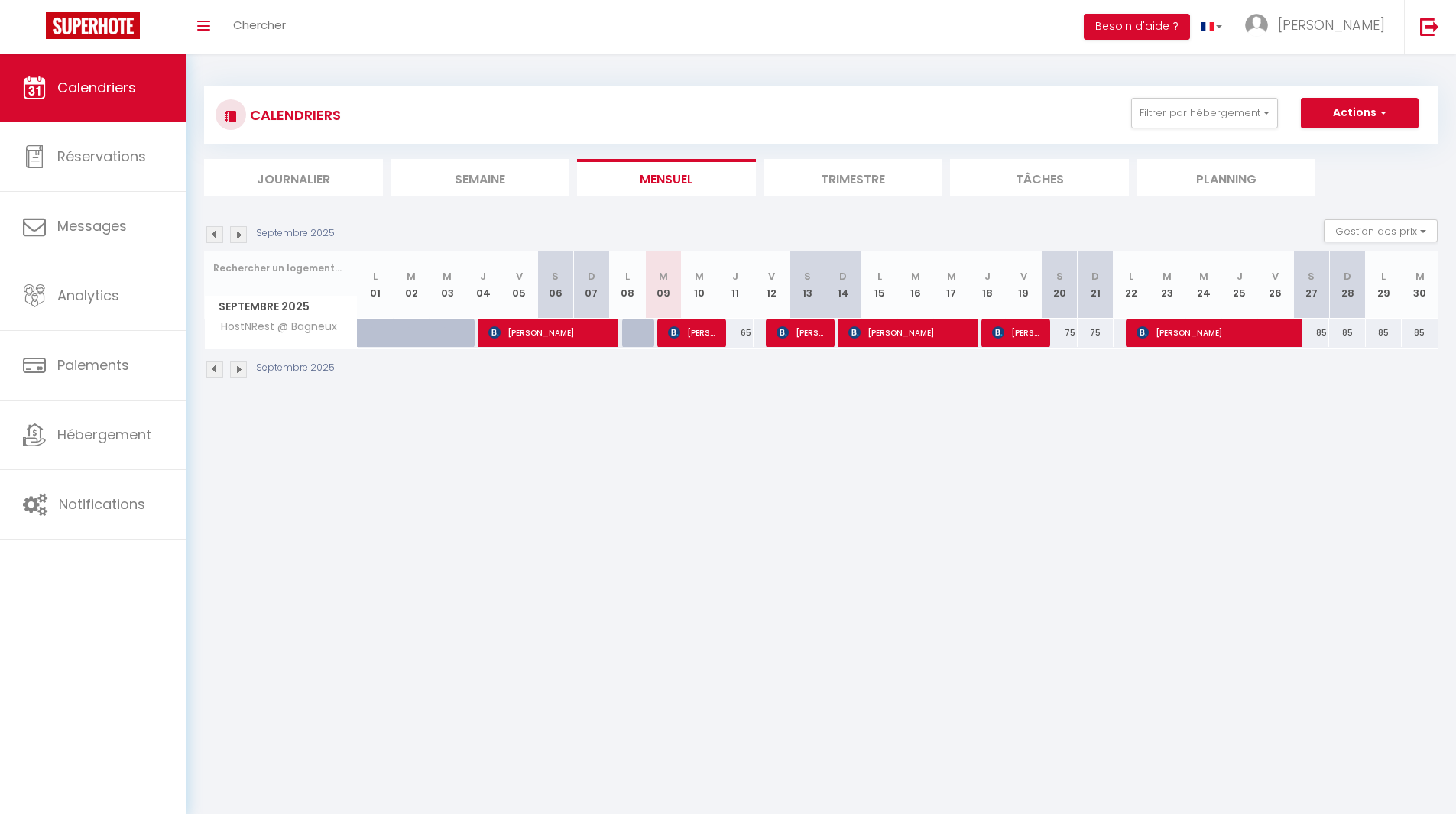
drag, startPoint x: 683, startPoint y: 371, endPoint x: 651, endPoint y: 398, distance: 41.9
click at [651, 398] on div "CALENDRIERS Filtrer par hébergement Tous HostNRest @ Bagneux HostNRest @ Honfle…" at bounding box center [820, 233] width 1270 height 359
click at [676, 335] on img at bounding box center [674, 332] width 12 height 12
select select
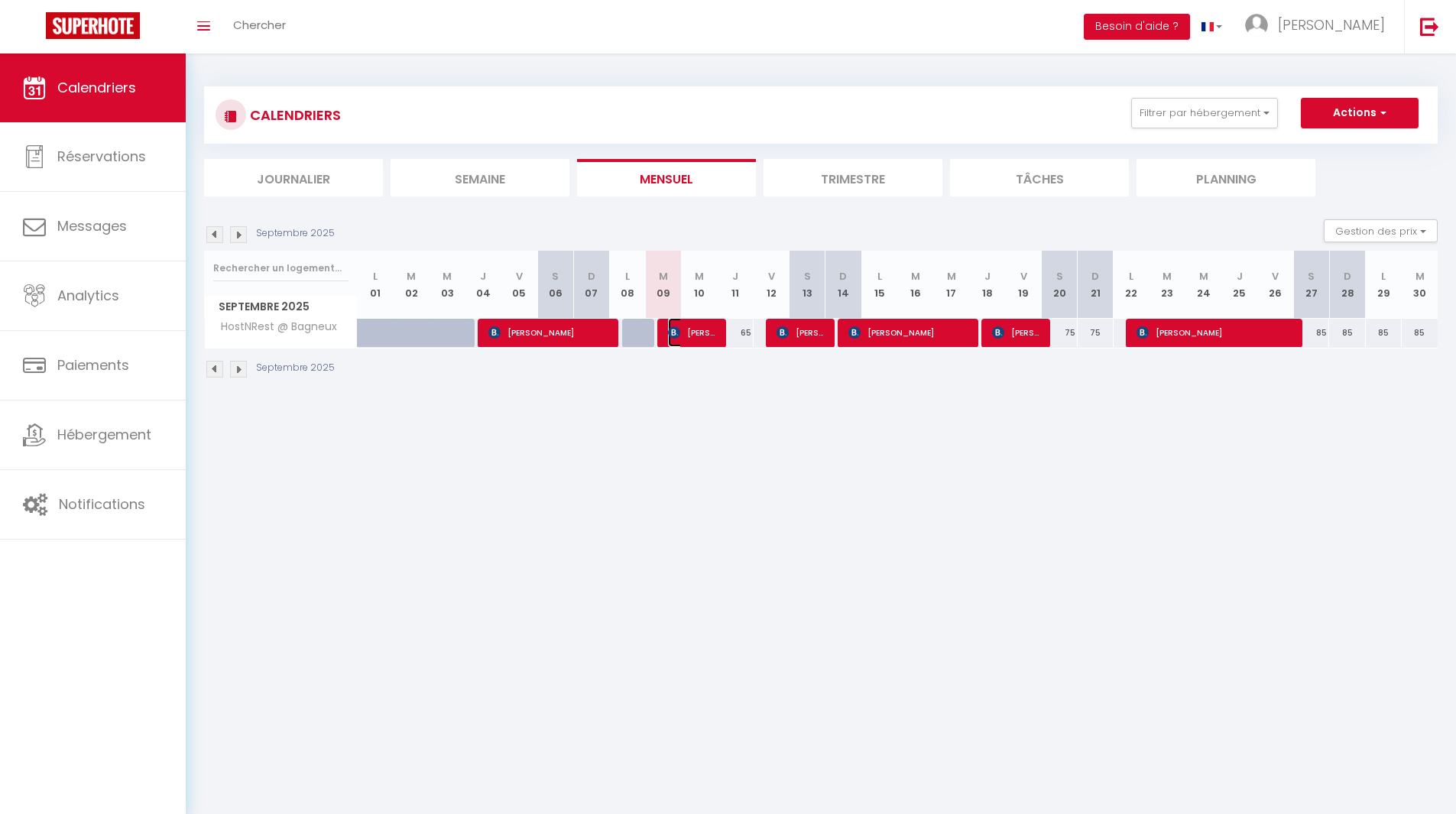
select select
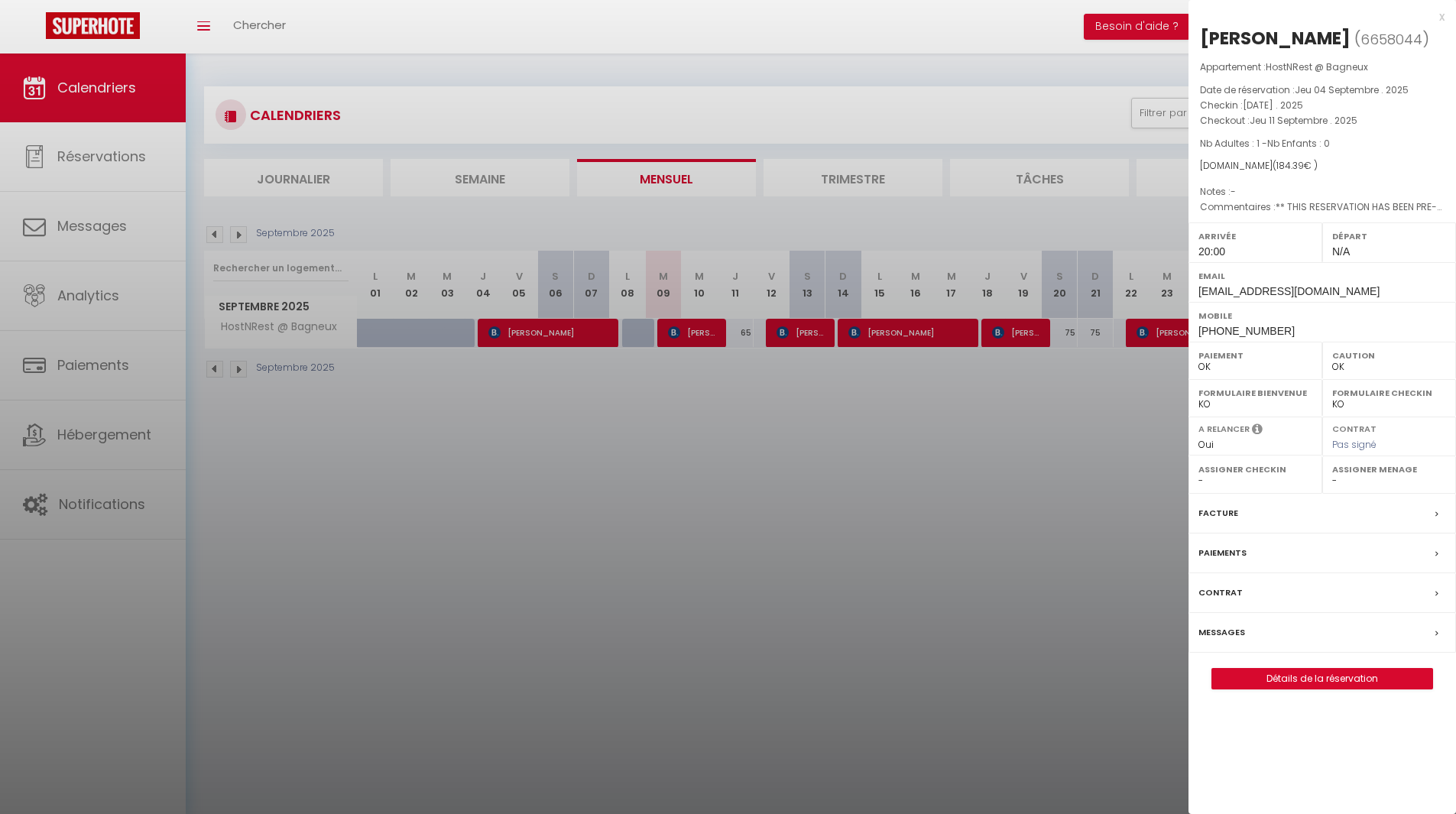
click at [701, 493] on div at bounding box center [728, 407] width 1456 height 814
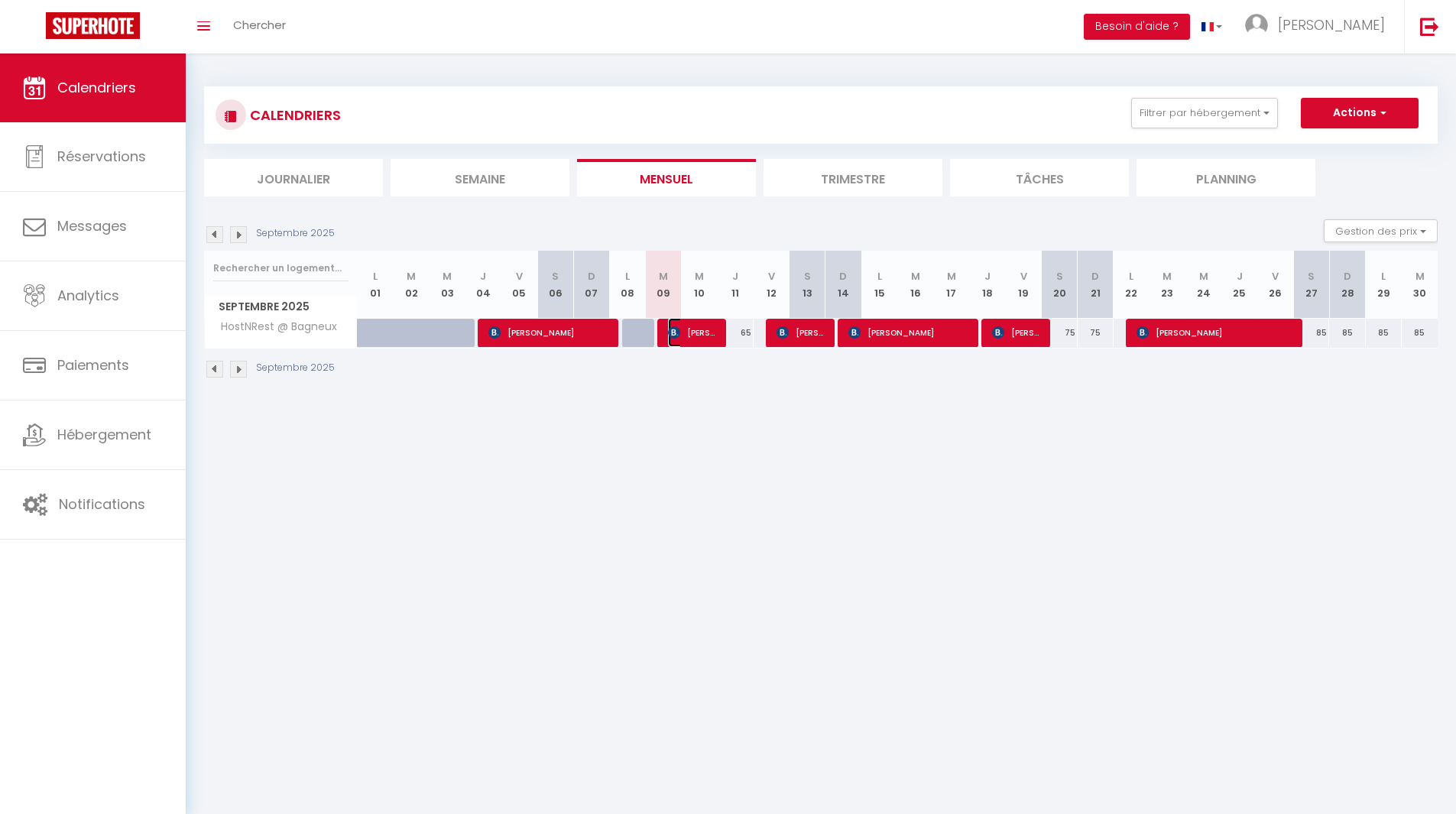
click at [688, 319] on span "[PERSON_NAME]" at bounding box center [692, 332] width 48 height 29
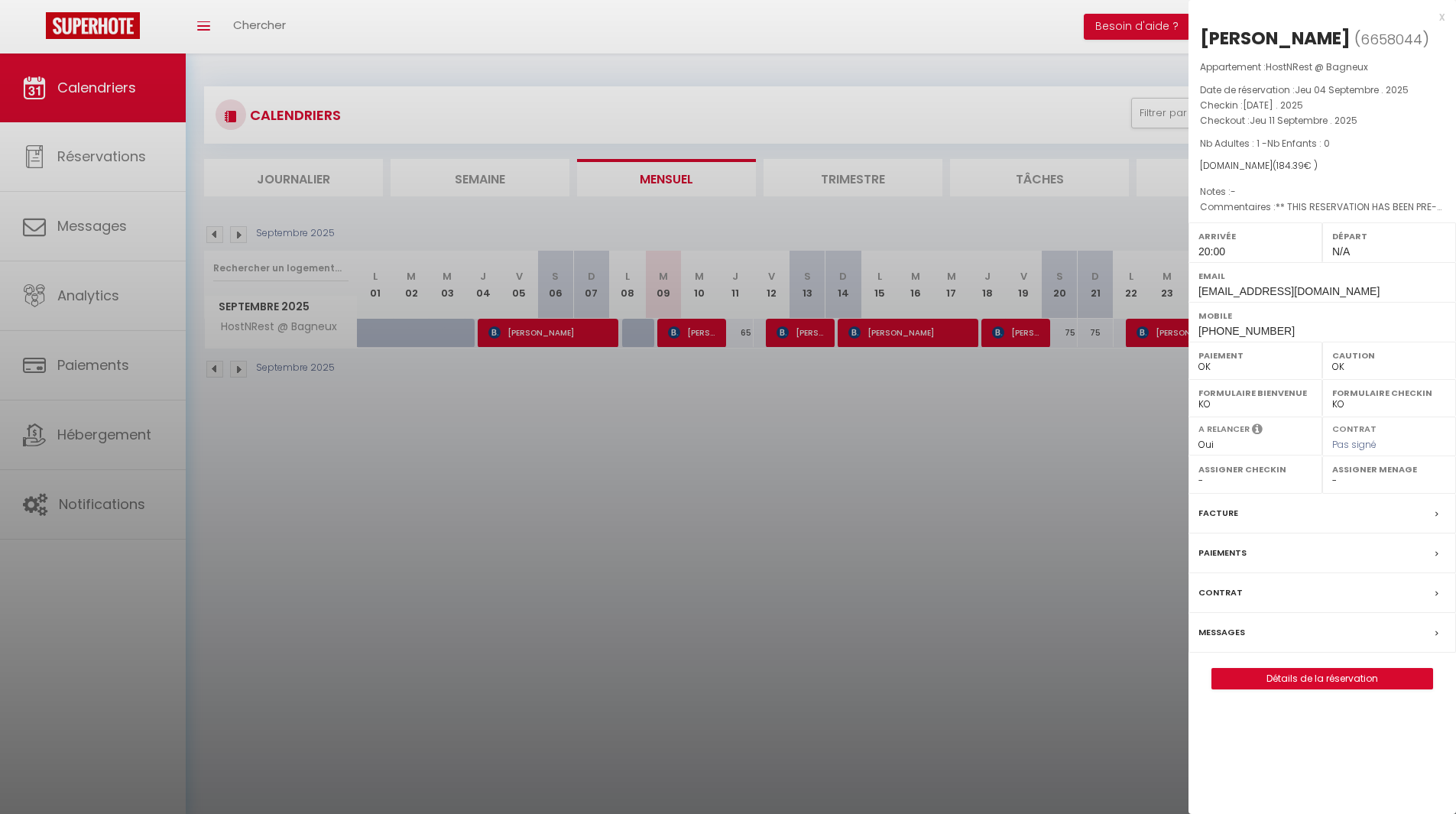
drag, startPoint x: 1199, startPoint y: 31, endPoint x: 1207, endPoint y: 38, distance: 10.6
click at [1199, 32] on div "[PERSON_NAME] ( 6658044 ) Appartement : HostNRest @ Bagneux Date de réservation…" at bounding box center [1322, 358] width 267 height 664
drag, startPoint x: 1207, startPoint y: 38, endPoint x: 1335, endPoint y: 145, distance: 166.8
click at [1335, 145] on div "[PERSON_NAME] ( 6658044 ) Appartement : HostNRest @ Bagneux Date de réservation…" at bounding box center [1322, 358] width 267 height 664
copy div "[PERSON_NAME] ( 6658044 ) Appartement : HostNRest @ Bagneux Date de réservation…"
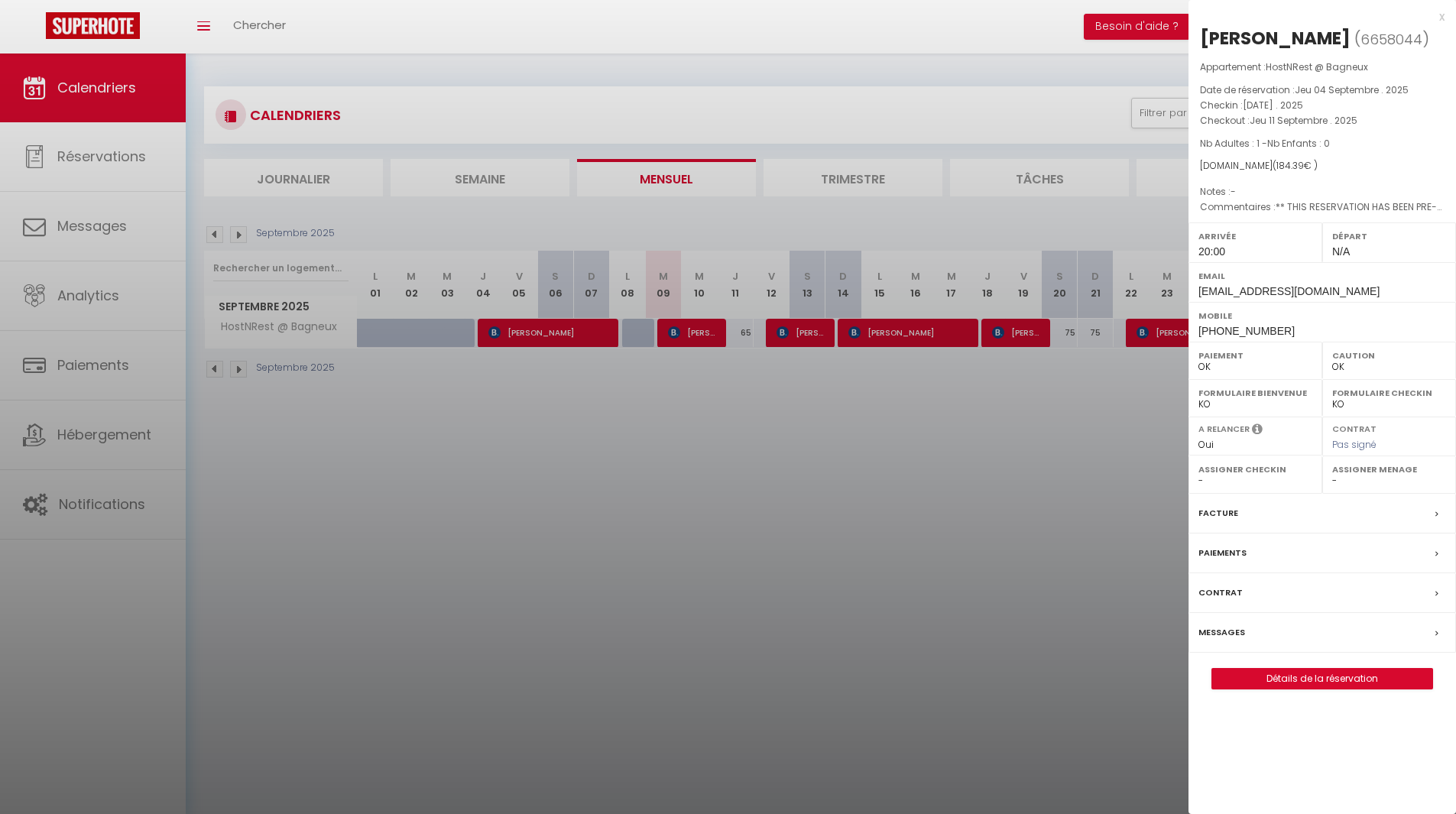
click at [738, 534] on div at bounding box center [728, 407] width 1456 height 814
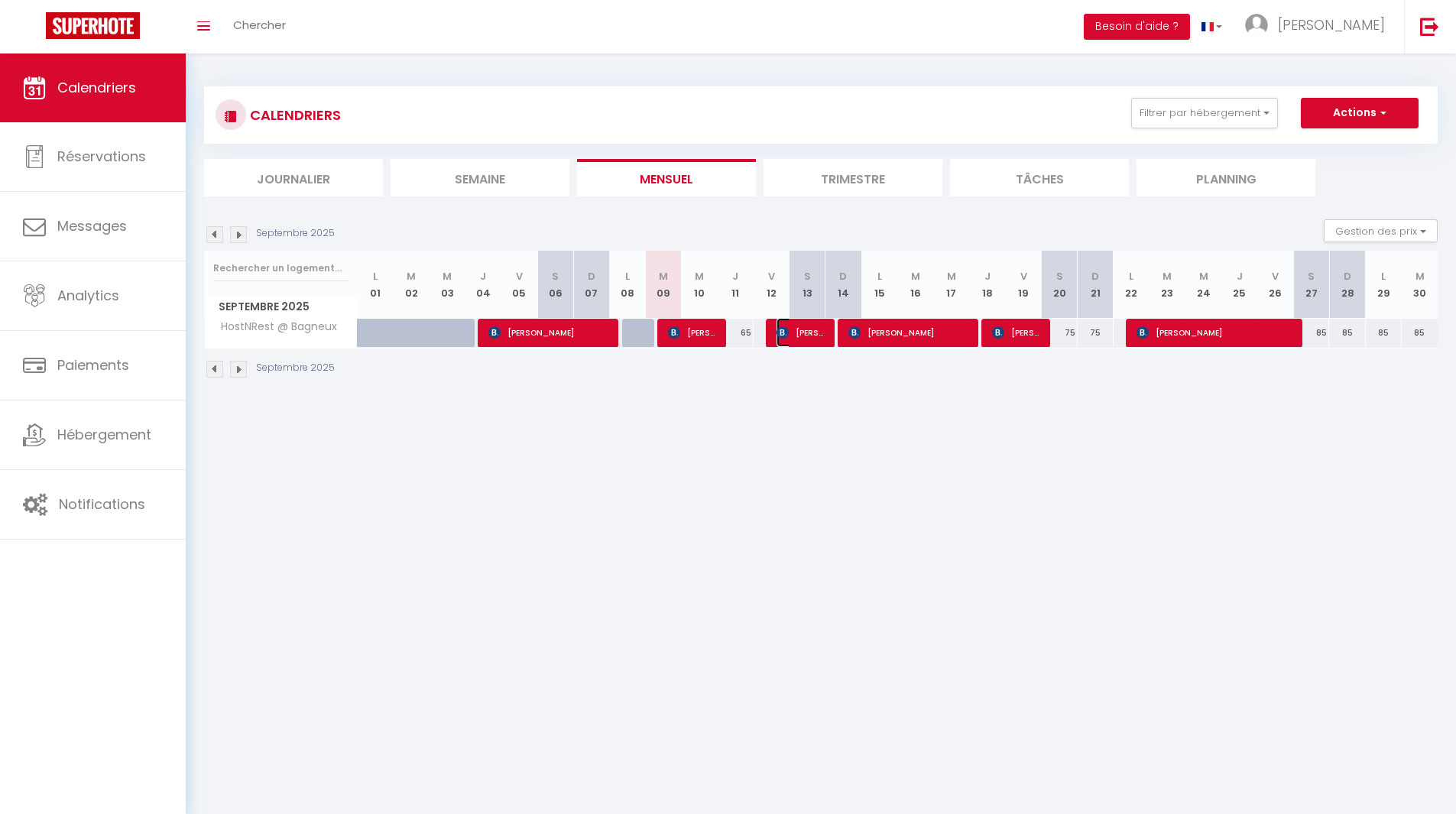
click at [811, 324] on span "[PERSON_NAME]" at bounding box center [801, 332] width 48 height 29
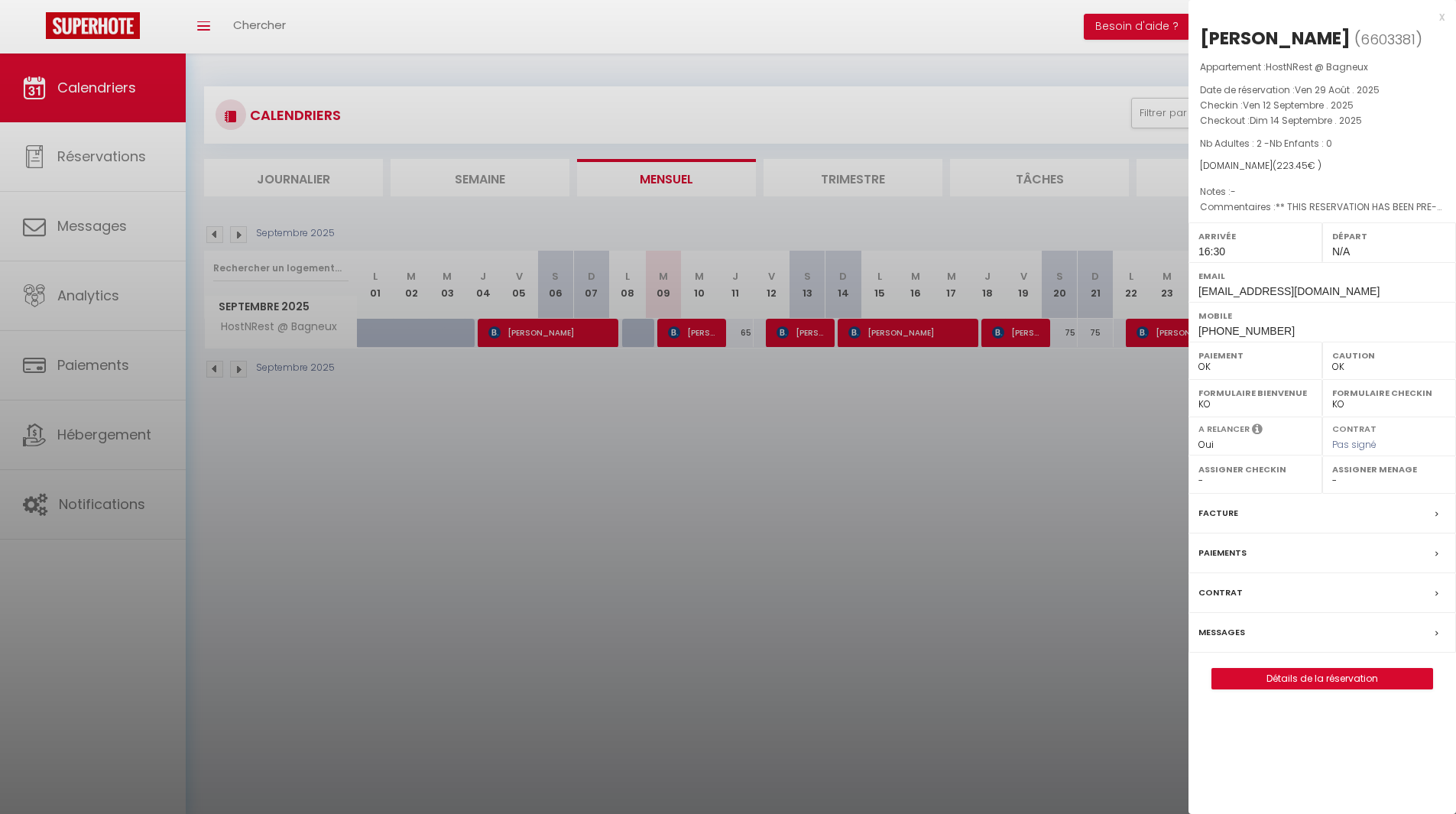
drag, startPoint x: 1204, startPoint y: 35, endPoint x: 1407, endPoint y: 161, distance: 238.9
click at [1407, 161] on div "[PERSON_NAME] ( 6603381 ) Appartement : HostNRest @ Bagneux Date de réservation…" at bounding box center [1322, 358] width 267 height 664
copy div "[PERSON_NAME] ( 6603381 ) Appartement : HostNRest @ Bagneux Date de réservation…"
click at [1010, 475] on div at bounding box center [728, 407] width 1456 height 814
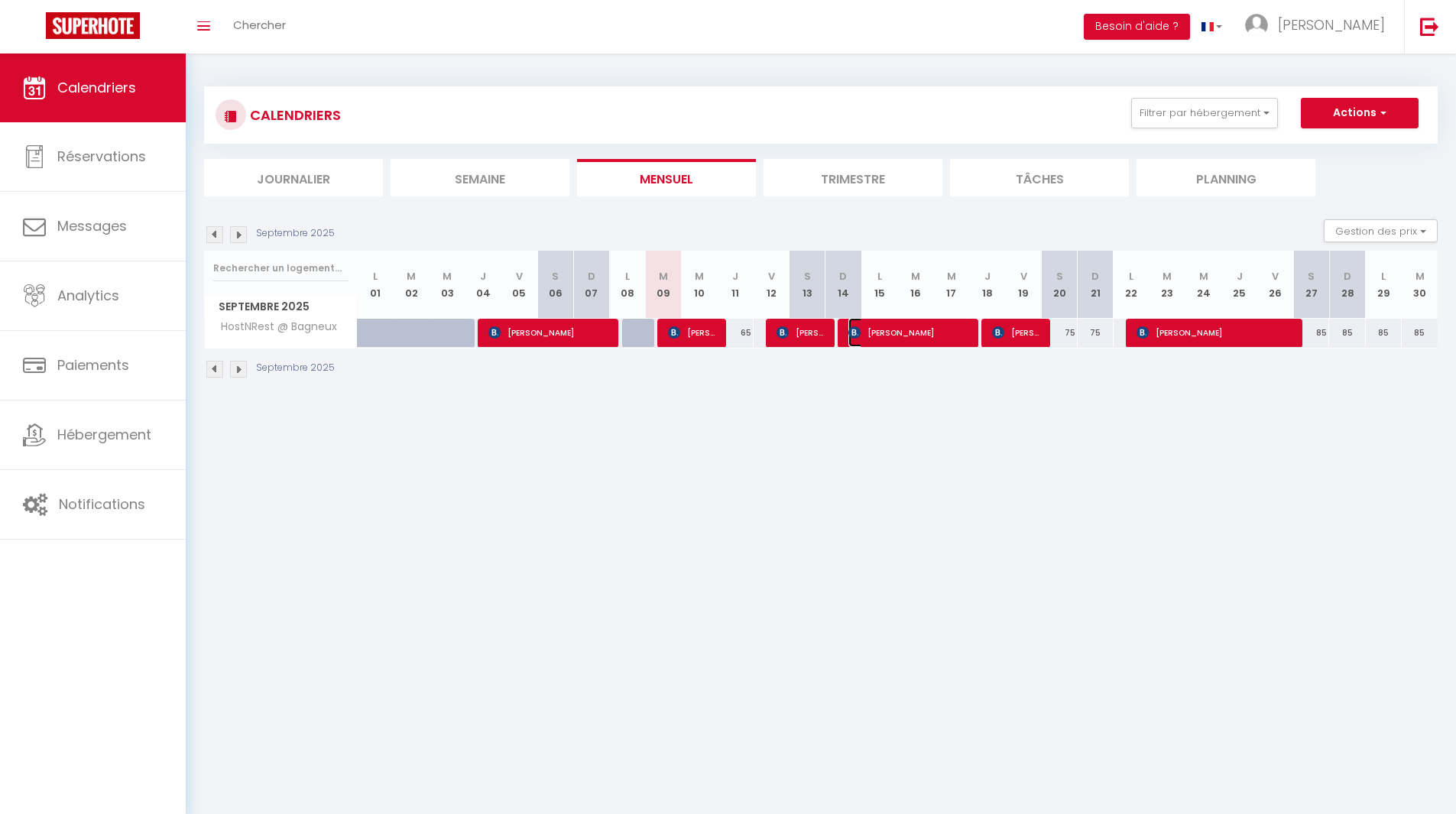
click at [928, 330] on span "[PERSON_NAME]" at bounding box center [909, 332] width 120 height 29
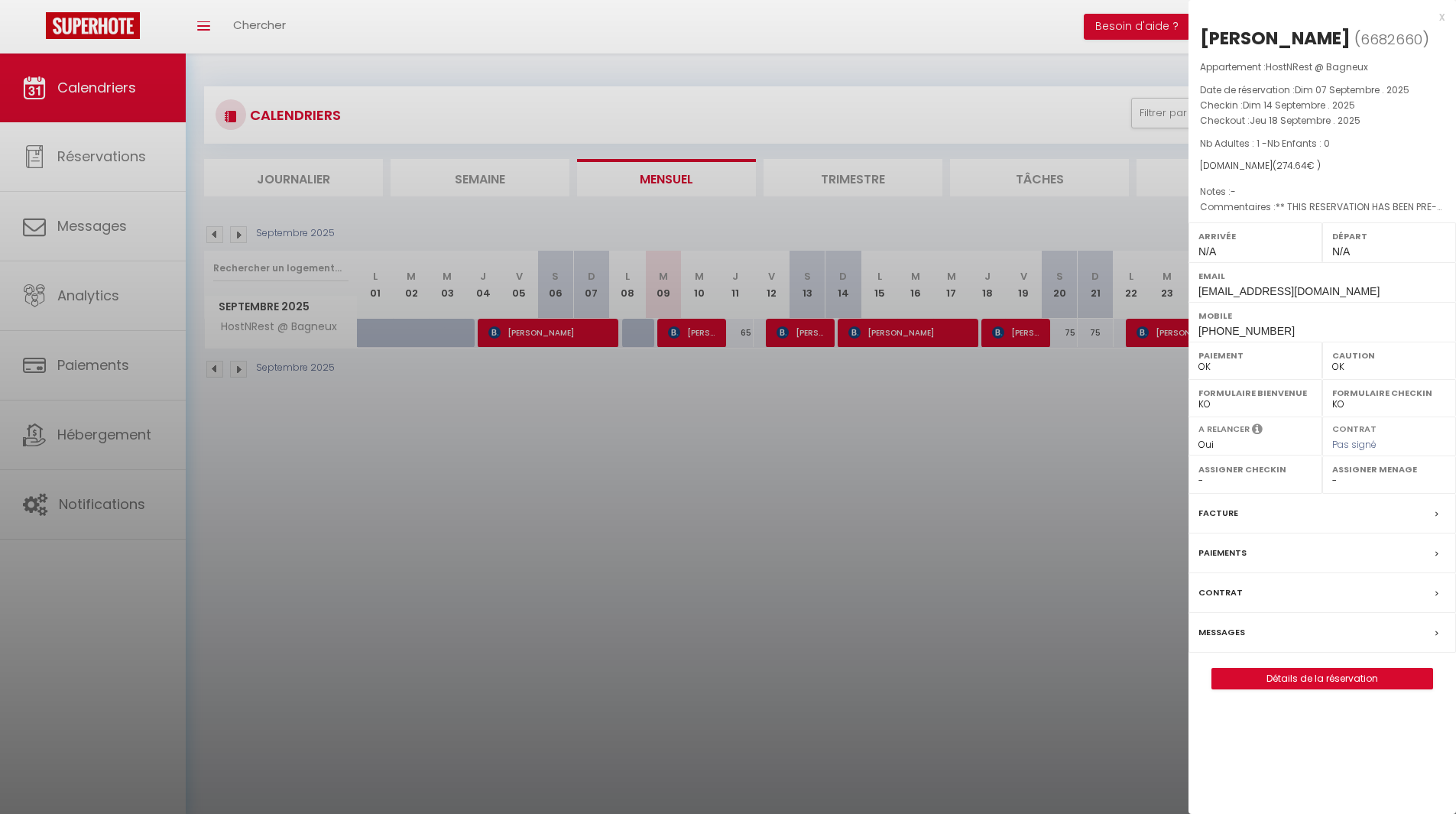
drag, startPoint x: 1199, startPoint y: 36, endPoint x: 1355, endPoint y: 139, distance: 186.9
click at [1355, 139] on div "[PERSON_NAME] ( 6682660 ) Appartement : HostNRest @ Bagneux Date de réservation…" at bounding box center [1322, 358] width 267 height 664
copy div "[PERSON_NAME] ( 6682660 ) Appartement : HostNRest @ Bagneux Date de réservation…"
click at [1221, 330] on span "[PHONE_NUMBER]" at bounding box center [1247, 331] width 96 height 12
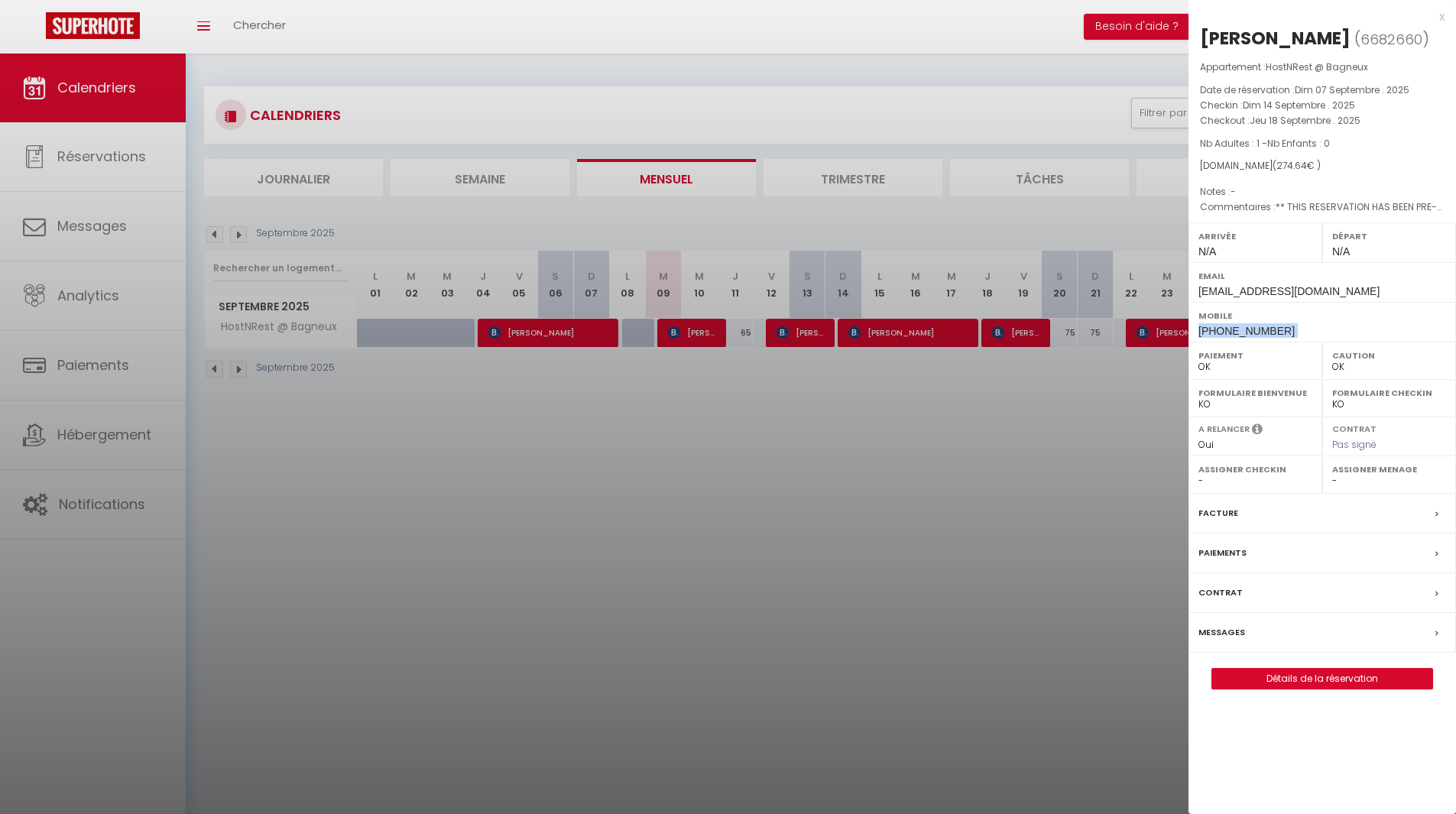
click at [1221, 330] on span "[PHONE_NUMBER]" at bounding box center [1247, 331] width 96 height 12
copy div "[PHONE_NUMBER]"
click at [943, 572] on div at bounding box center [728, 407] width 1456 height 814
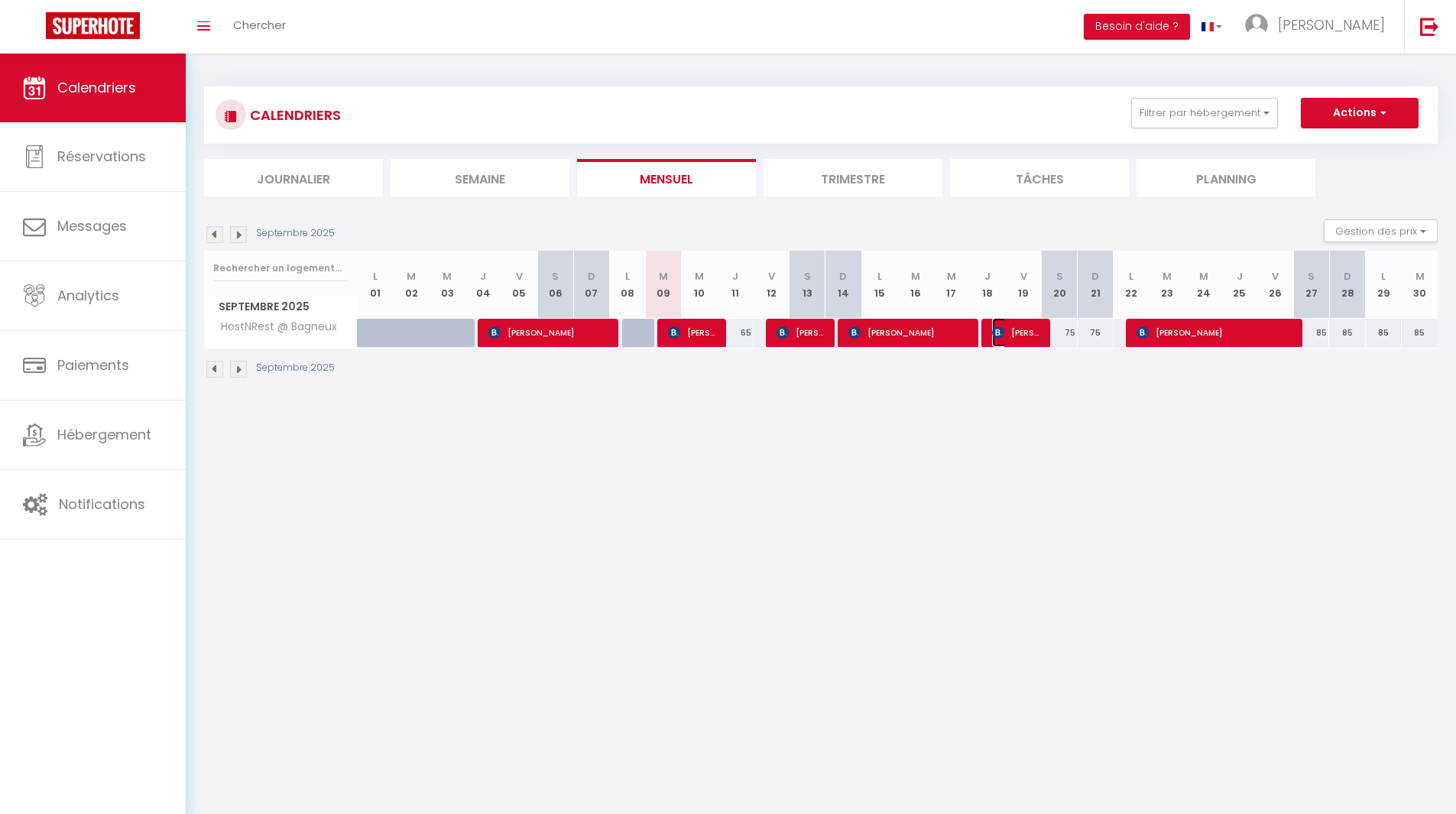
click at [1004, 341] on span "[PERSON_NAME]" at bounding box center [1016, 332] width 48 height 29
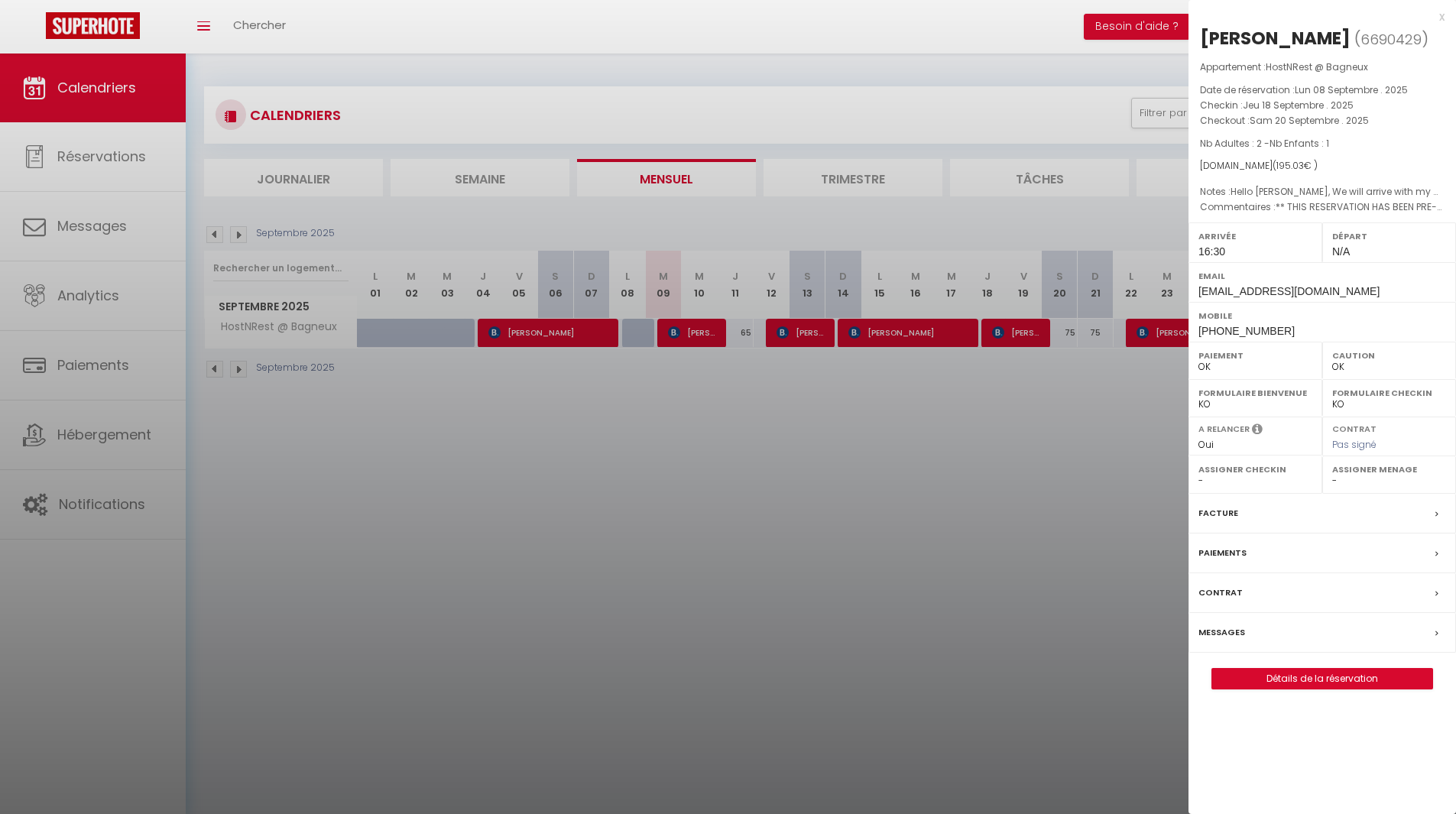
drag, startPoint x: 1201, startPoint y: 40, endPoint x: 1401, endPoint y: 145, distance: 225.9
click at [1401, 145] on div "[PERSON_NAME] ( 6690429 ) Appartement : HostNRest @ Bagneux Date de réservation…" at bounding box center [1322, 358] width 267 height 664
drag, startPoint x: 1063, startPoint y: 503, endPoint x: 1146, endPoint y: 393, distance: 137.8
click at [1063, 505] on div at bounding box center [728, 407] width 1456 height 814
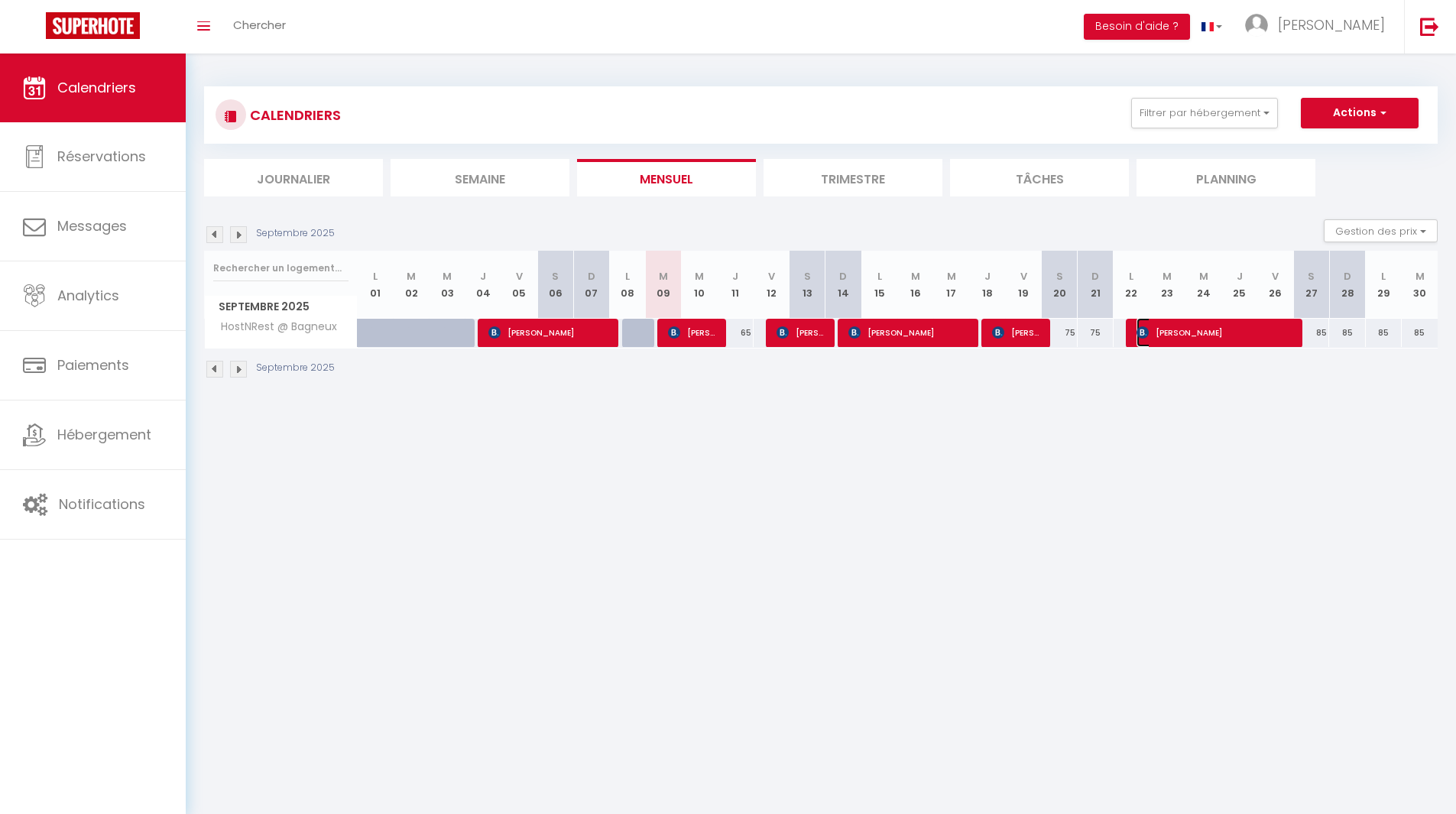
click at [1226, 328] on span "[PERSON_NAME]" at bounding box center [1214, 332] width 156 height 29
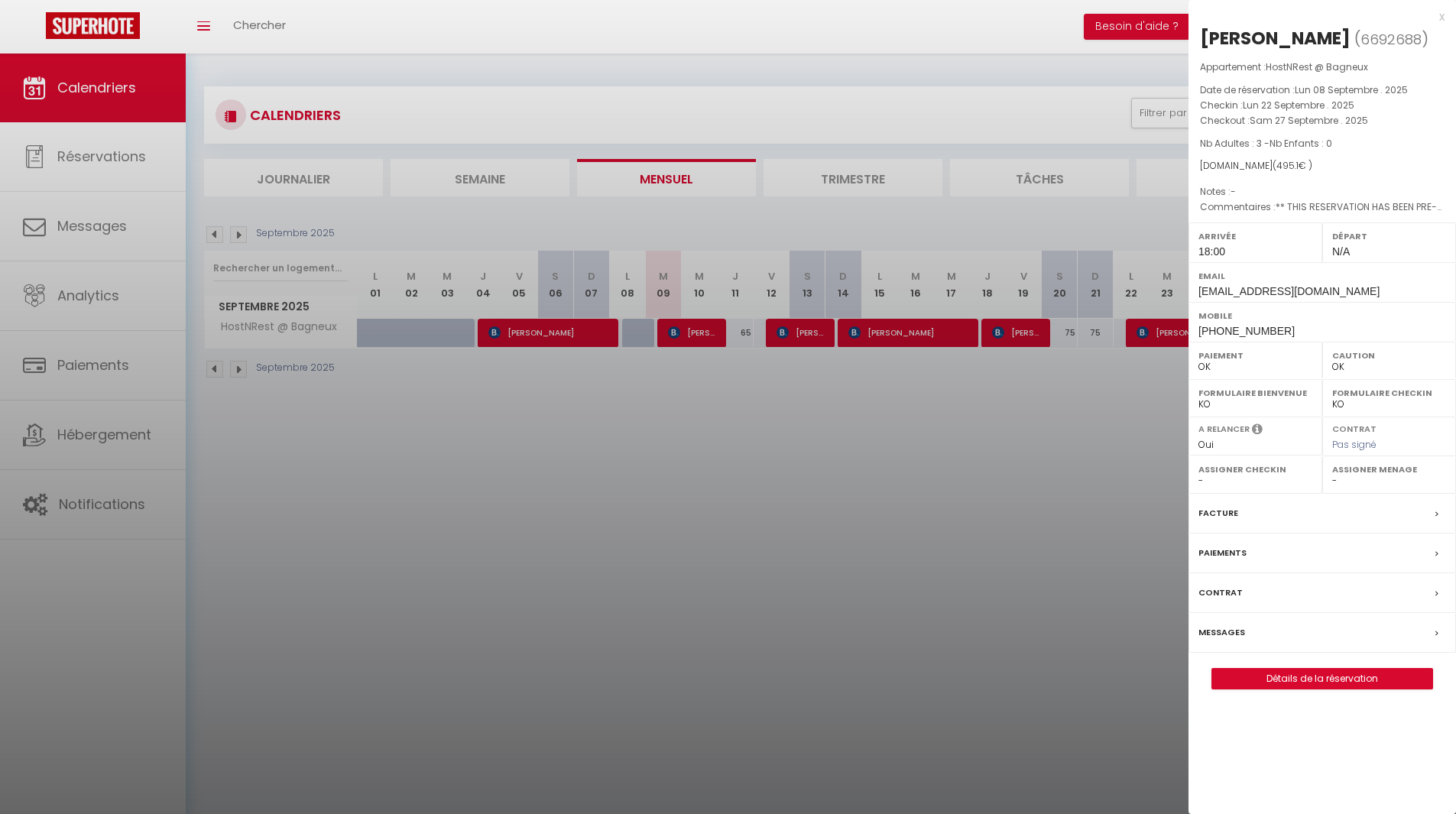
drag, startPoint x: 1200, startPoint y: 34, endPoint x: 1396, endPoint y: 139, distance: 222.4
click at [1396, 139] on div "[PERSON_NAME] ( 6692688 ) Appartement : HostNRest @ Bagneux Date de réservation…" at bounding box center [1322, 358] width 267 height 664
click at [855, 595] on div at bounding box center [728, 407] width 1456 height 814
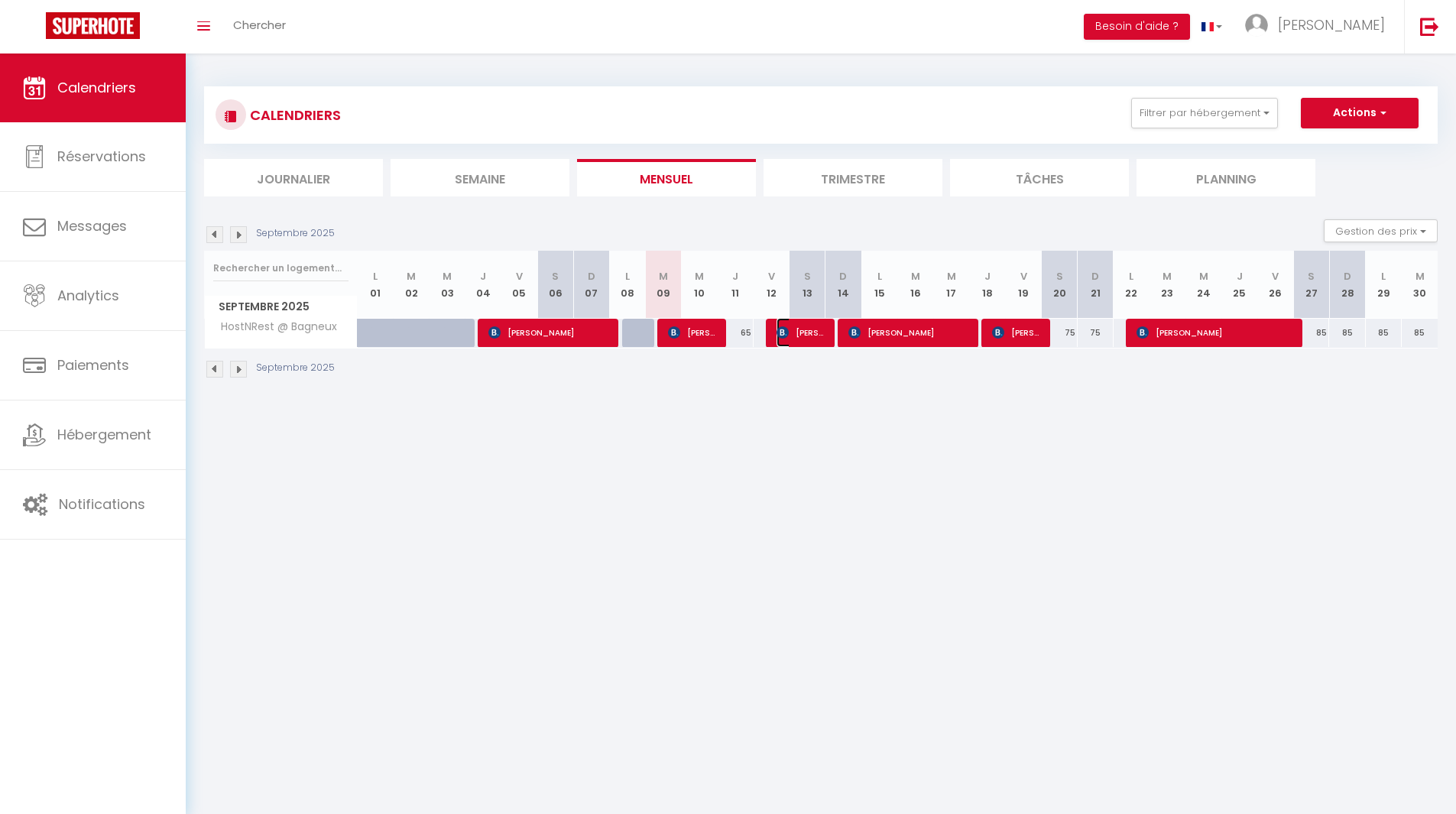
click at [816, 335] on span "[PERSON_NAME]" at bounding box center [801, 332] width 48 height 29
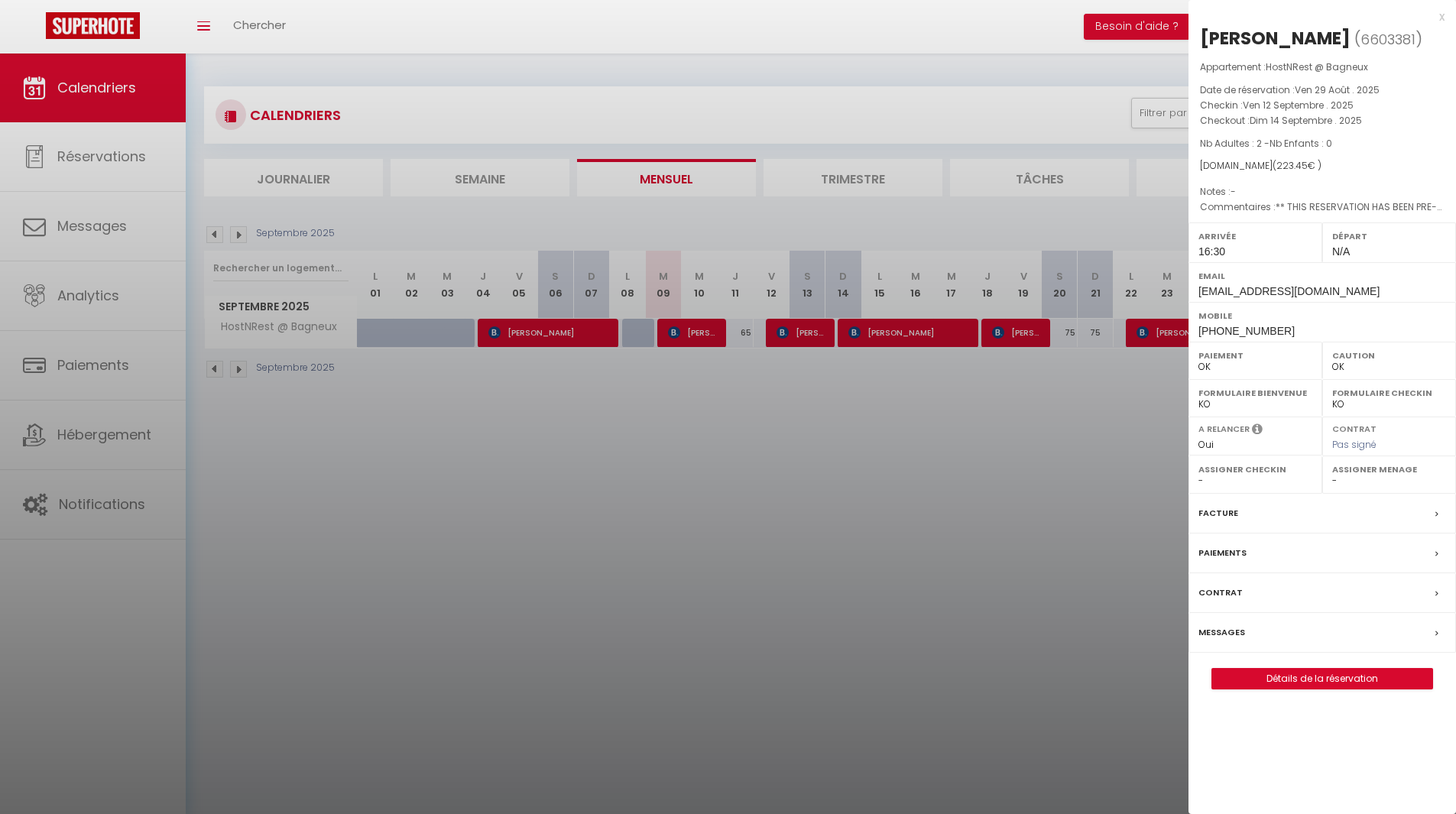
drag, startPoint x: 882, startPoint y: 431, endPoint x: 885, endPoint y: 379, distance: 52.1
click at [882, 431] on div at bounding box center [728, 407] width 1456 height 814
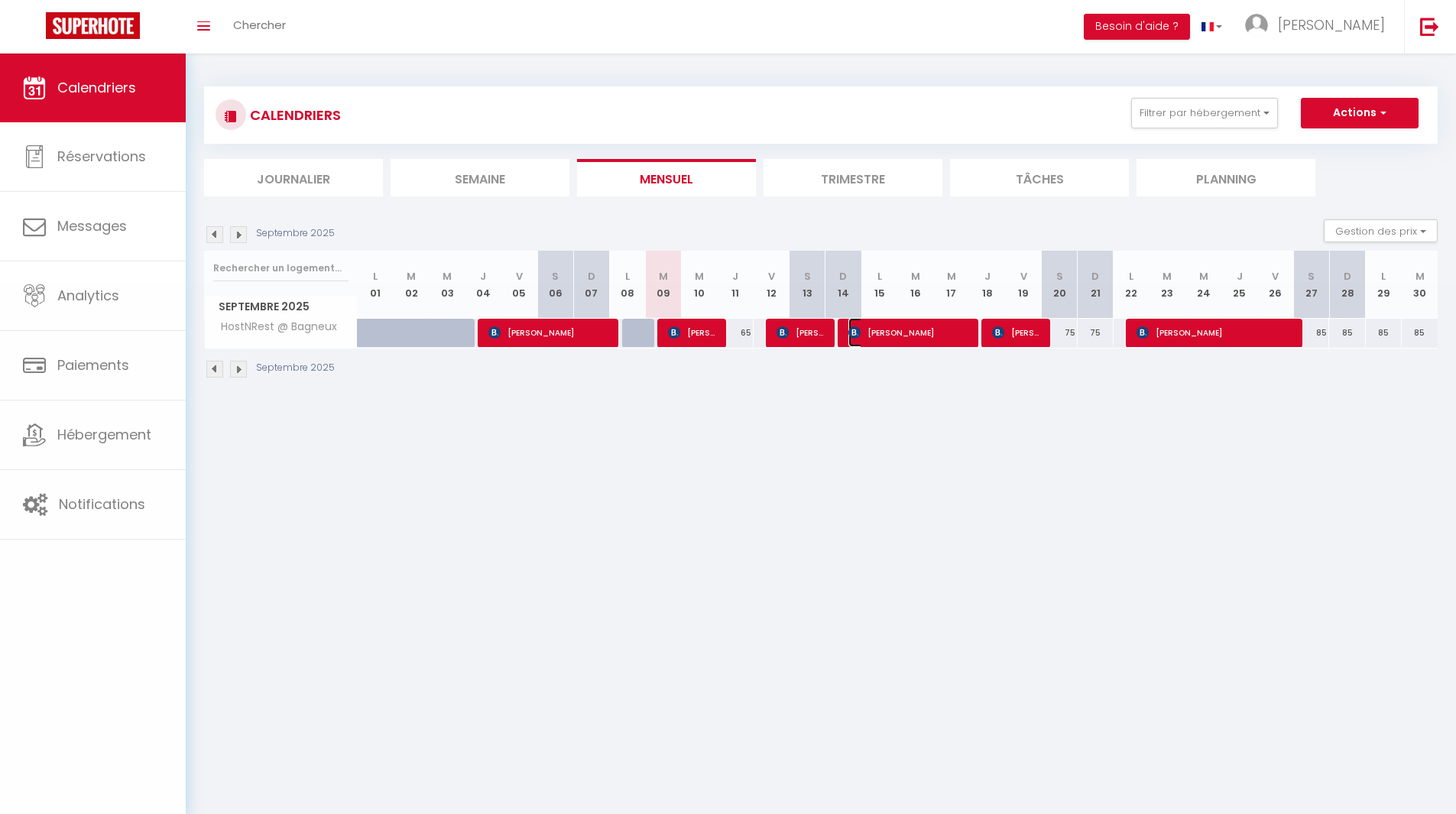
click at [890, 332] on span "[PERSON_NAME]" at bounding box center [909, 332] width 120 height 29
select select "0"
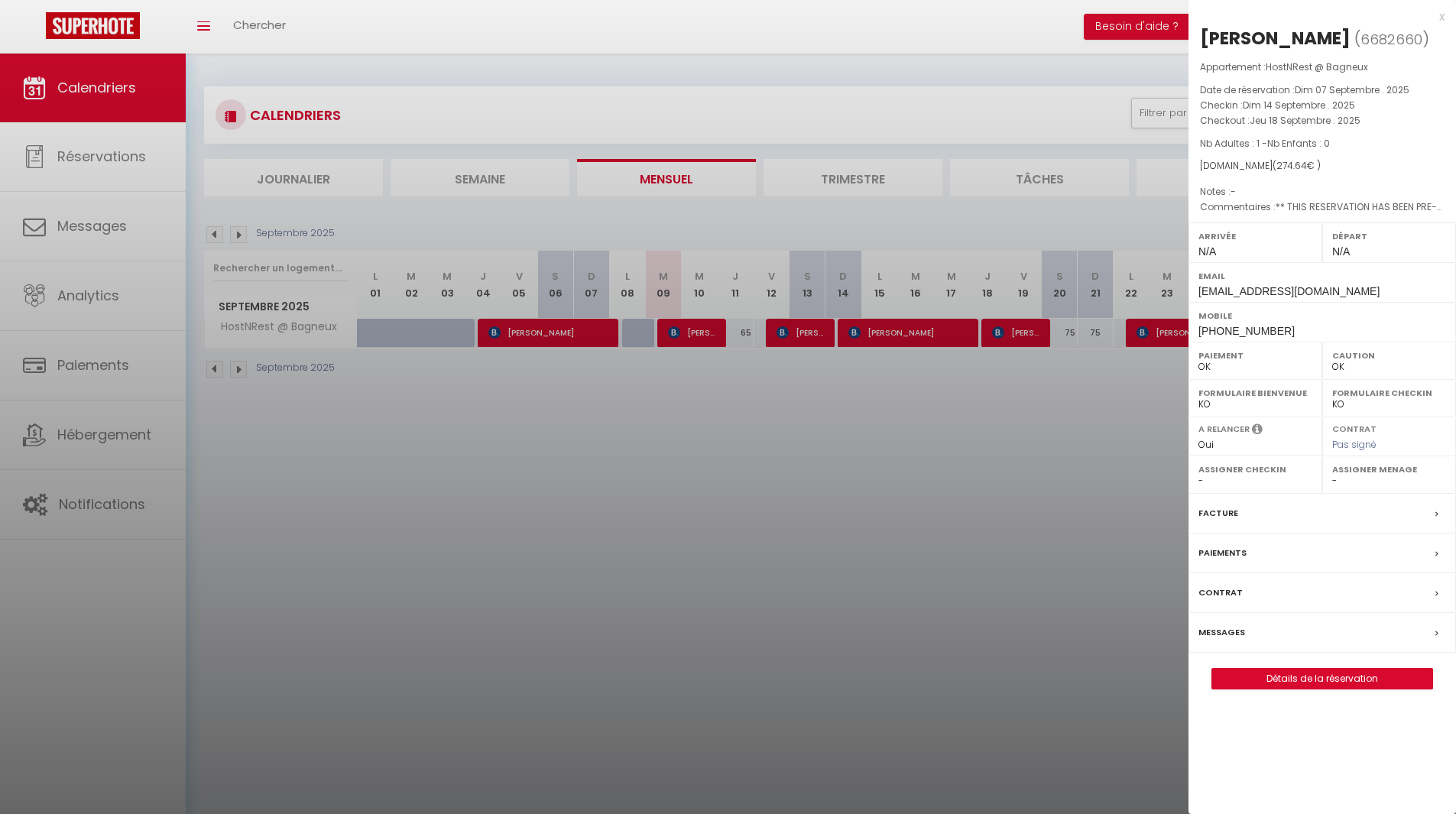
click at [822, 670] on div at bounding box center [728, 407] width 1456 height 814
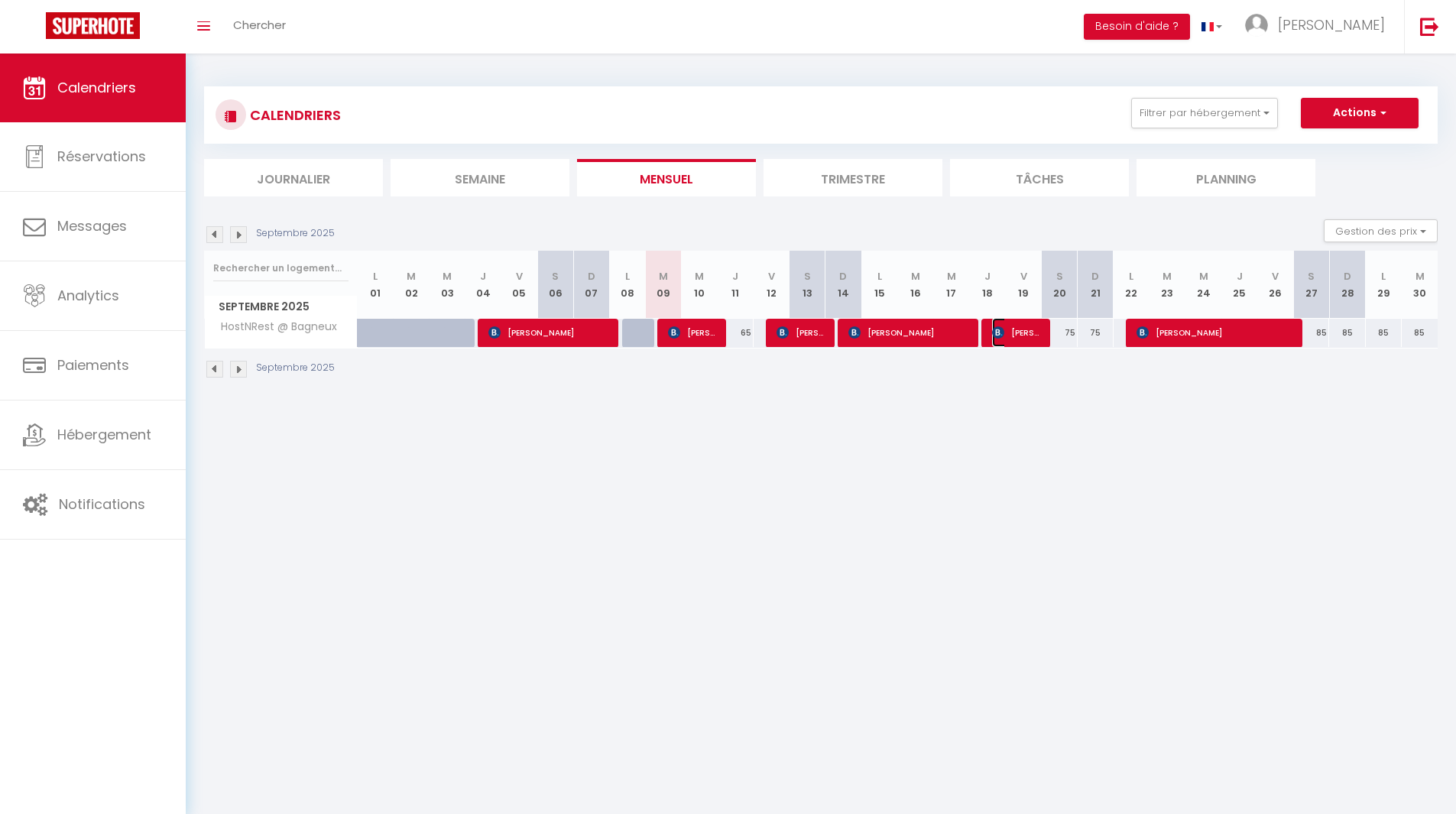
click at [1021, 336] on span "[PERSON_NAME]" at bounding box center [1016, 332] width 48 height 29
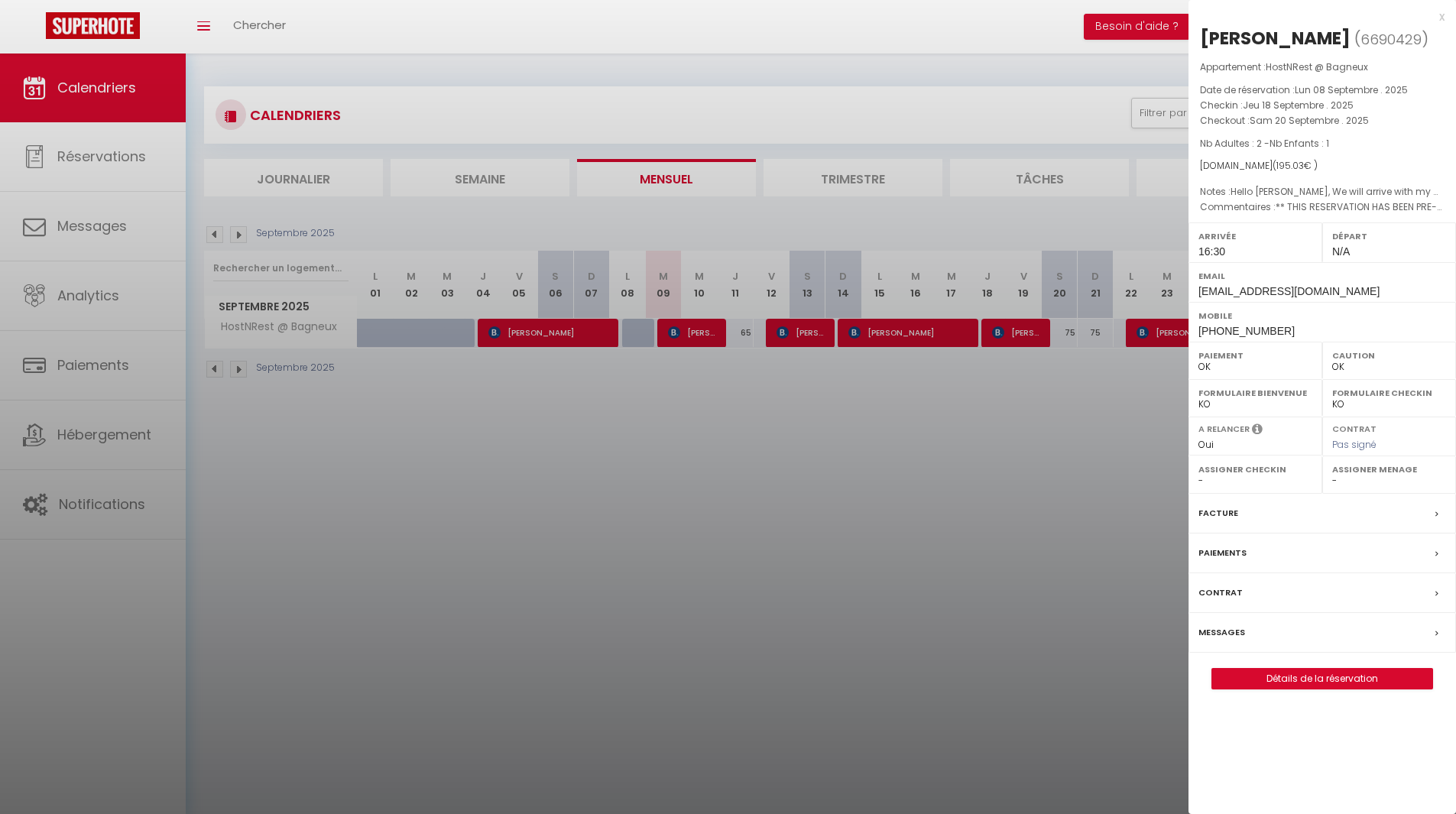
click at [542, 692] on div at bounding box center [728, 407] width 1456 height 814
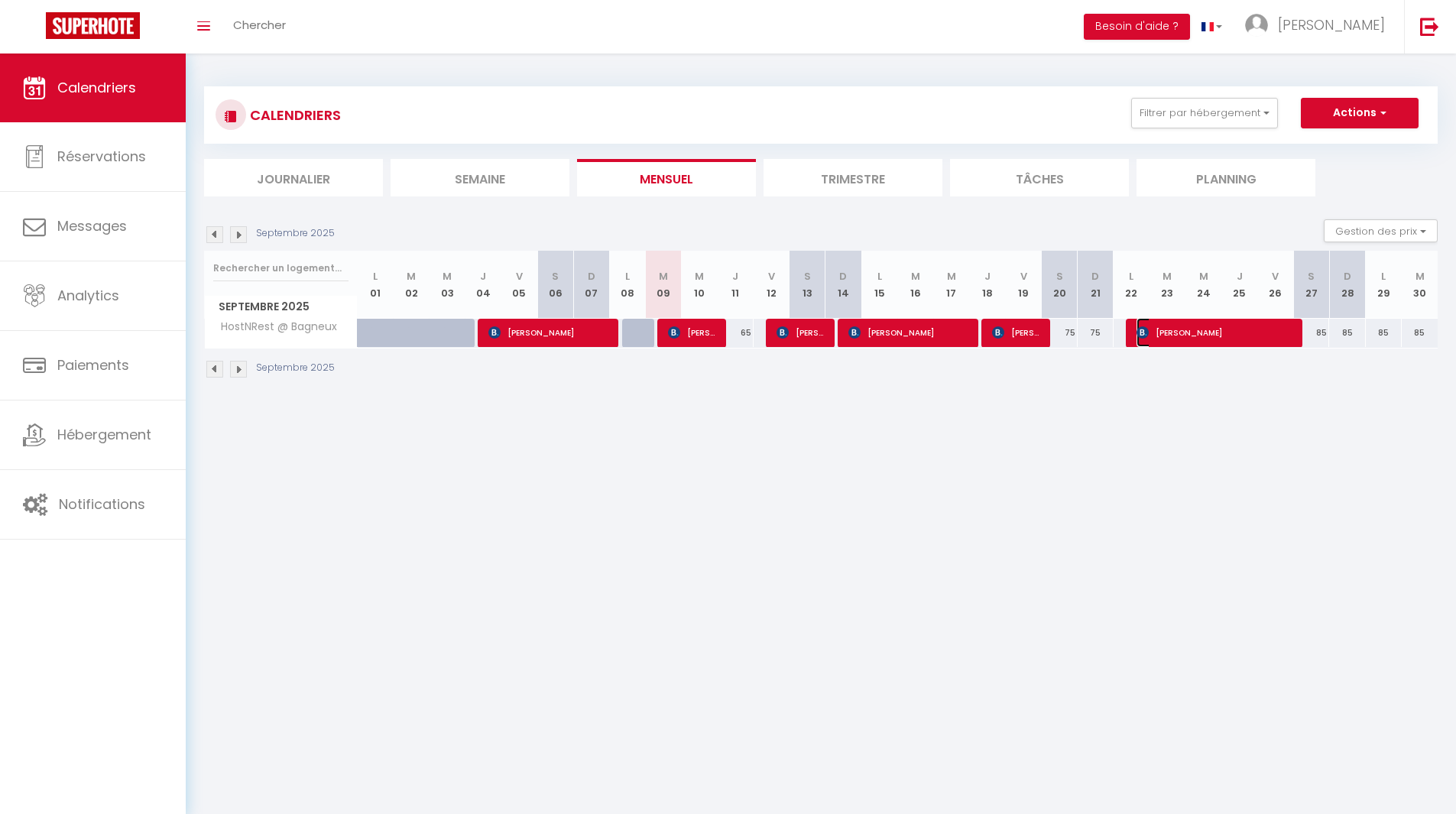
click at [1171, 336] on span "[PERSON_NAME]" at bounding box center [1214, 332] width 156 height 29
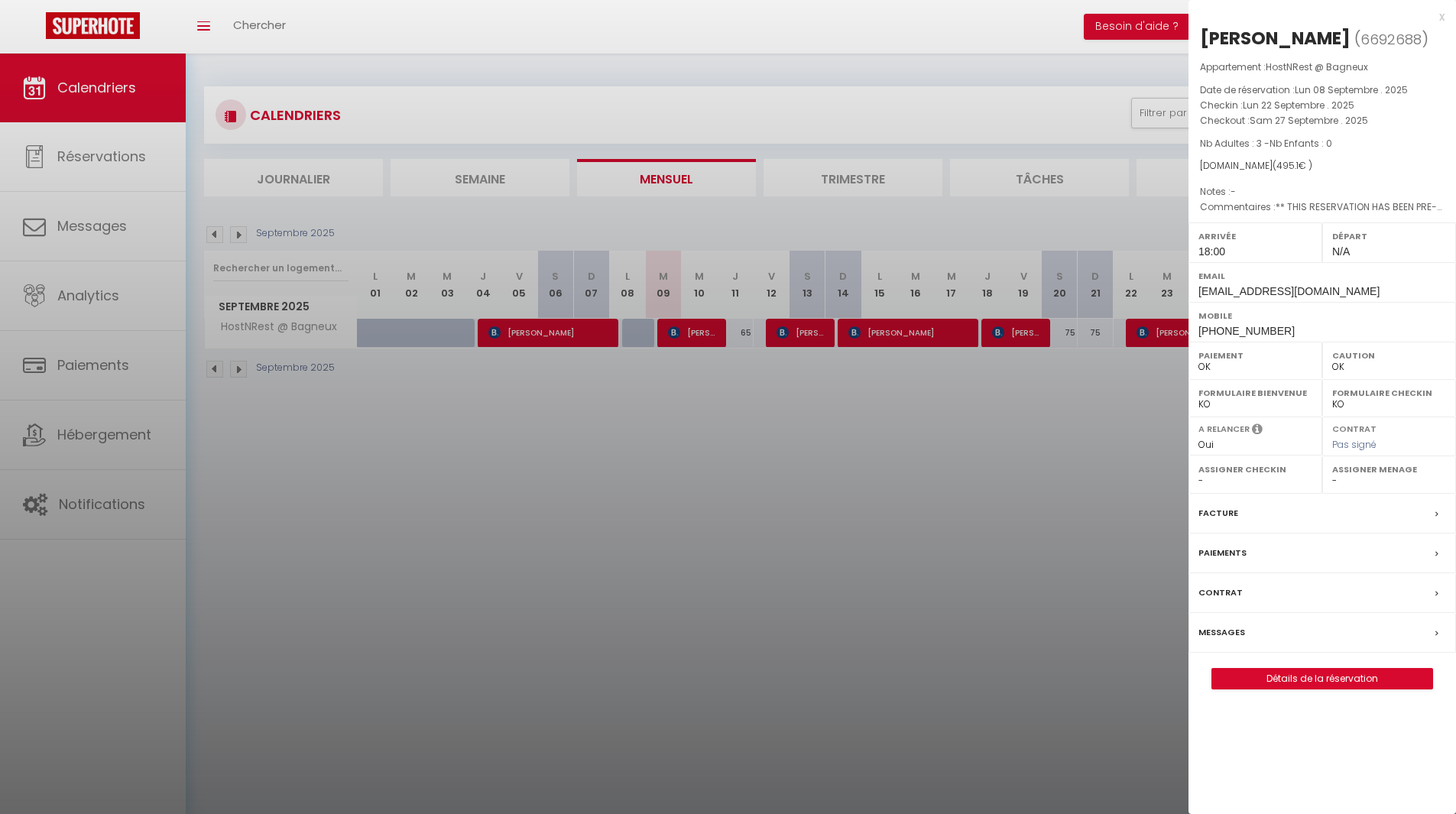
click at [636, 525] on div at bounding box center [728, 407] width 1456 height 814
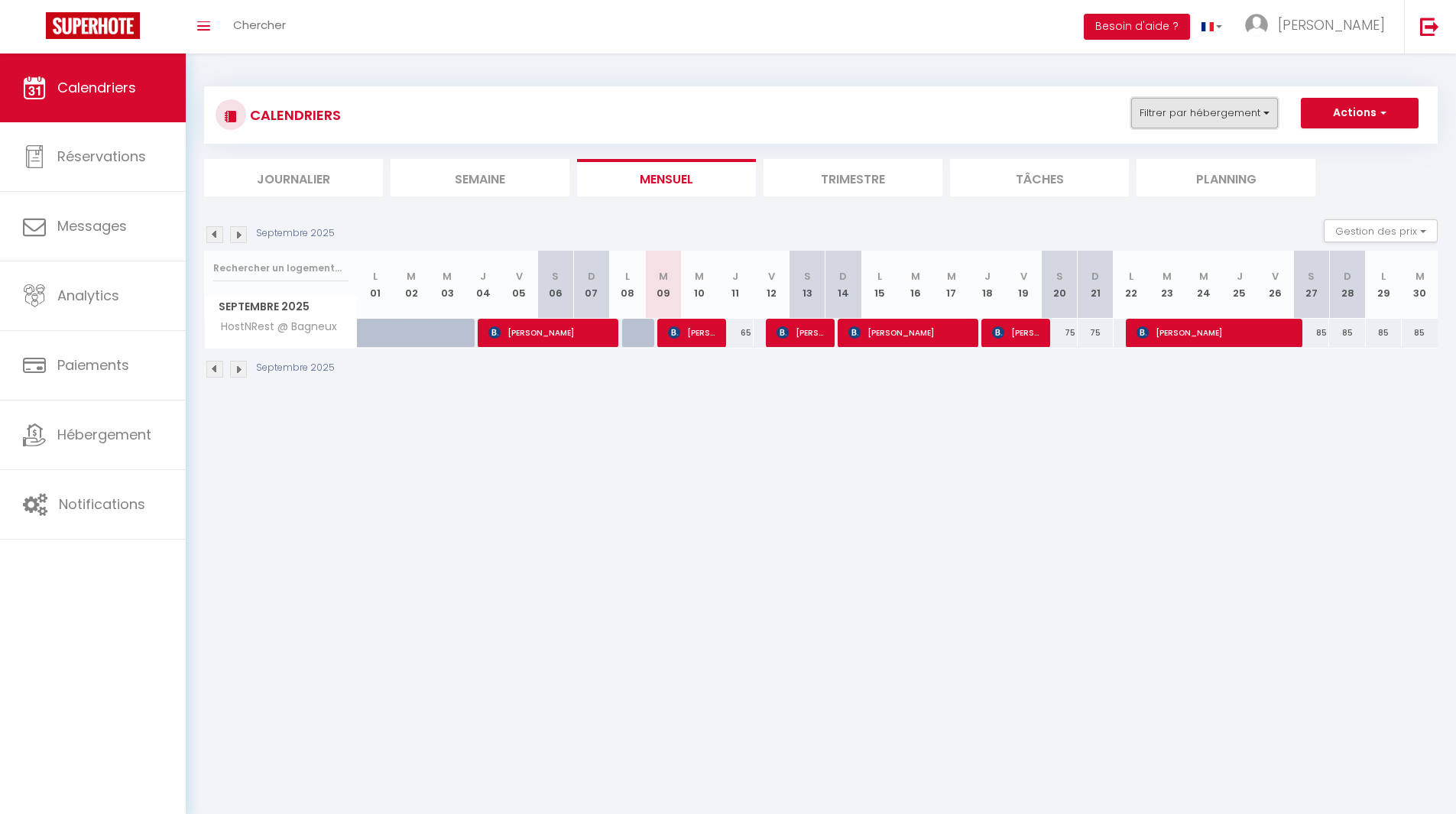
click at [1224, 110] on button "Filtrer par hébergement" at bounding box center [1205, 113] width 147 height 31
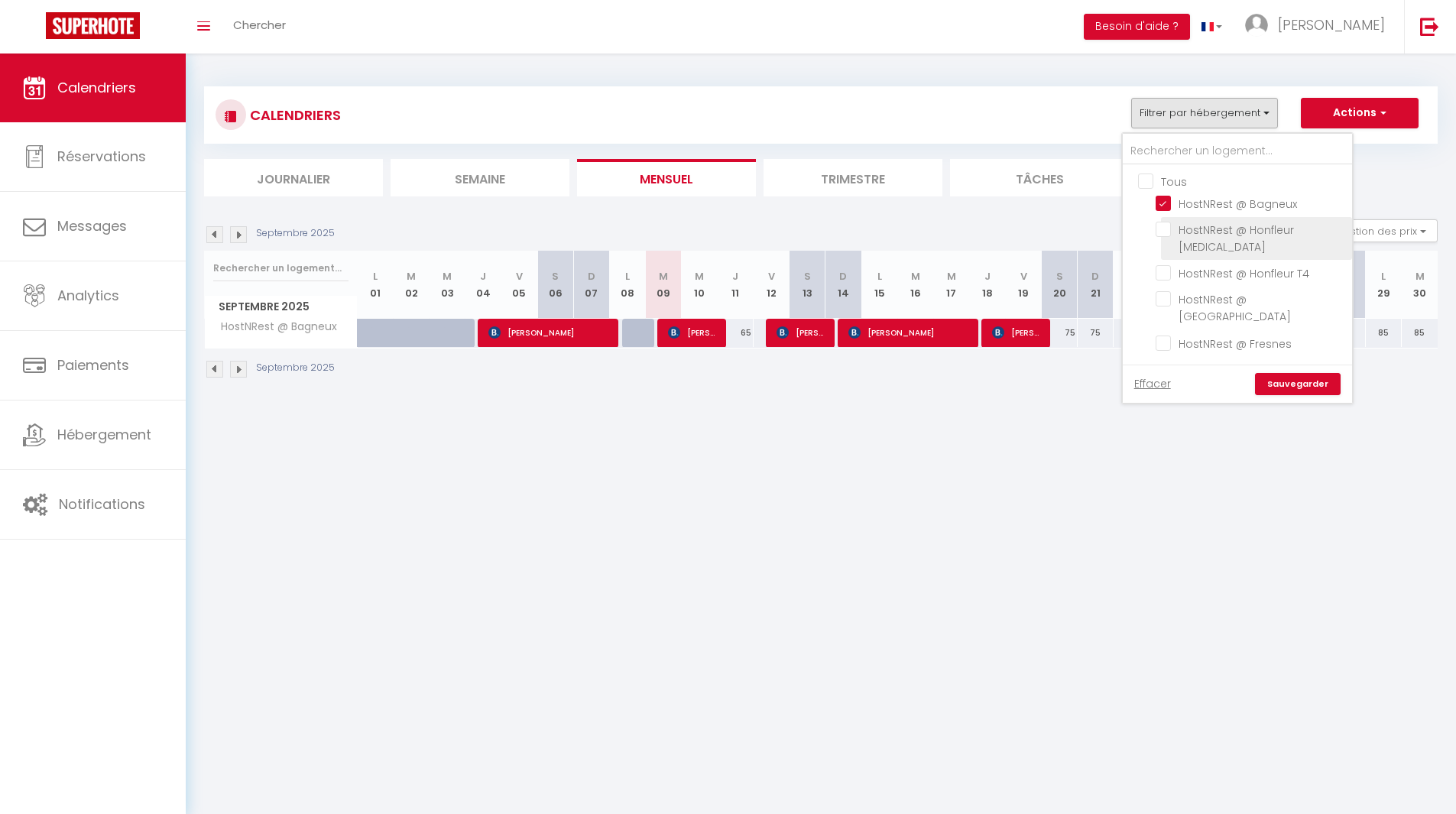
click at [1224, 237] on input "HostNRest @ Honfleur [MEDICAL_DATA]" at bounding box center [1252, 229] width 191 height 16
checkbox input "true"
click at [1228, 205] on input "HostNRest @ Bagneux" at bounding box center [1252, 202] width 191 height 16
checkbox input "false"
click at [1303, 373] on link "Sauvegarder" at bounding box center [1298, 384] width 86 height 23
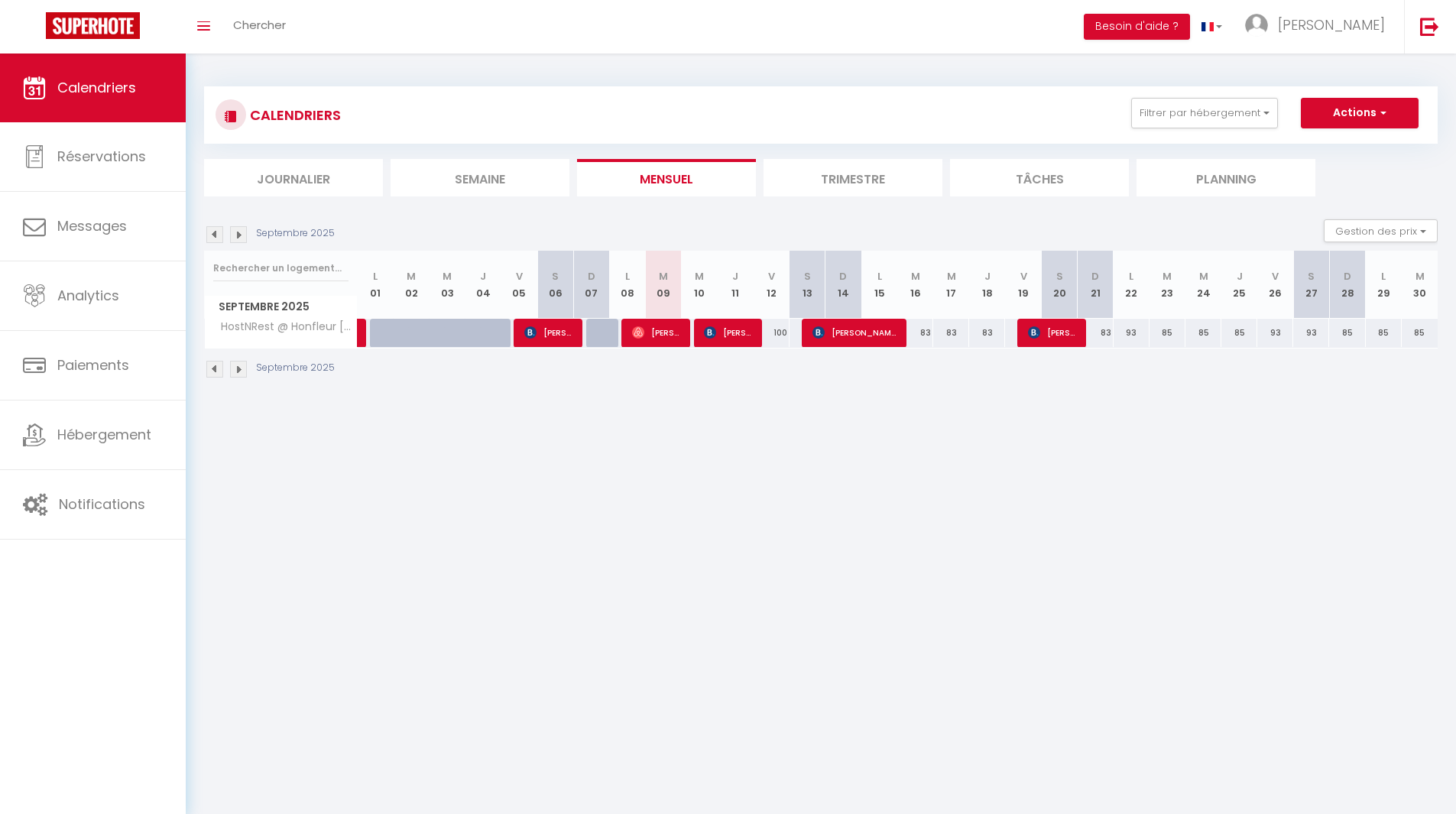
click at [929, 531] on body "🟢 Des questions ou besoin d'assistance pour la migration AirBnB? Connectez-vous…" at bounding box center [728, 460] width 1456 height 814
drag, startPoint x: 929, startPoint y: 531, endPoint x: 911, endPoint y: 534, distance: 18.2
click at [911, 534] on body "🟢 Des questions ou besoin d'assistance pour la migration AirBnB? Connectez-vous…" at bounding box center [728, 460] width 1456 height 814
click at [1257, 118] on button "Filtrer par hébergement" at bounding box center [1205, 113] width 147 height 31
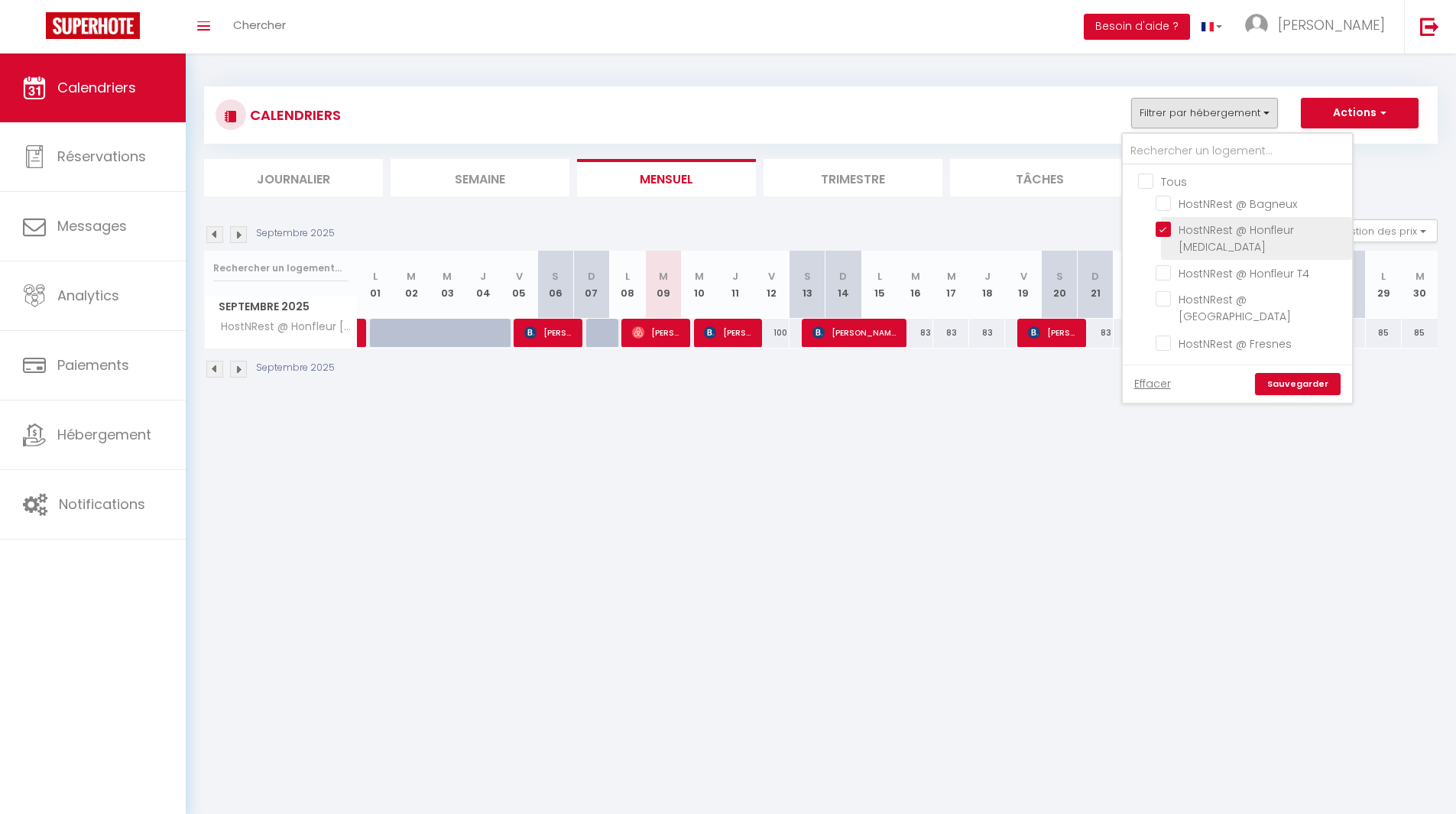
click at [1219, 227] on input "HostNRest @ Honfleur [MEDICAL_DATA]" at bounding box center [1252, 229] width 191 height 16
checkbox input "false"
click at [1227, 266] on span "HostNRest @ Honfleur T4" at bounding box center [1243, 274] width 131 height 16
click at [1227, 265] on input "HostNRest @ Honfleur T4" at bounding box center [1252, 272] width 191 height 16
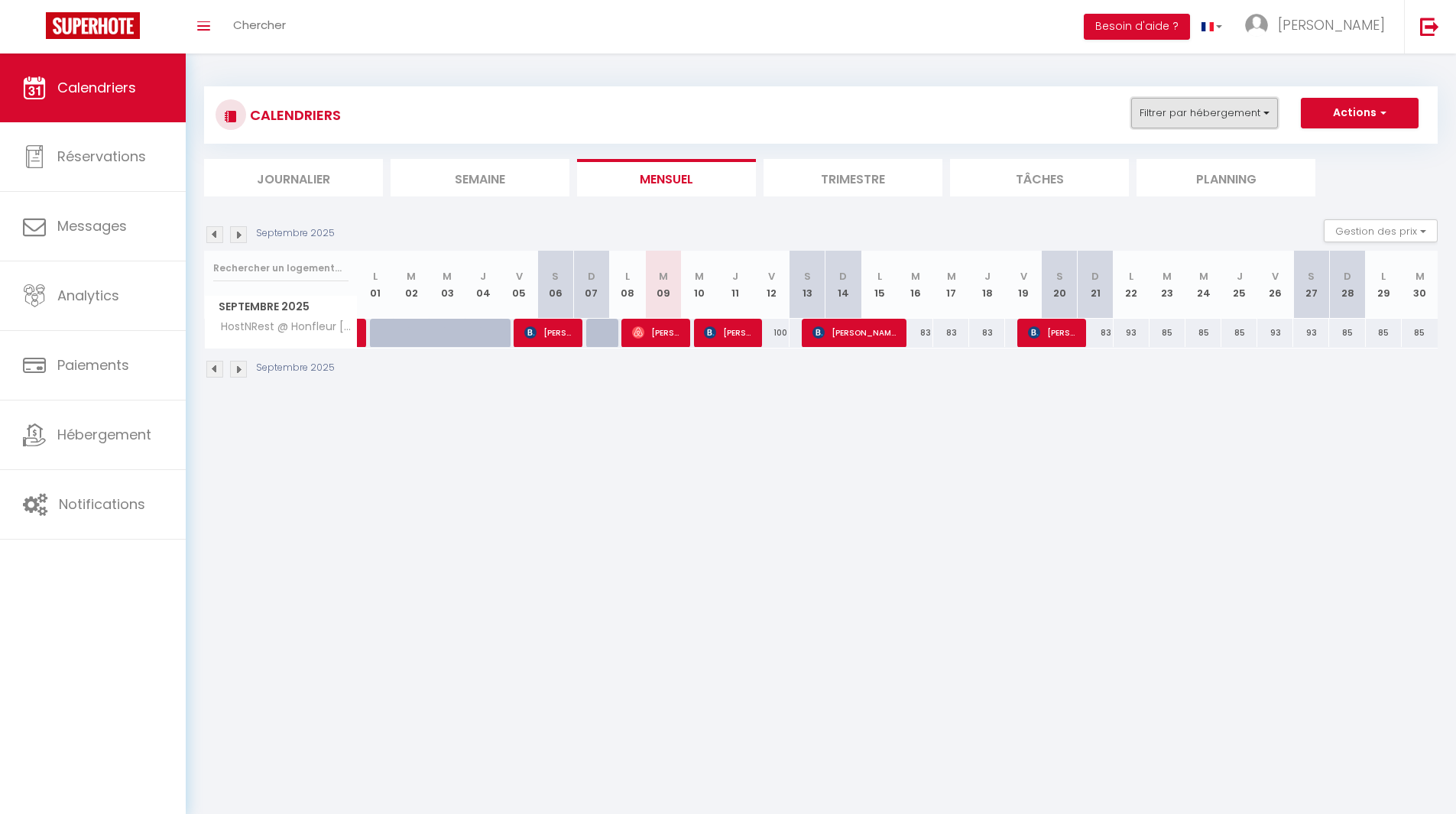
drag, startPoint x: 1253, startPoint y: 104, endPoint x: 1252, endPoint y: 112, distance: 8.1
click at [1252, 105] on button "Filtrer par hébergement" at bounding box center [1205, 113] width 147 height 31
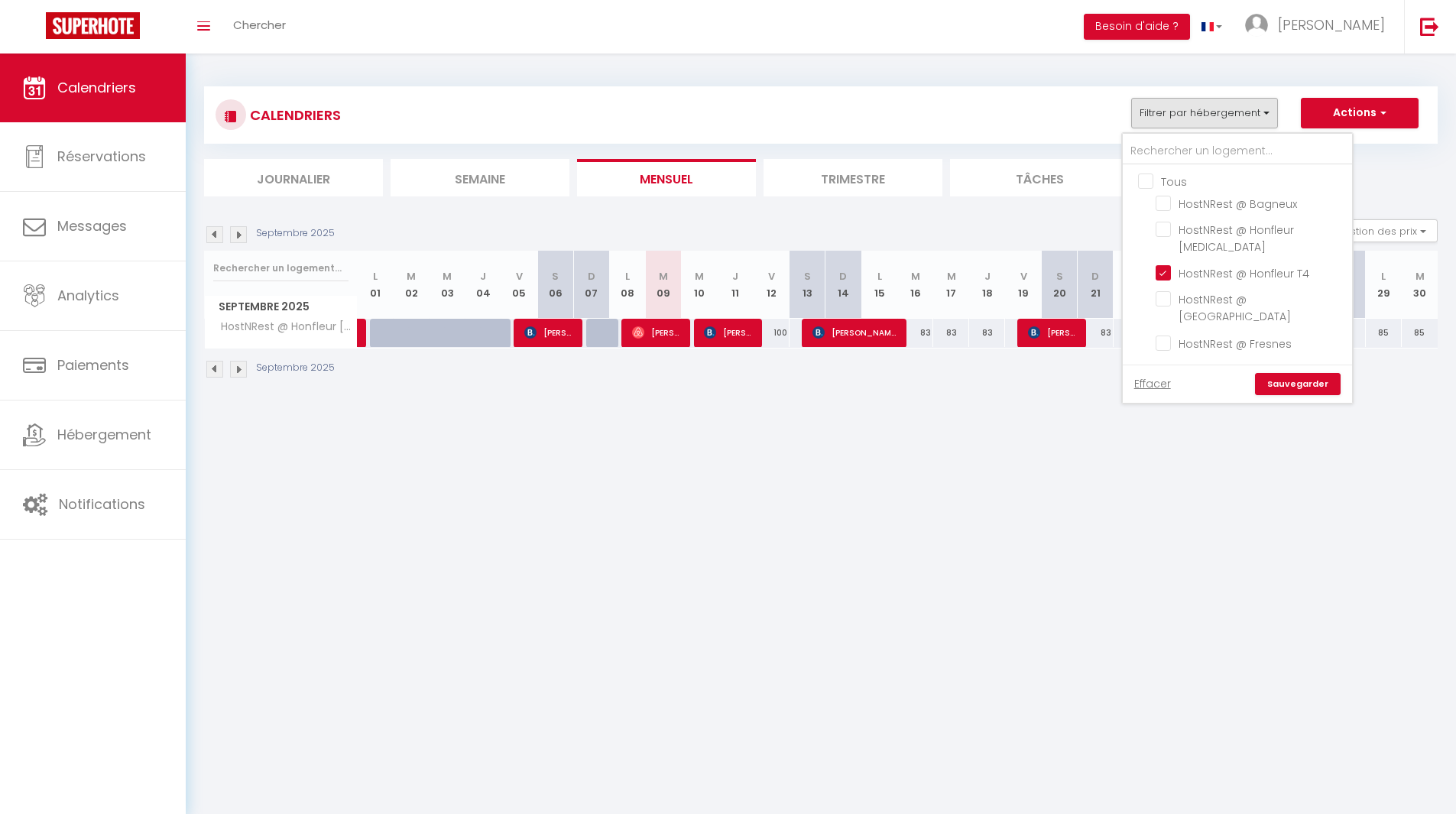
click at [1284, 373] on link "Sauvegarder" at bounding box center [1298, 384] width 86 height 23
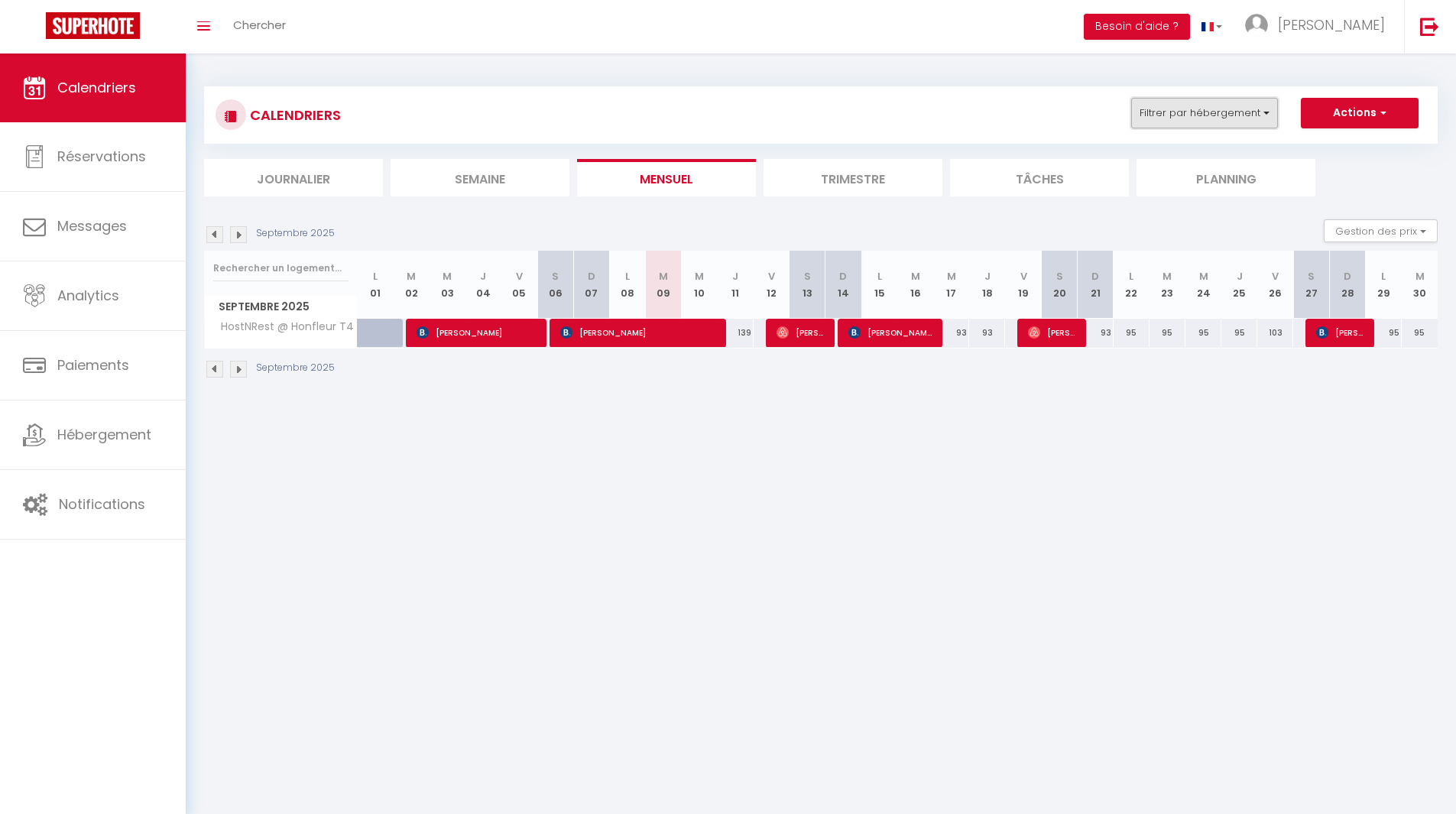
click at [1236, 115] on button "Filtrer par hébergement" at bounding box center [1205, 113] width 147 height 31
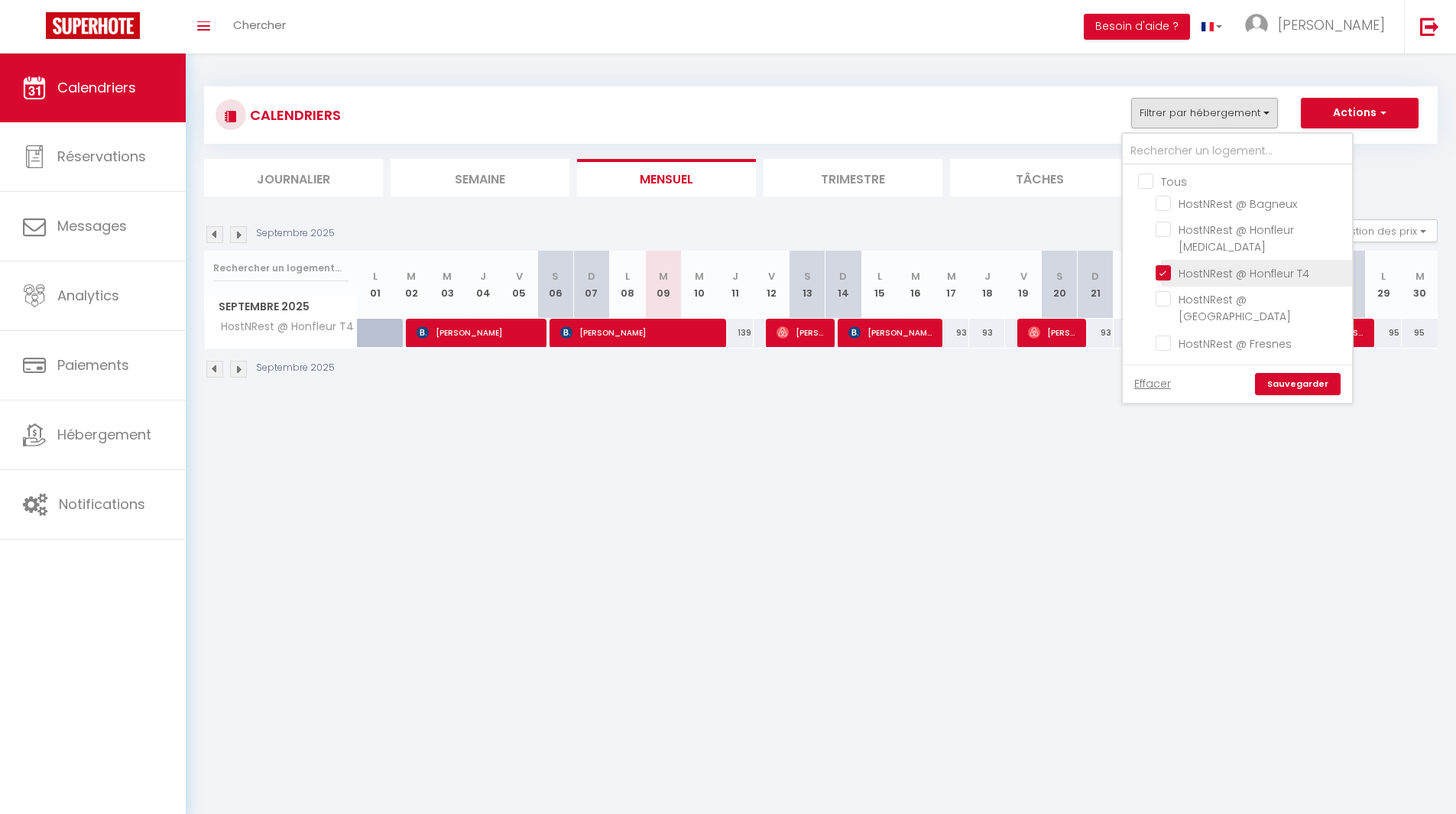
click at [1233, 265] on input "HostNRest @ Honfleur T4" at bounding box center [1252, 272] width 191 height 16
checkbox input "false"
click at [1242, 291] on input "HostNRest @ [GEOGRAPHIC_DATA]" at bounding box center [1252, 299] width 191 height 16
checkbox input "true"
click at [1285, 373] on link "Sauvegarder" at bounding box center [1298, 384] width 86 height 23
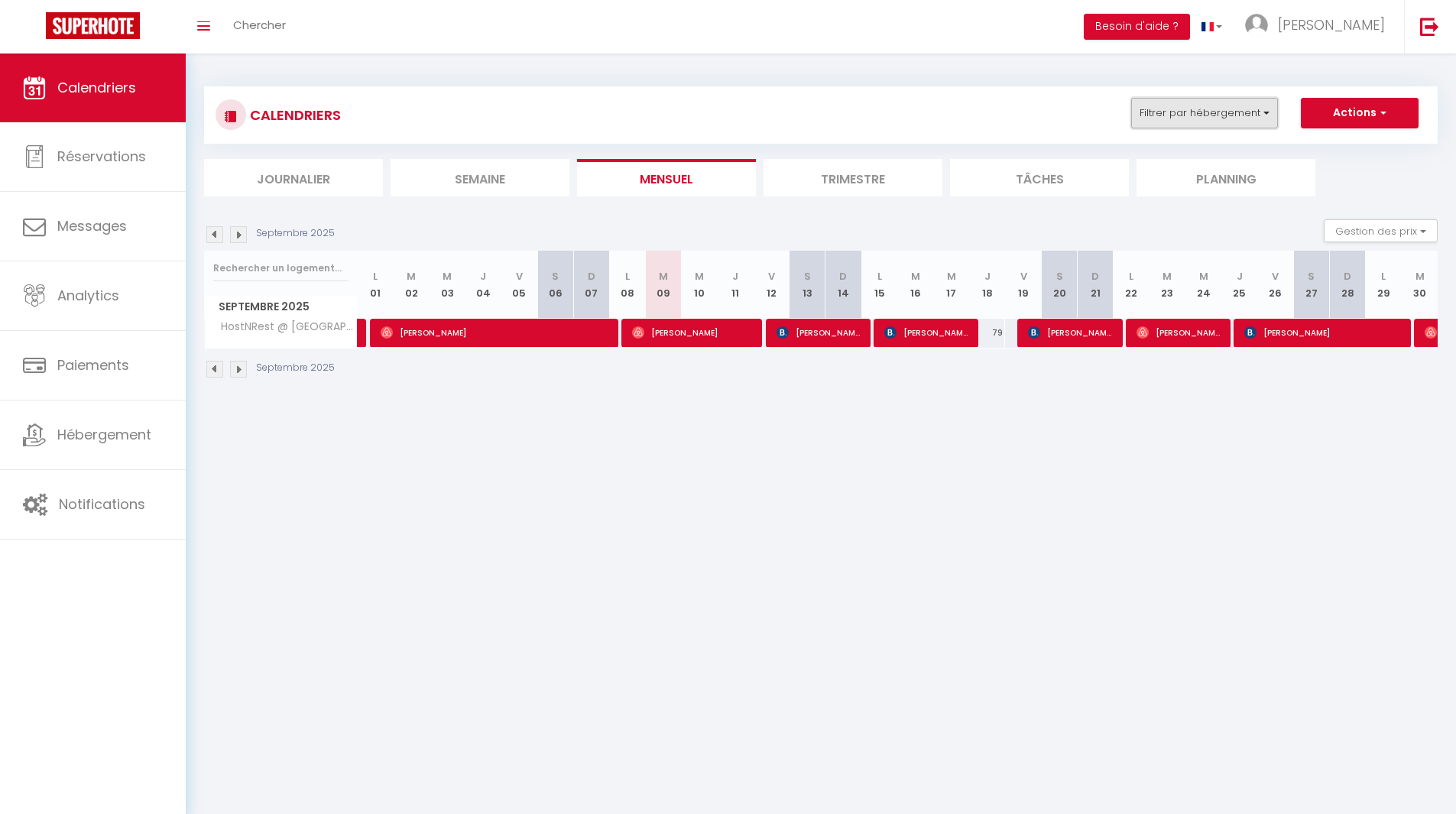
click at [1262, 101] on button "Filtrer par hébergement" at bounding box center [1205, 113] width 147 height 31
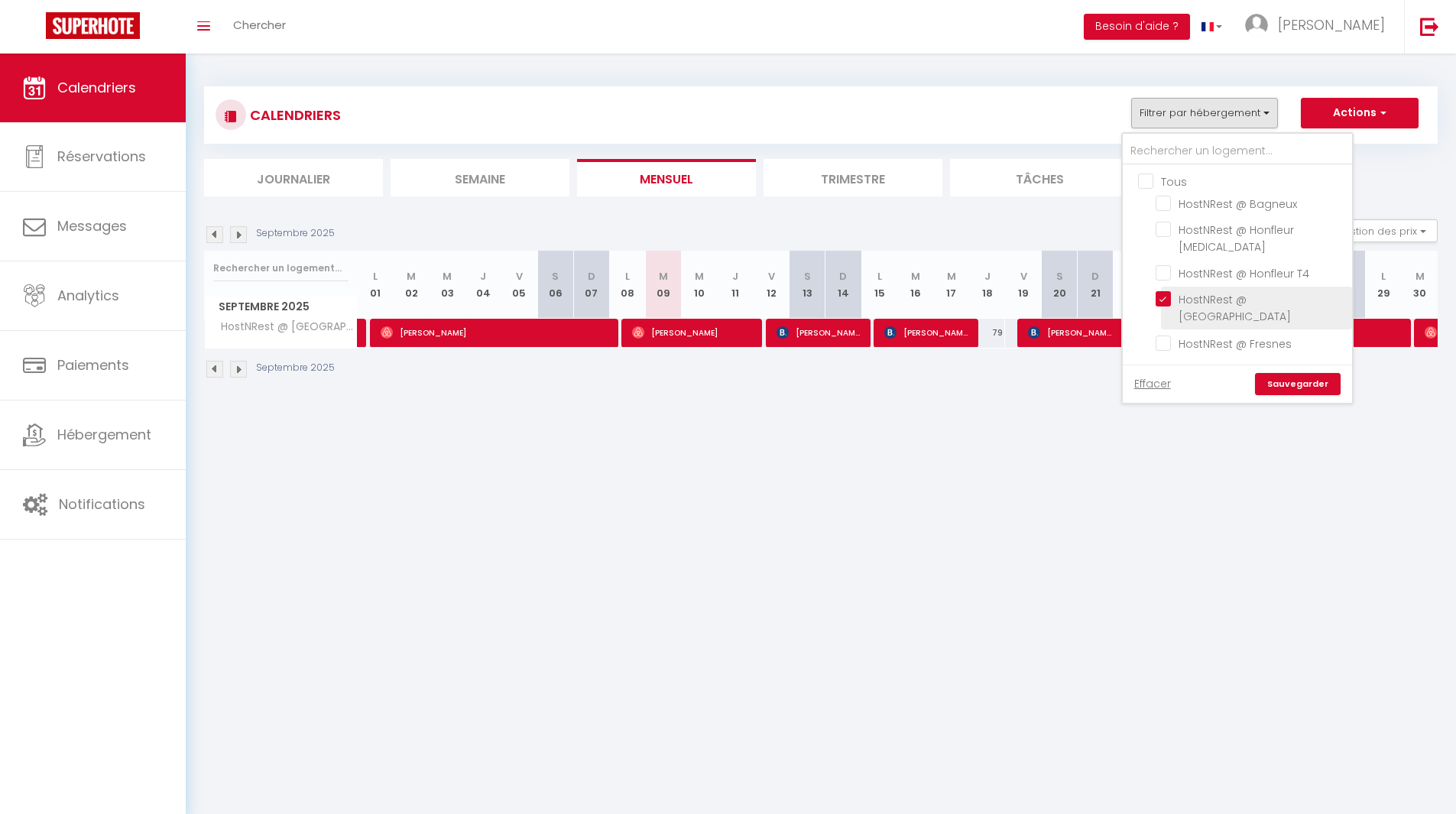
click at [1242, 291] on input "HostNRest @ [GEOGRAPHIC_DATA]" at bounding box center [1252, 299] width 191 height 16
checkbox input "false"
click at [1253, 334] on input "HostNRest @ Fresnes" at bounding box center [1252, 341] width 191 height 16
checkbox input "true"
click at [1294, 373] on link "Sauvegarder" at bounding box center [1298, 384] width 86 height 23
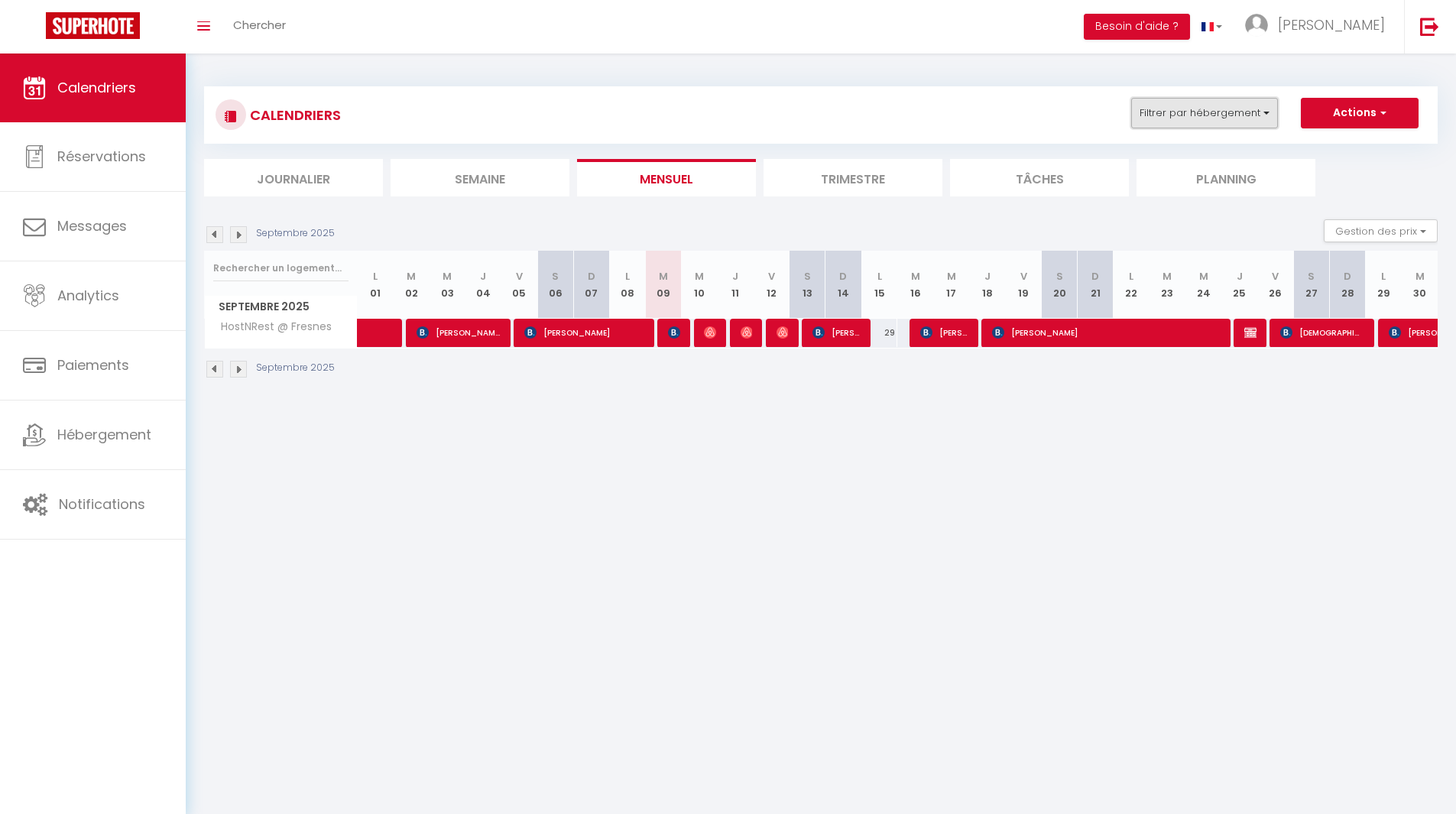
click at [1186, 110] on button "Filtrer par hébergement" at bounding box center [1205, 113] width 147 height 31
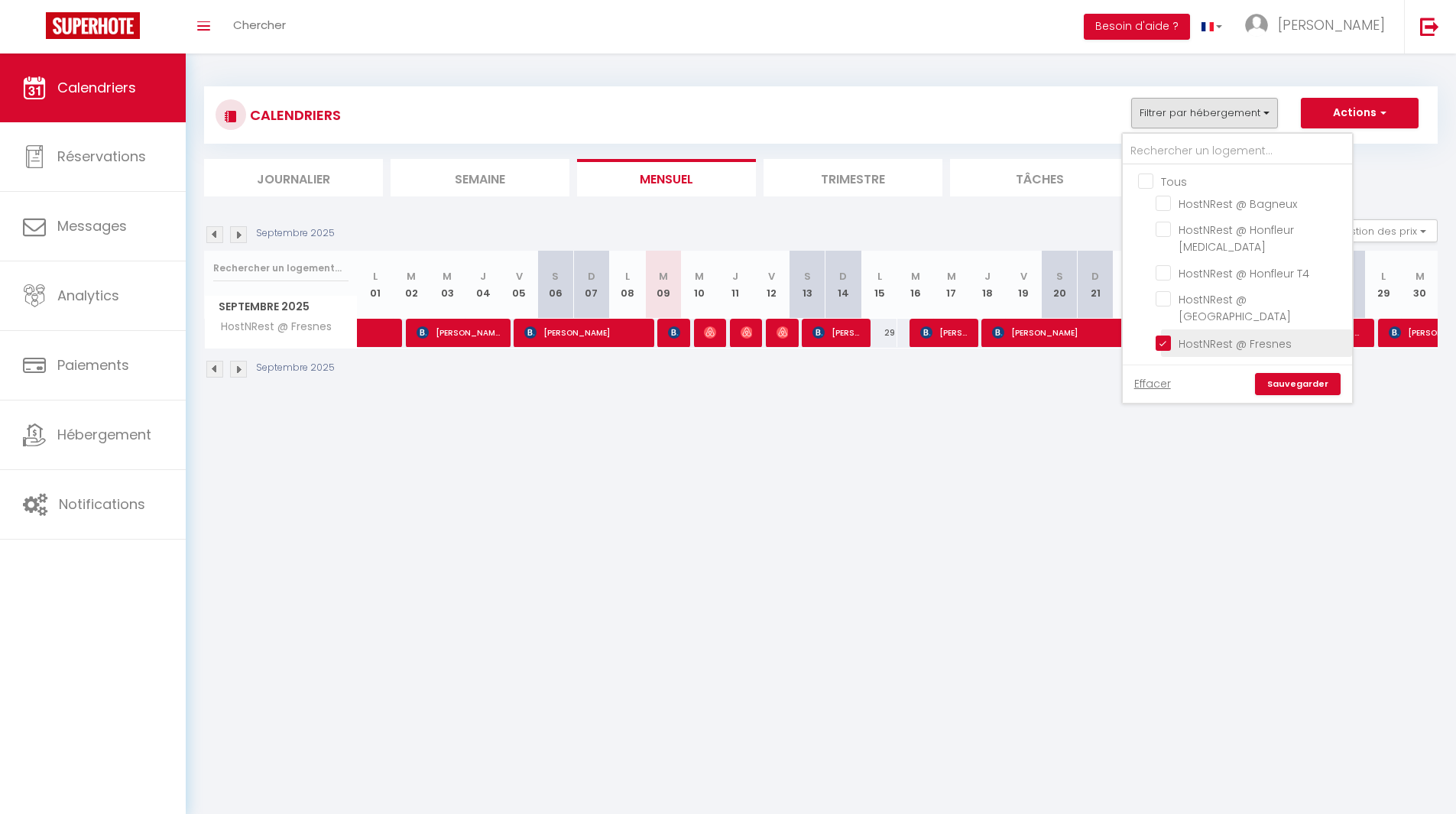
click at [1192, 334] on input "HostNRest @ Fresnes" at bounding box center [1252, 341] width 191 height 16
checkbox input "false"
click at [1214, 205] on input "HostNRest @ Bagneux" at bounding box center [1252, 202] width 191 height 16
checkbox input "true"
click at [1314, 373] on link "Sauvegarder" at bounding box center [1298, 384] width 86 height 23
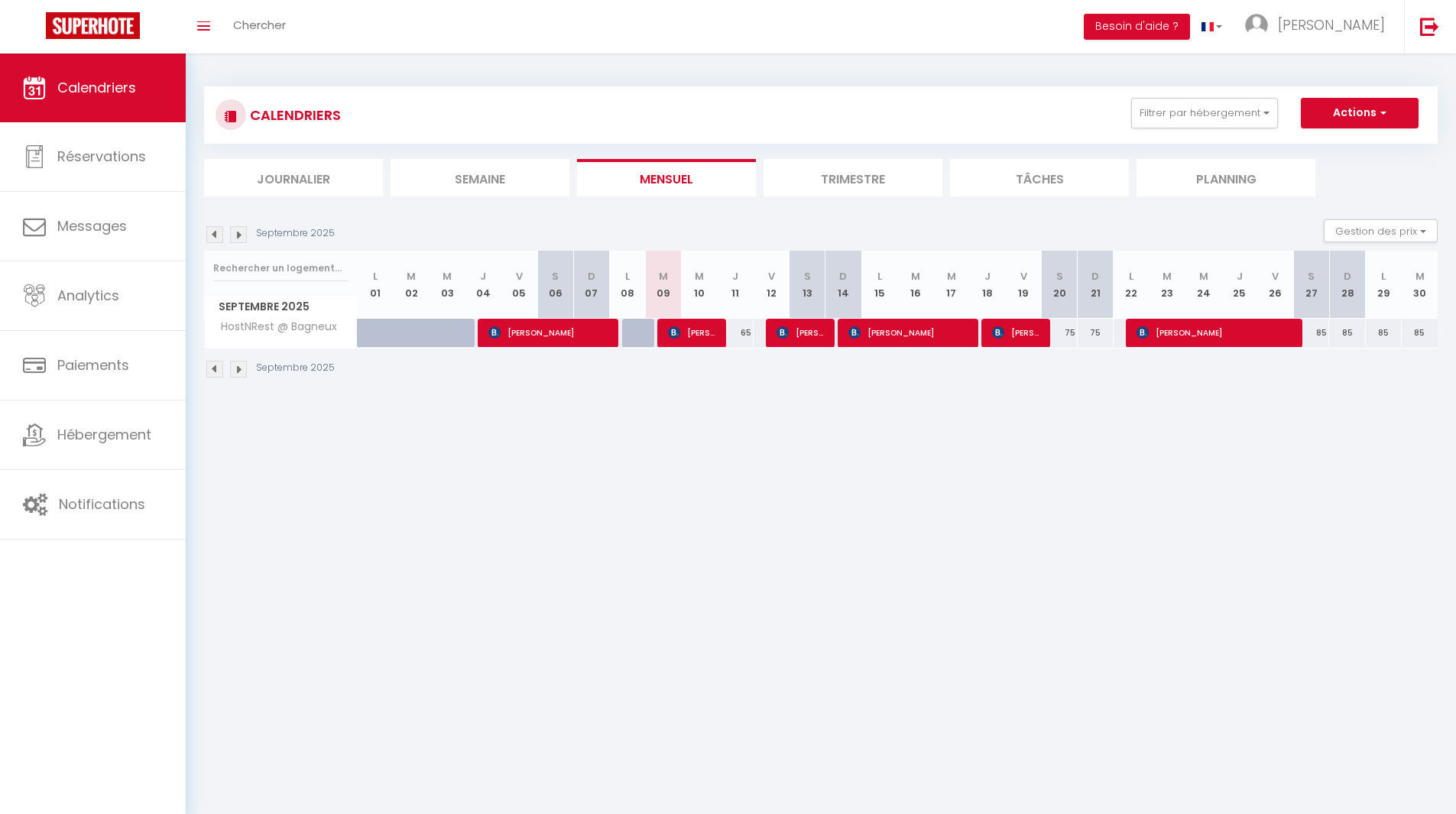
click at [1070, 331] on div "75" at bounding box center [1059, 333] width 36 height 28
type input "75"
type input "Sam 20 Septembre 2025"
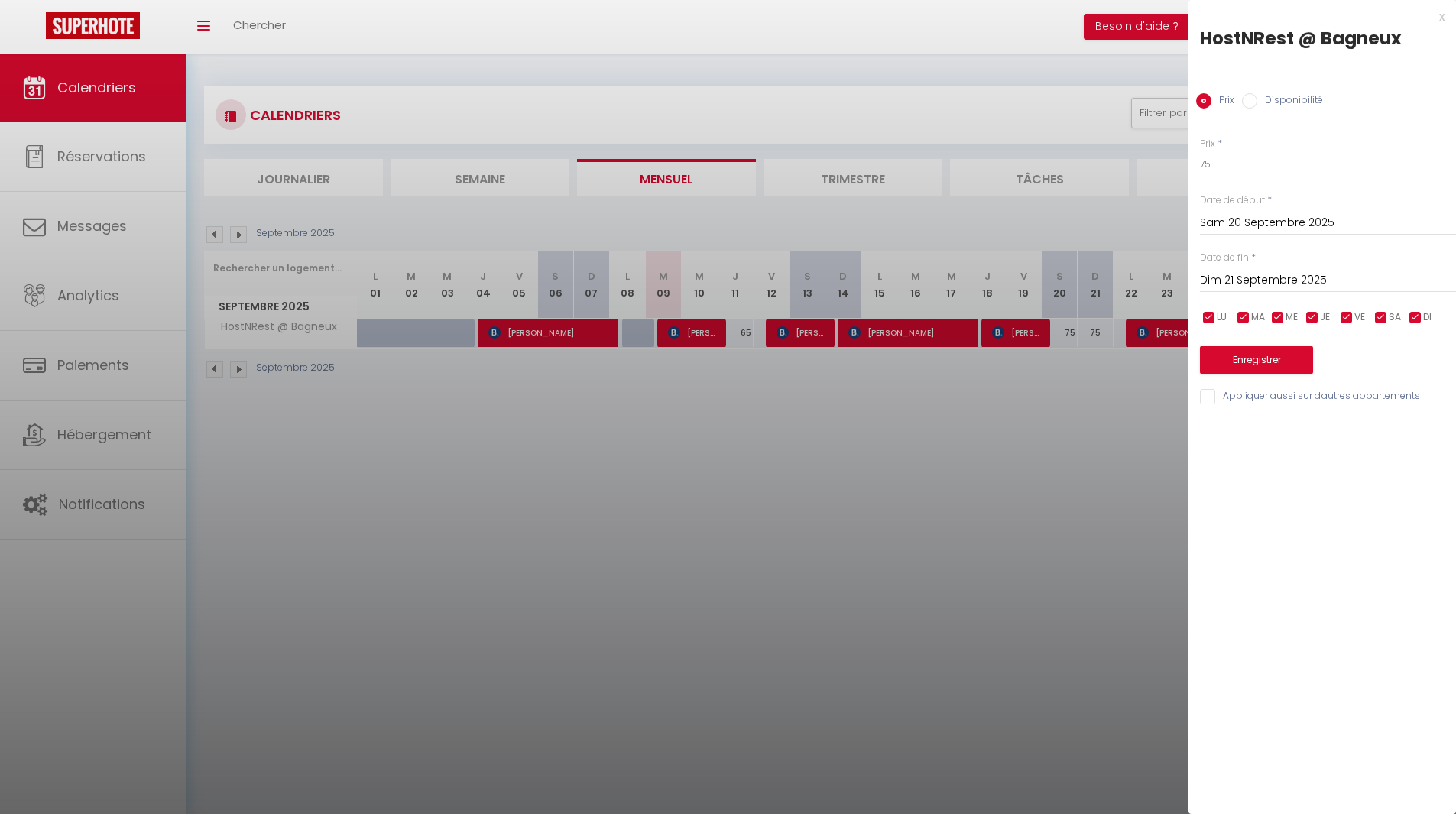
click at [1258, 283] on input "Dim 21 Septembre 2025" at bounding box center [1327, 280] width 256 height 20
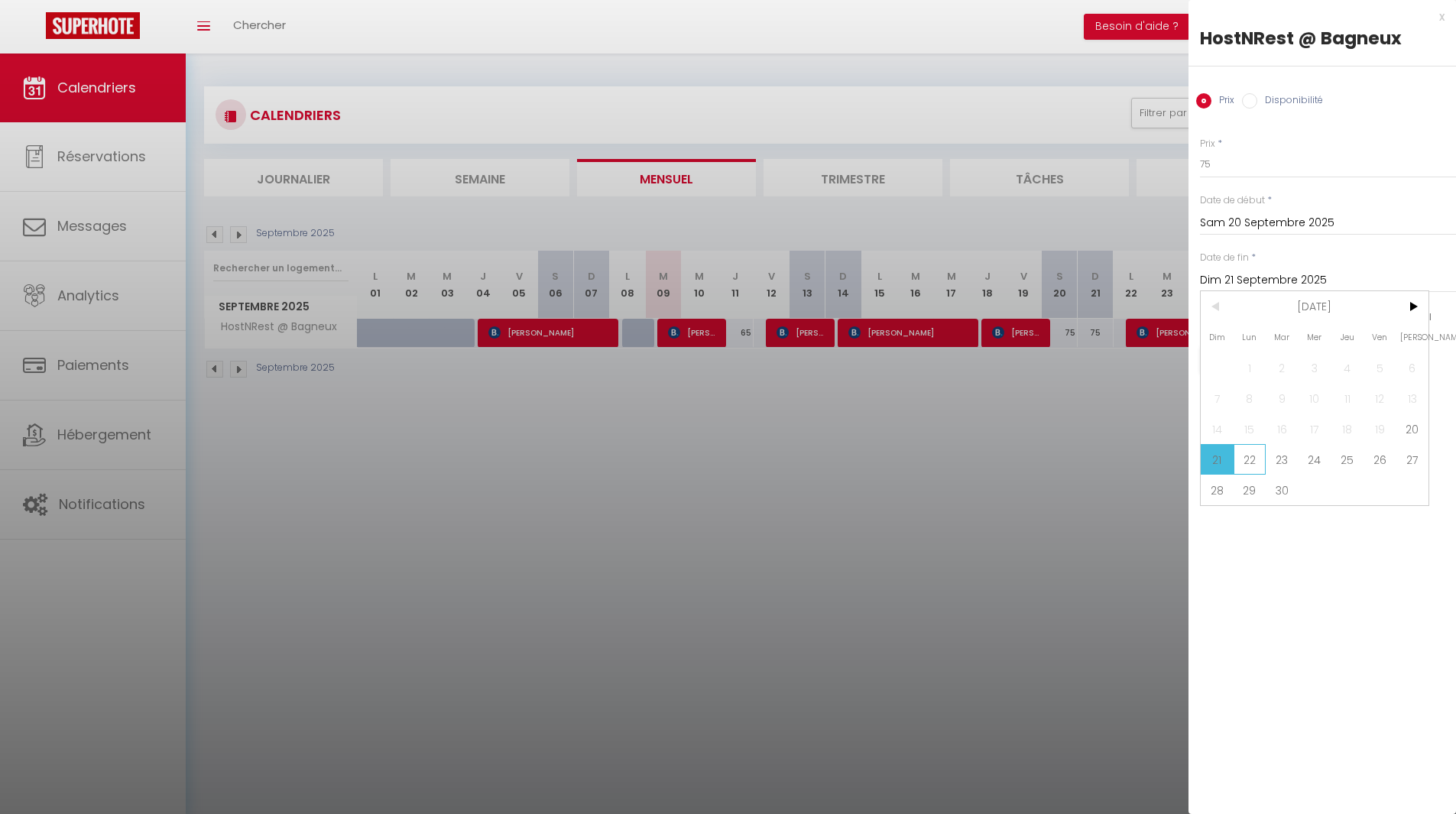
click at [1250, 462] on span "22" at bounding box center [1250, 459] width 33 height 31
type input "Lun 22 Septembre 2025"
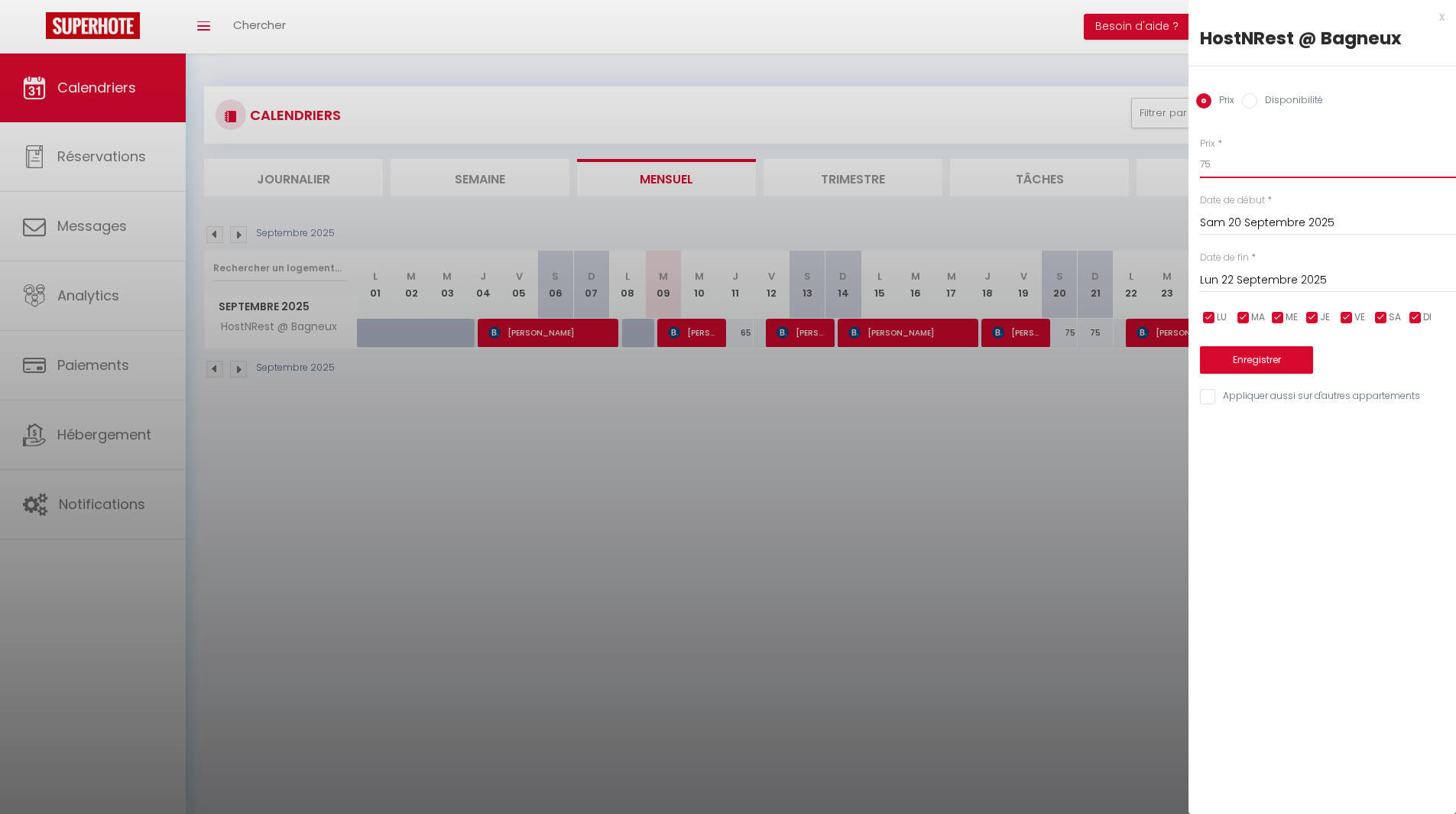
drag, startPoint x: 1236, startPoint y: 169, endPoint x: 1083, endPoint y: 172, distance: 153.0
click at [1083, 172] on body "🟢 Des questions ou besoin d'assistance pour la migration AirBnB? Connectez-vous…" at bounding box center [728, 460] width 1456 height 814
type input "69"
click at [1226, 359] on button "Enregistrer" at bounding box center [1256, 360] width 113 height 27
